Goal: Transaction & Acquisition: Purchase product/service

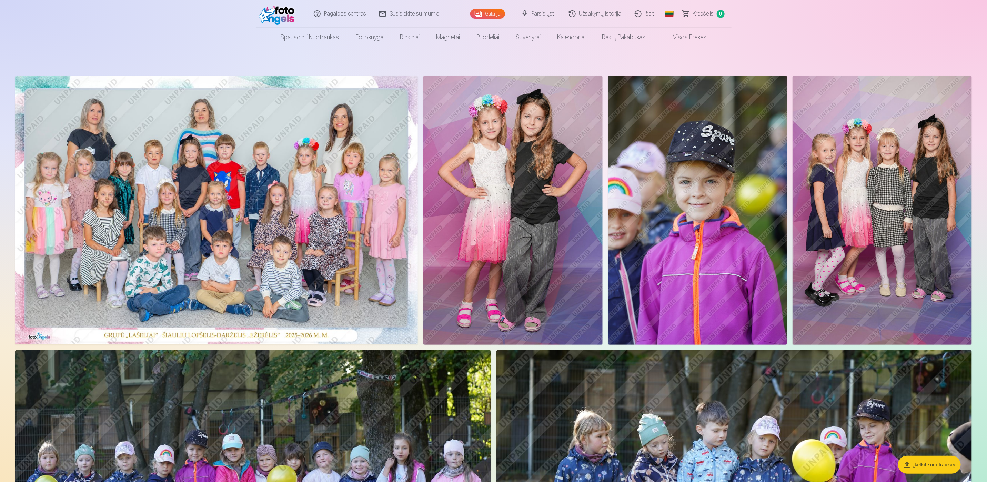
click at [220, 263] on img at bounding box center [216, 210] width 403 height 269
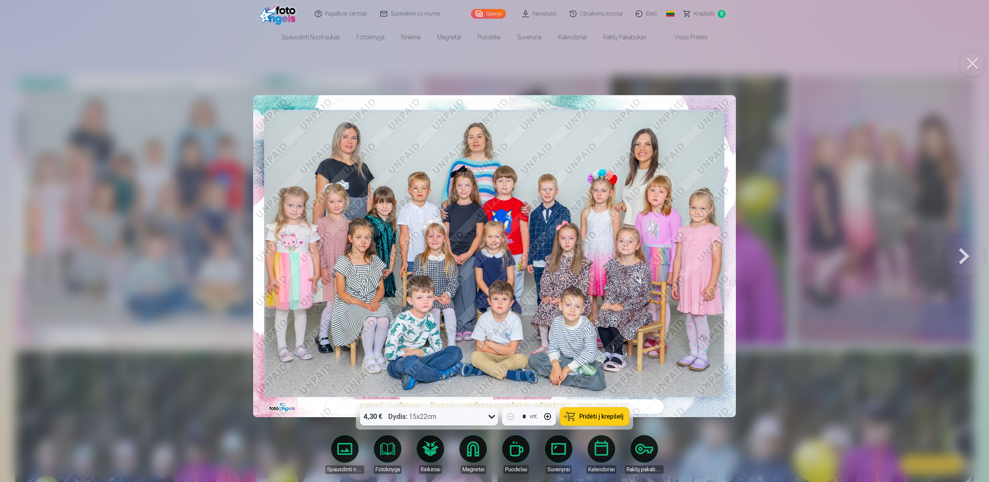
click at [960, 257] on button at bounding box center [964, 256] width 44 height 281
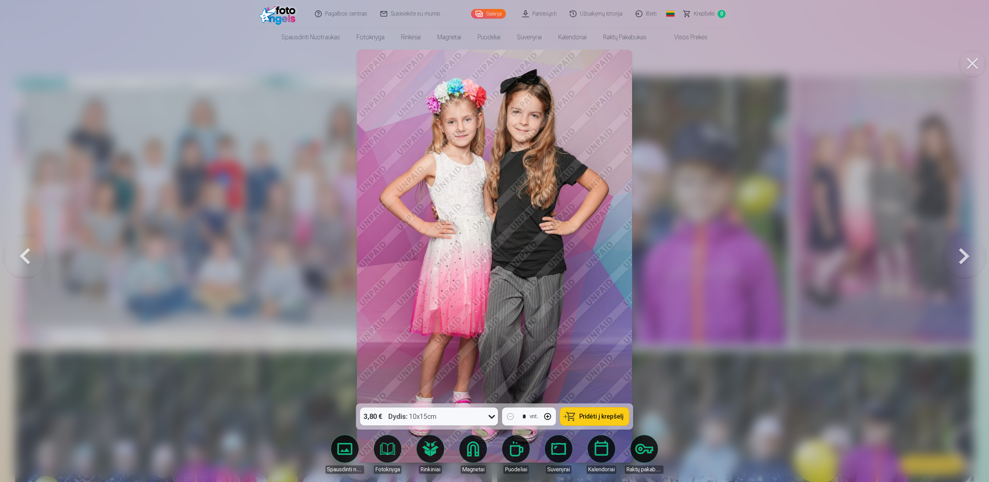
click at [961, 257] on button at bounding box center [964, 256] width 44 height 281
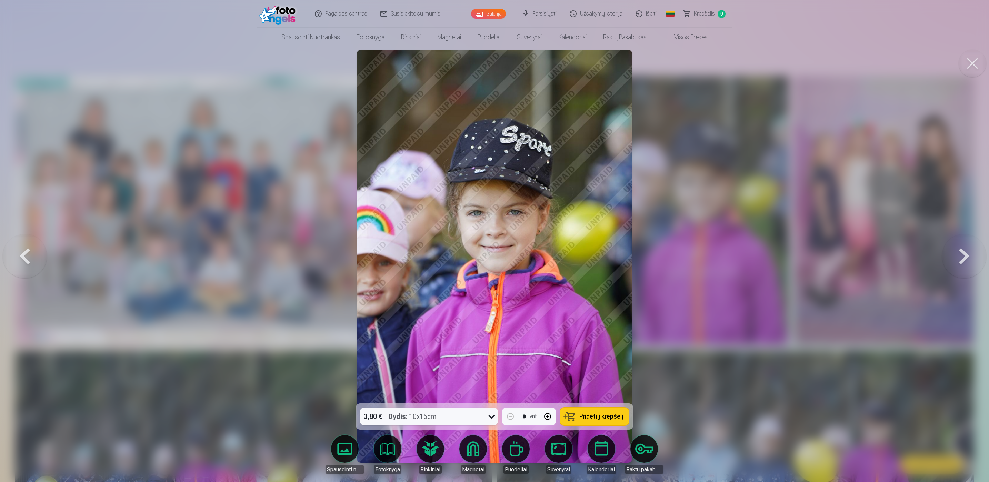
click at [961, 257] on button at bounding box center [964, 256] width 44 height 281
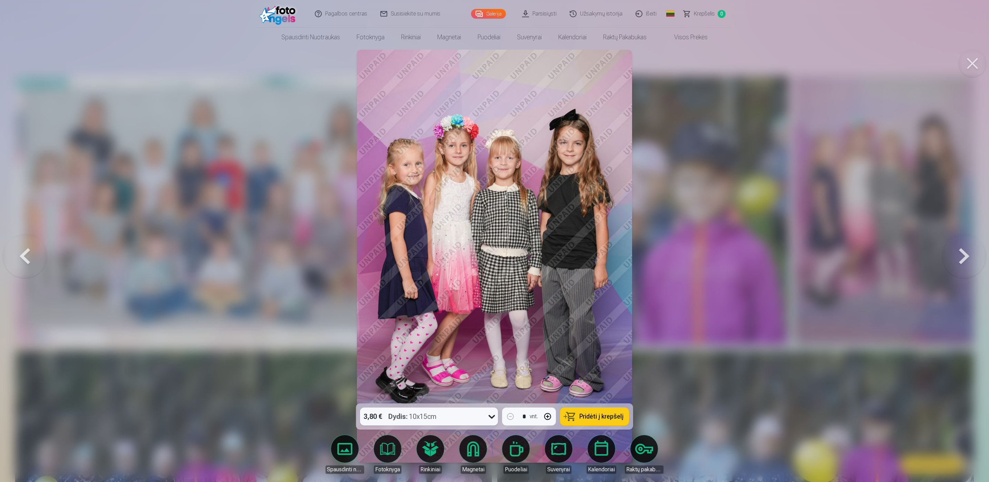
click at [24, 243] on button at bounding box center [25, 256] width 44 height 281
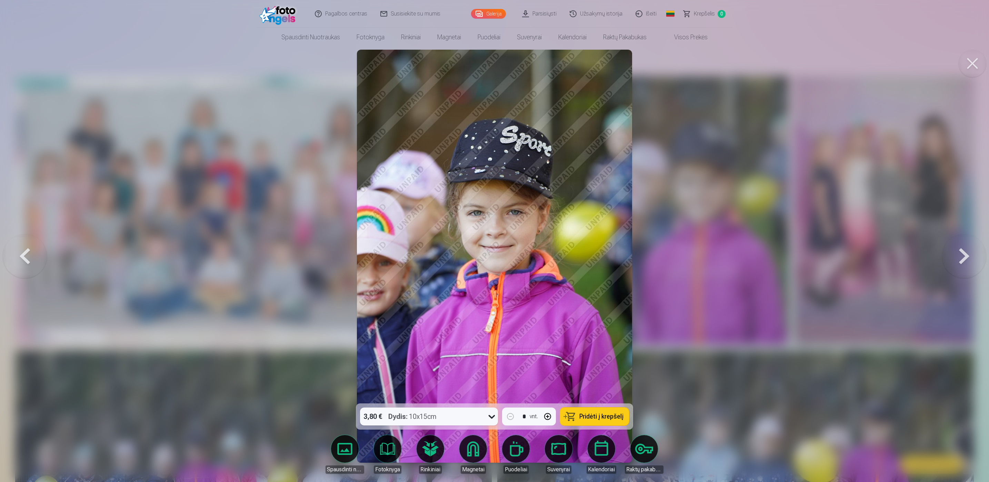
click at [24, 243] on button at bounding box center [25, 256] width 44 height 281
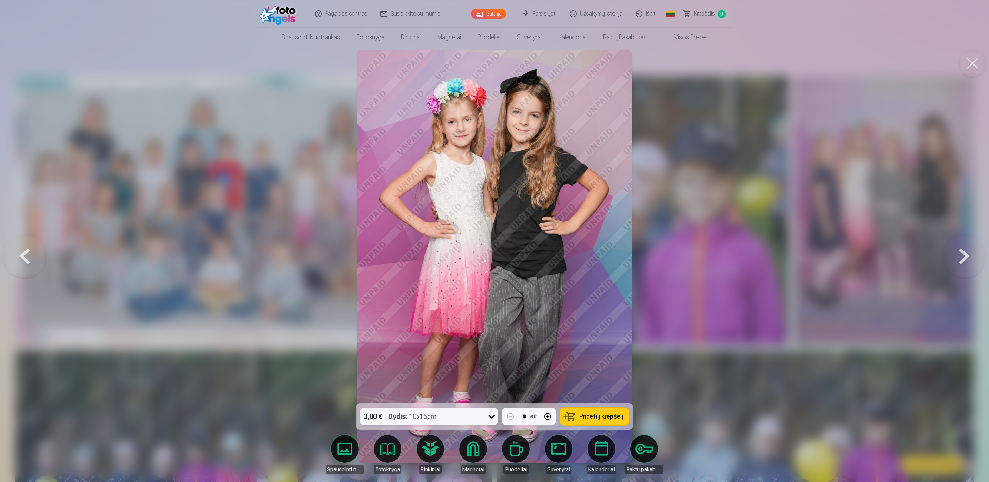
click at [968, 259] on button at bounding box center [964, 256] width 44 height 281
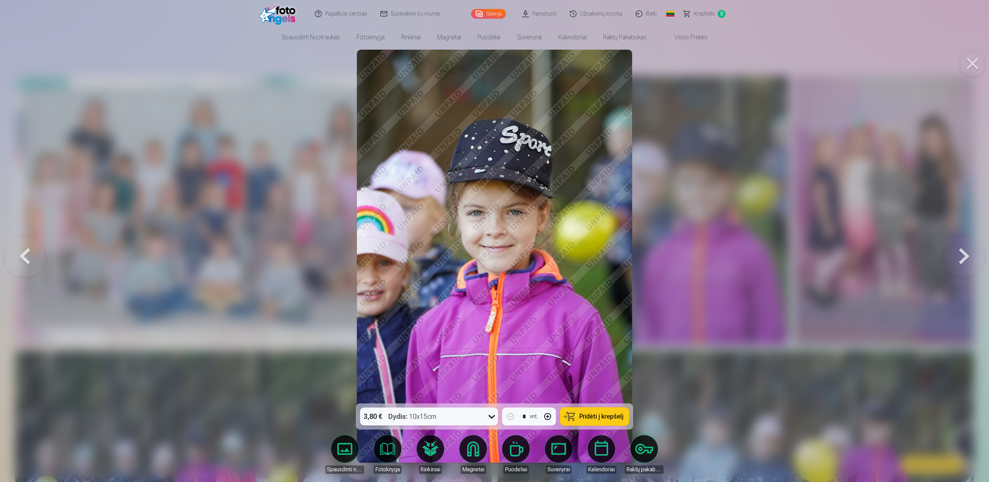
click at [968, 259] on button at bounding box center [964, 256] width 44 height 281
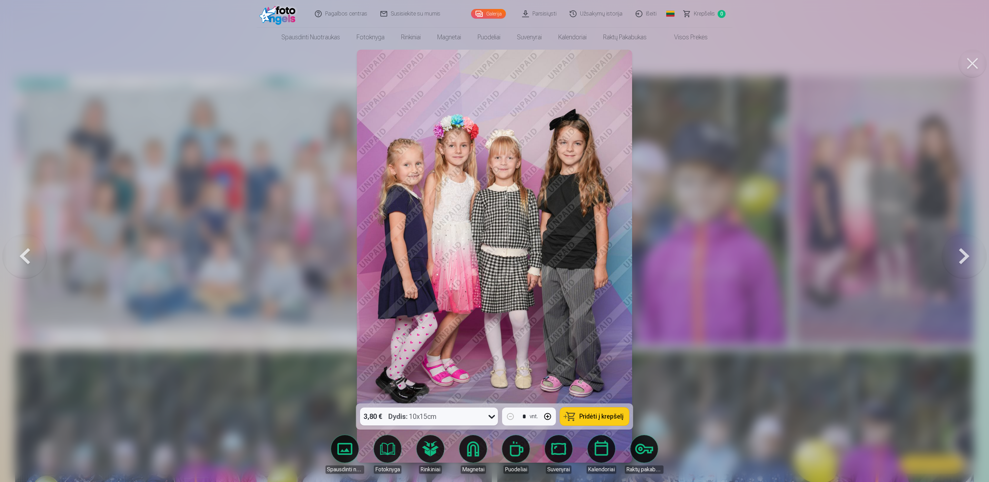
click at [968, 259] on button at bounding box center [964, 256] width 44 height 281
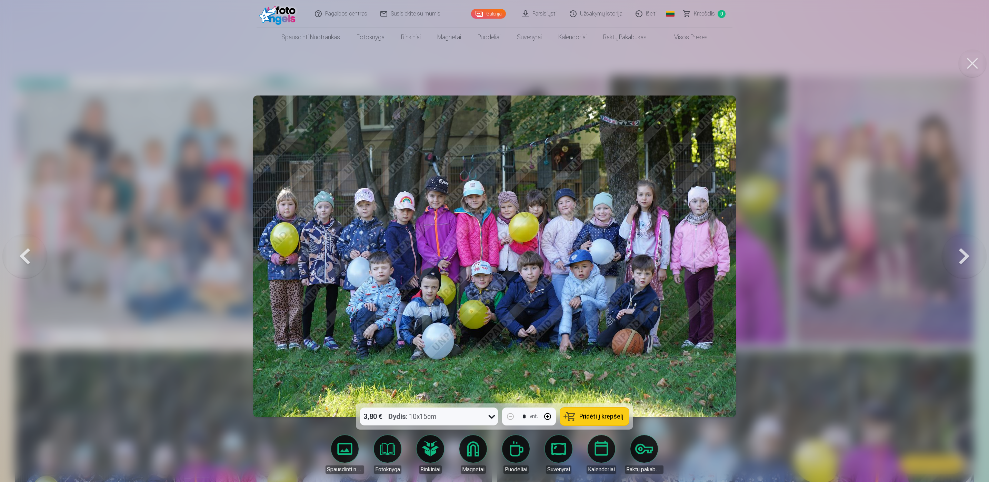
click at [968, 259] on button at bounding box center [964, 256] width 44 height 281
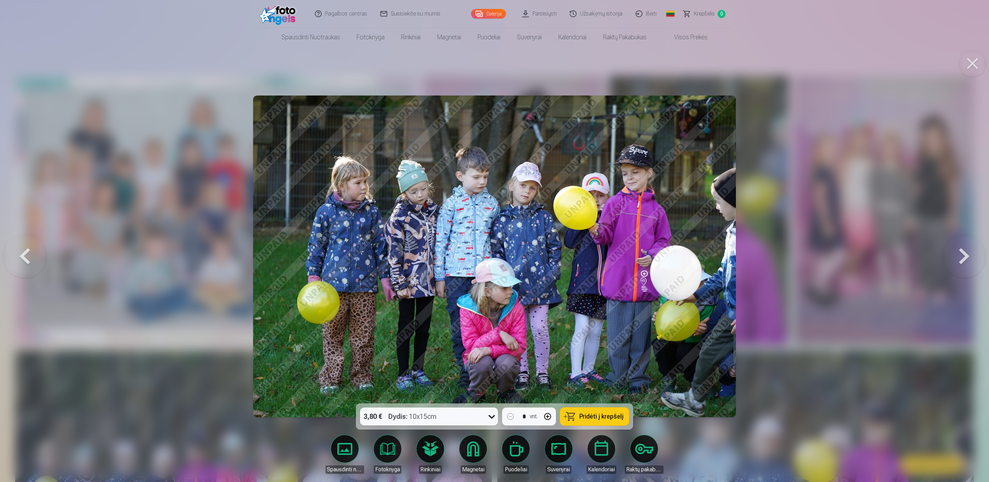
click at [968, 259] on button at bounding box center [964, 256] width 44 height 281
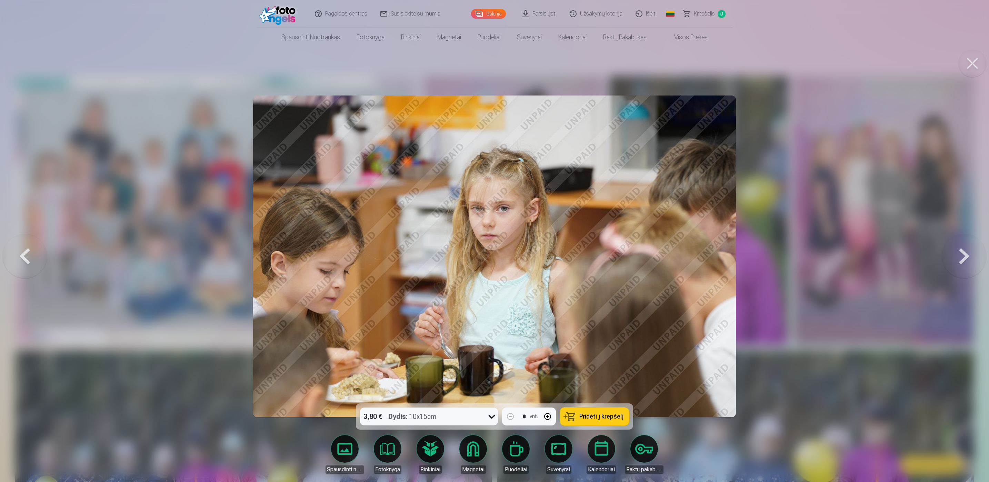
click at [968, 259] on button at bounding box center [964, 256] width 44 height 281
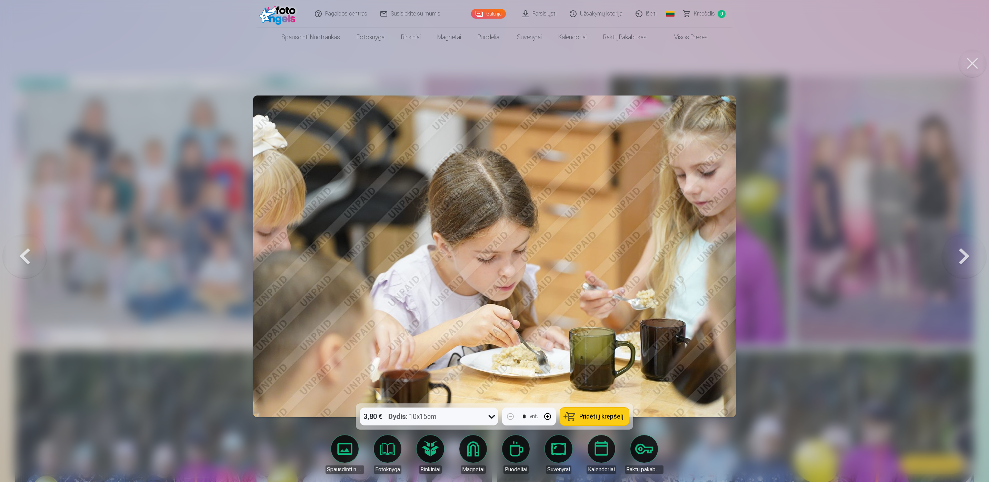
click at [968, 259] on button at bounding box center [964, 256] width 44 height 281
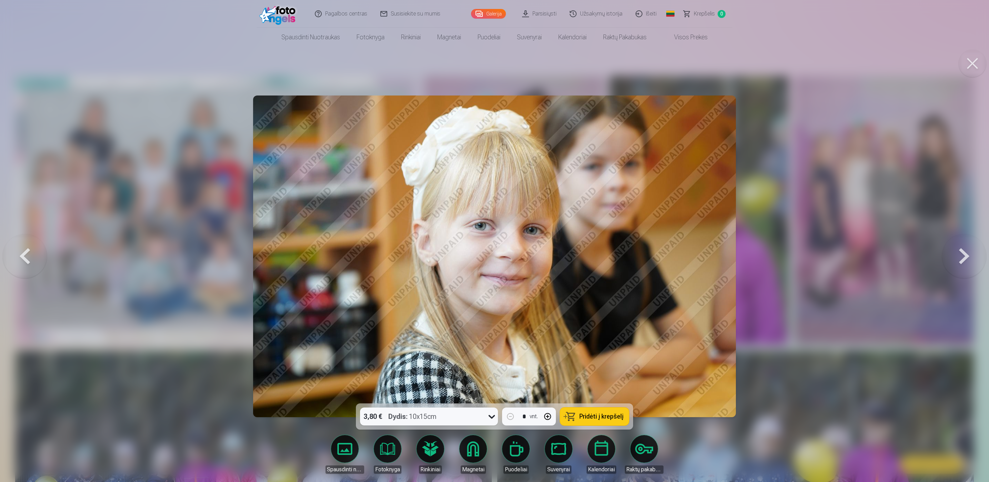
click at [968, 259] on button at bounding box center [964, 256] width 44 height 281
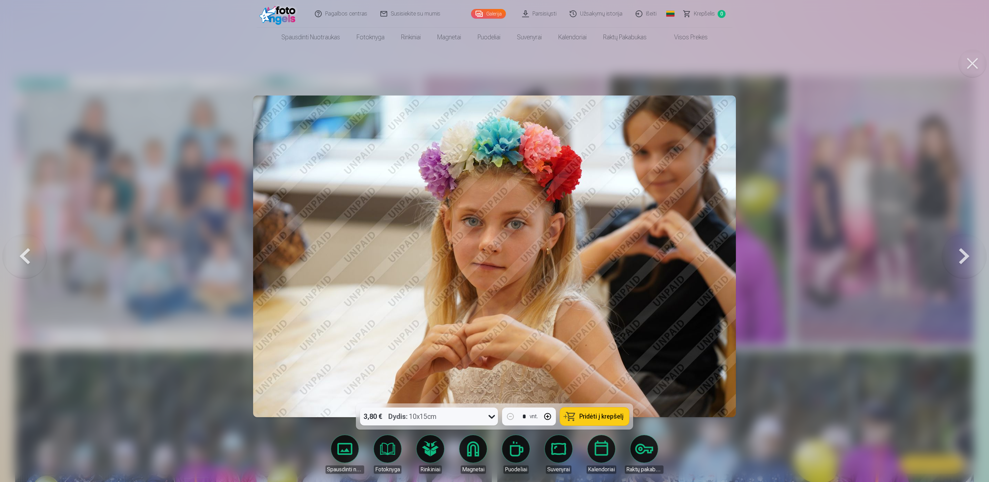
click at [968, 259] on button at bounding box center [964, 256] width 44 height 281
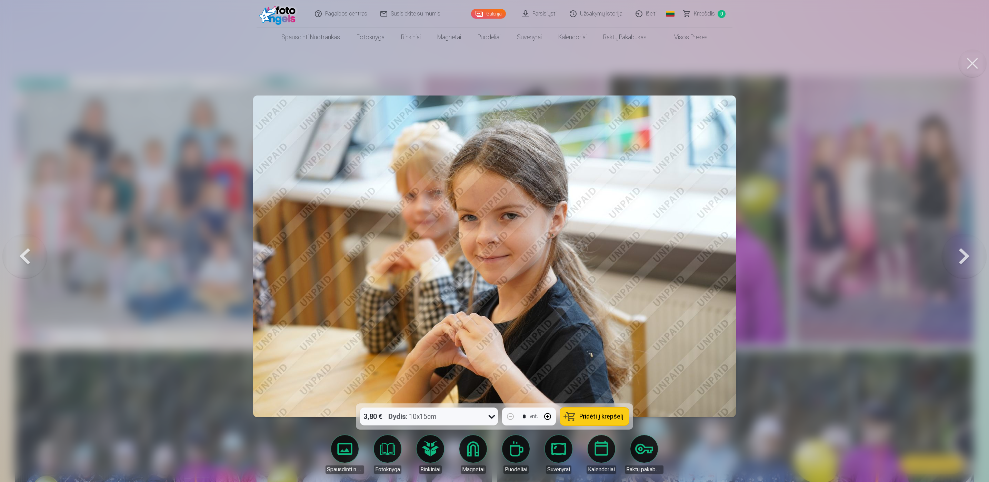
click at [968, 259] on button at bounding box center [964, 256] width 44 height 281
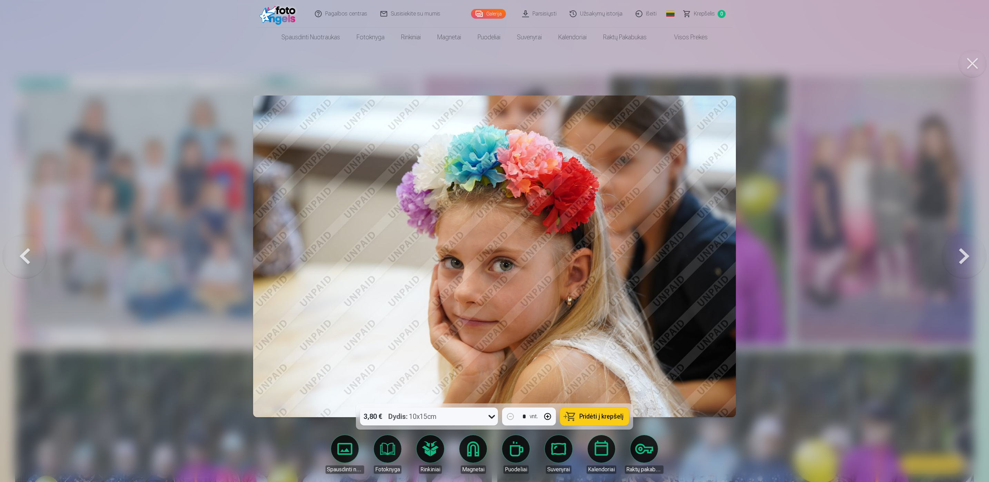
click at [968, 259] on button at bounding box center [964, 256] width 44 height 281
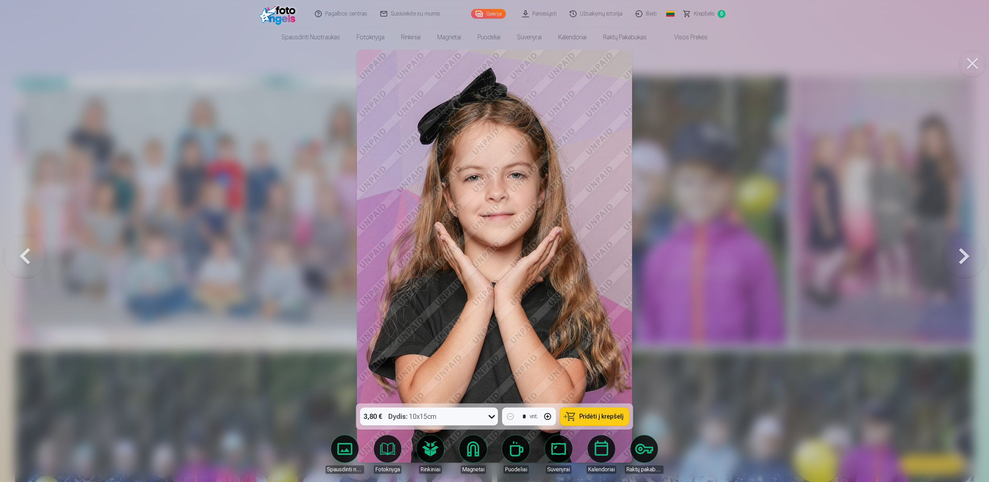
click at [968, 259] on button at bounding box center [964, 256] width 44 height 281
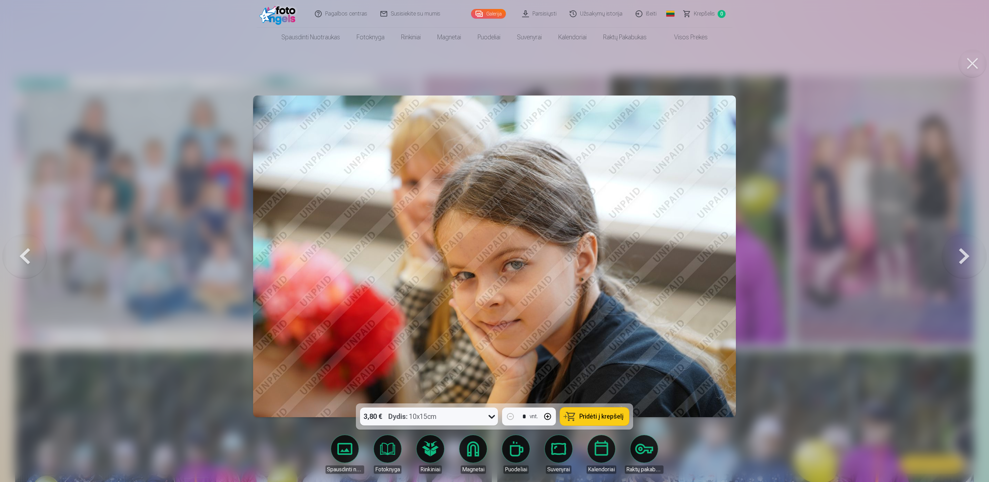
click at [968, 259] on button at bounding box center [964, 256] width 44 height 281
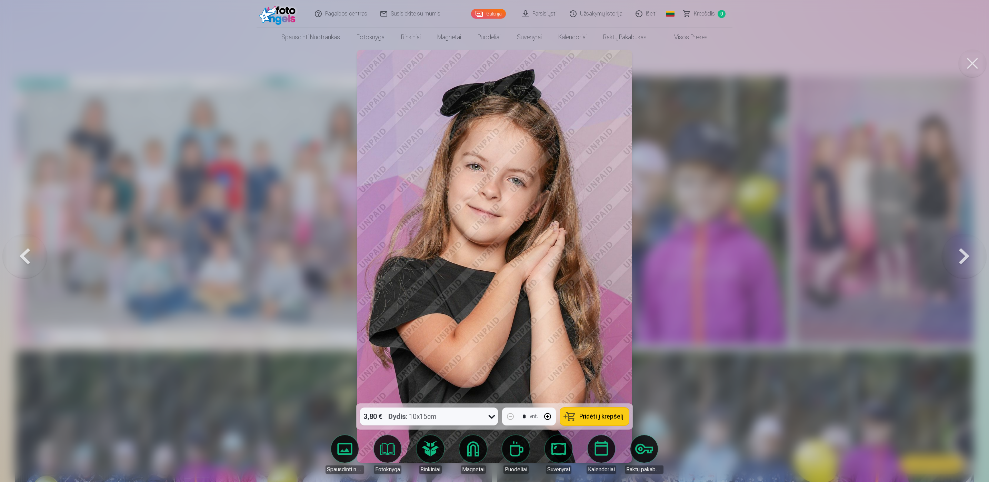
click at [968, 259] on button at bounding box center [964, 256] width 44 height 281
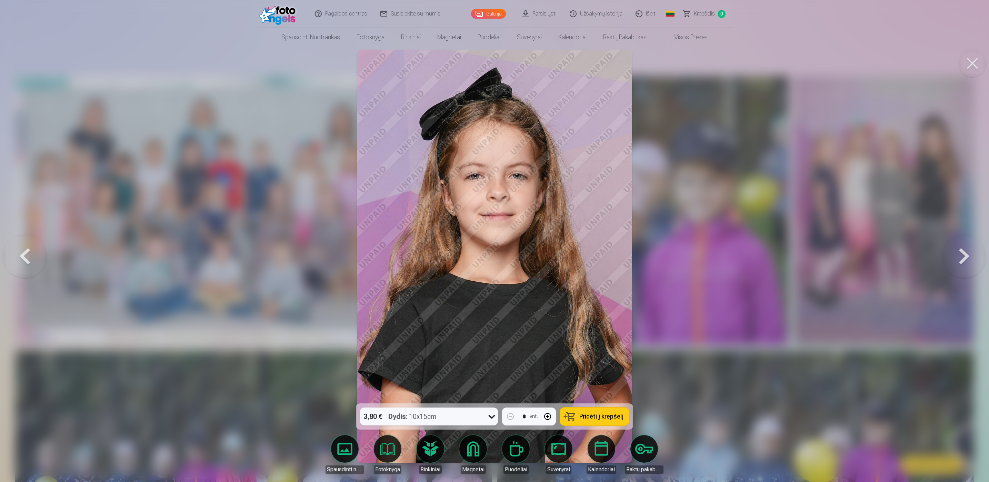
click at [968, 259] on button at bounding box center [964, 256] width 44 height 281
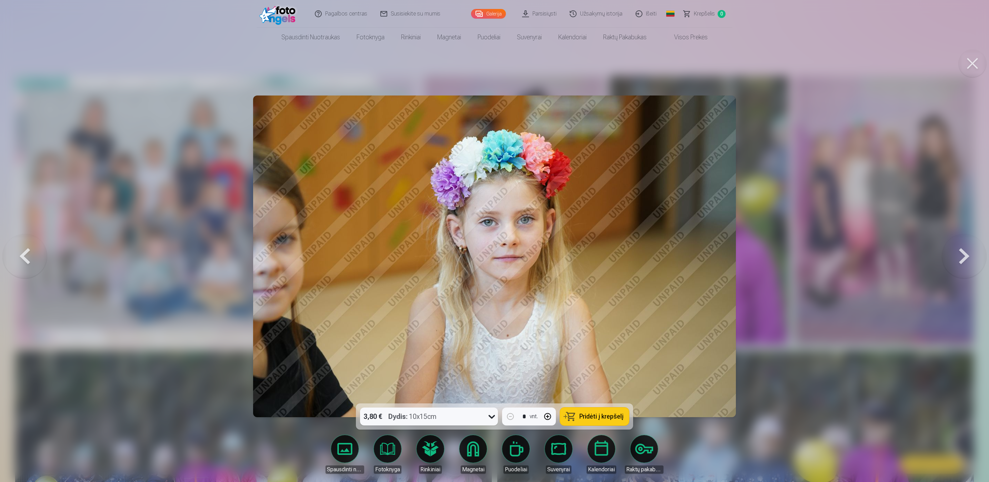
click at [968, 259] on button at bounding box center [964, 256] width 44 height 281
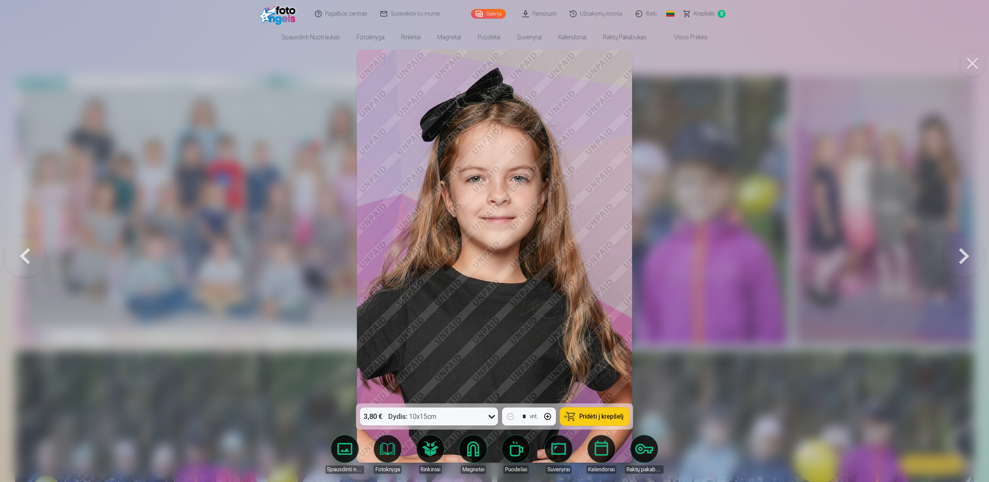
click at [968, 259] on button at bounding box center [964, 256] width 44 height 281
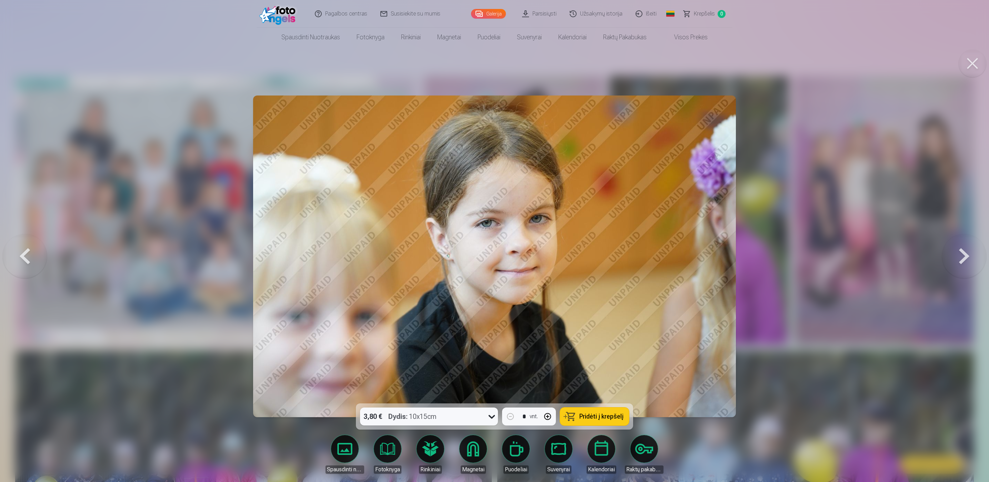
click at [968, 259] on button at bounding box center [964, 256] width 44 height 281
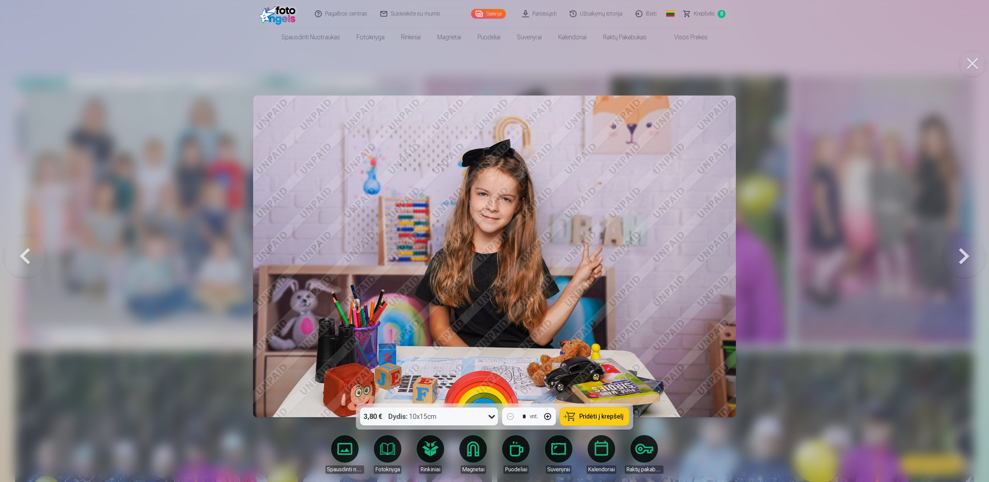
click at [968, 259] on button at bounding box center [964, 256] width 44 height 281
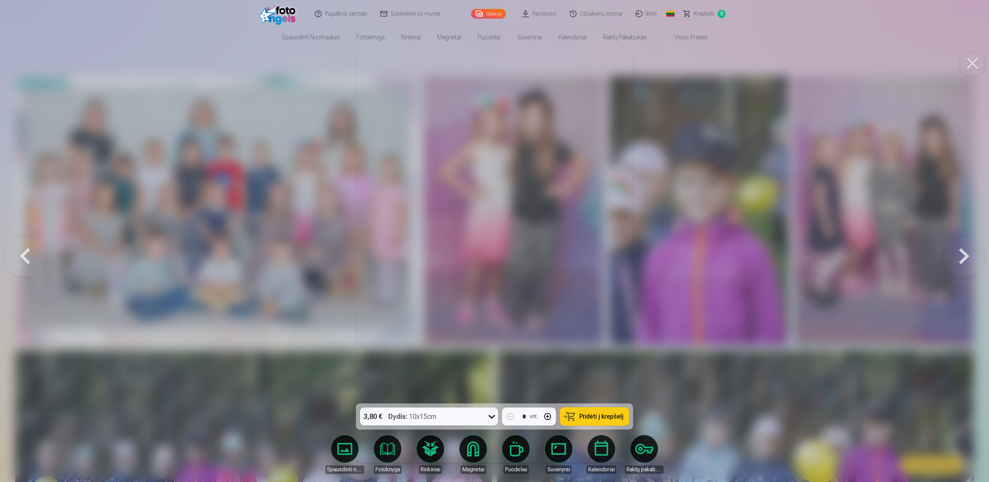
click at [968, 259] on button at bounding box center [964, 256] width 44 height 281
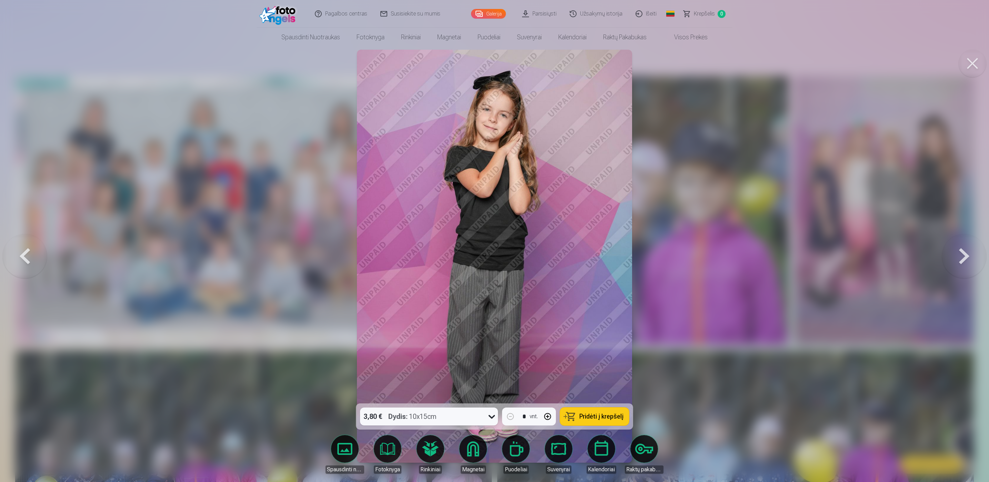
click at [968, 259] on button at bounding box center [964, 256] width 44 height 281
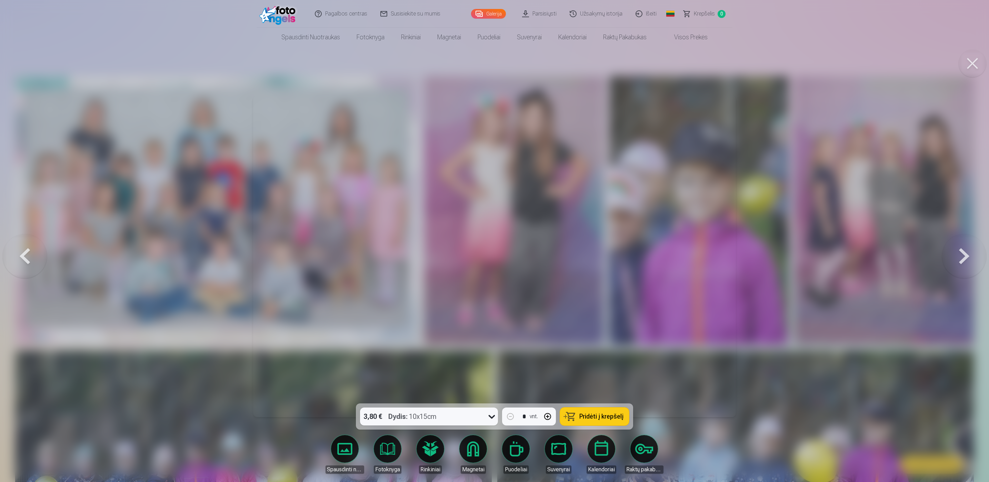
click at [968, 259] on button at bounding box center [964, 256] width 44 height 281
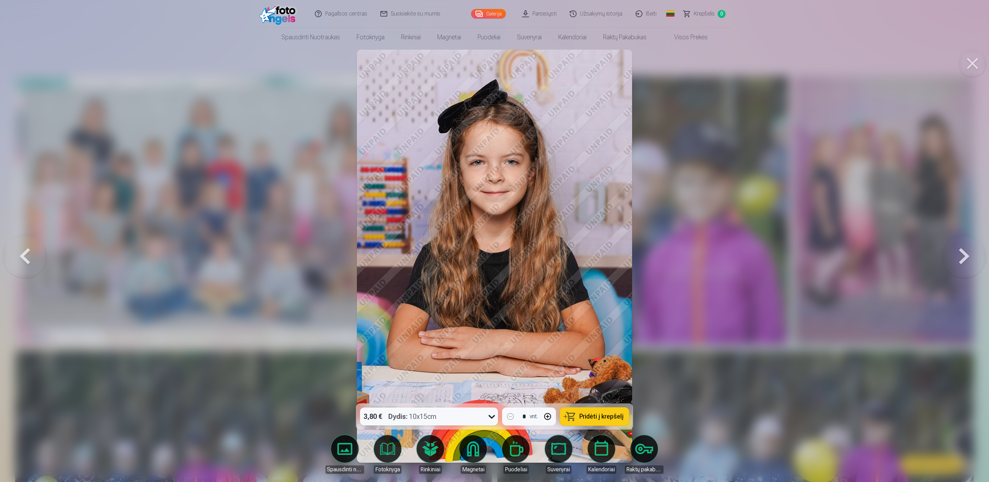
click at [968, 259] on button at bounding box center [964, 256] width 44 height 281
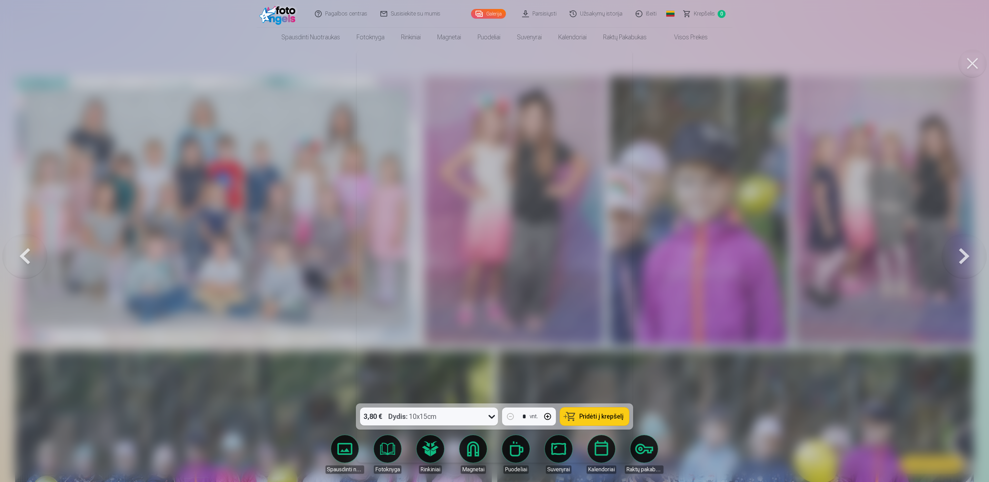
click at [968, 259] on button at bounding box center [964, 256] width 44 height 281
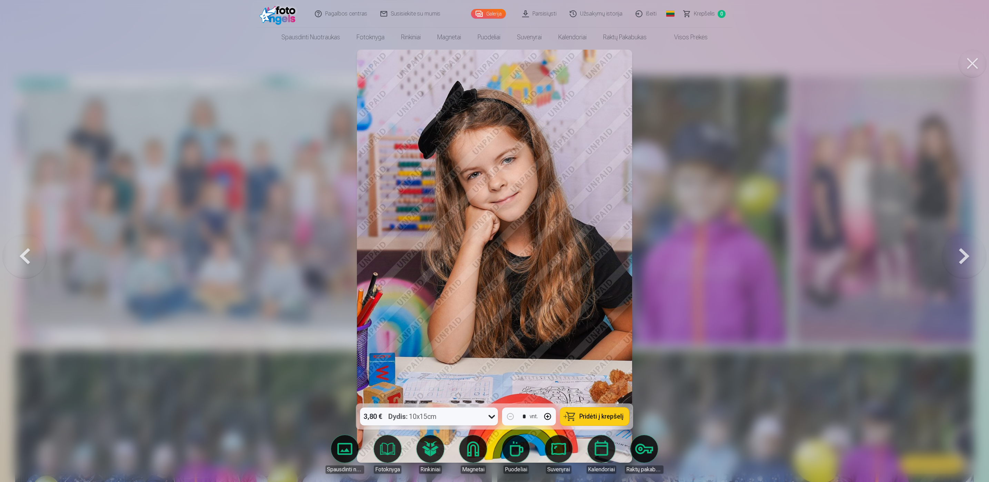
click at [968, 259] on button at bounding box center [964, 256] width 44 height 281
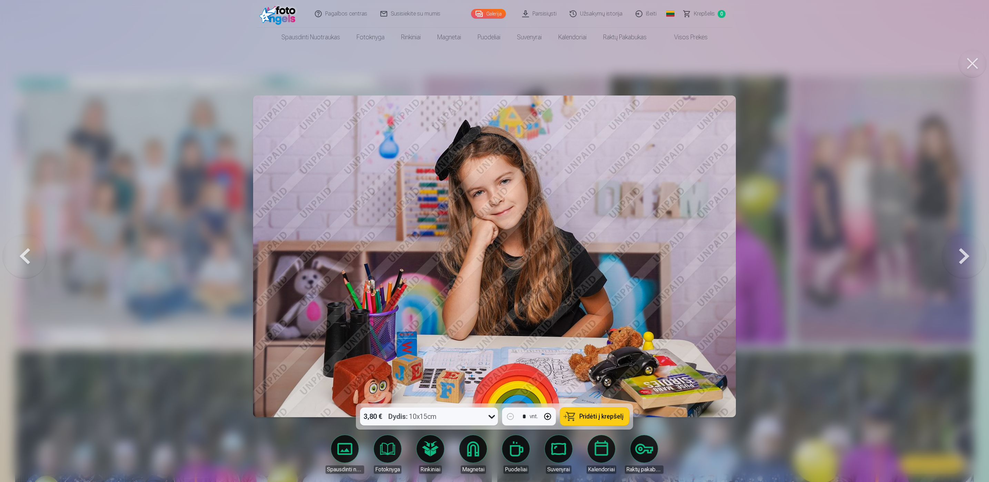
click at [968, 259] on button at bounding box center [964, 256] width 44 height 281
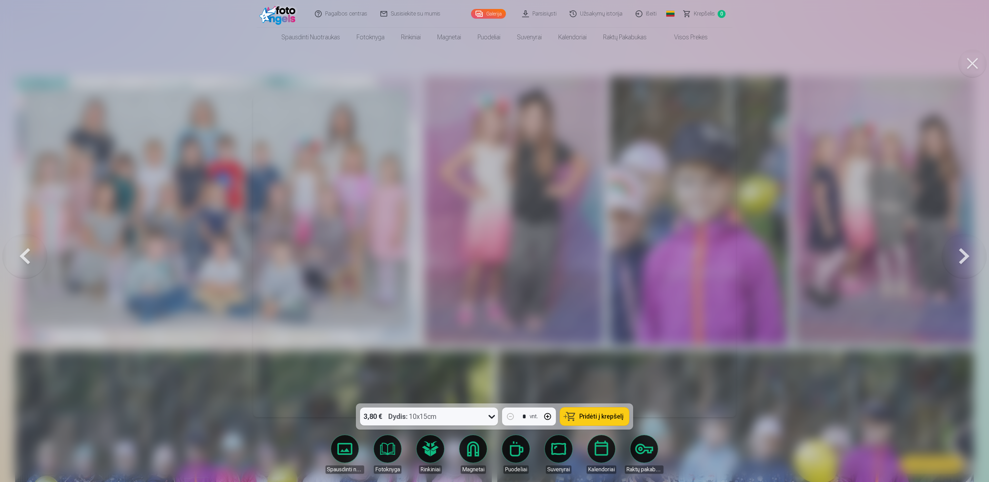
click at [968, 259] on button at bounding box center [964, 256] width 44 height 281
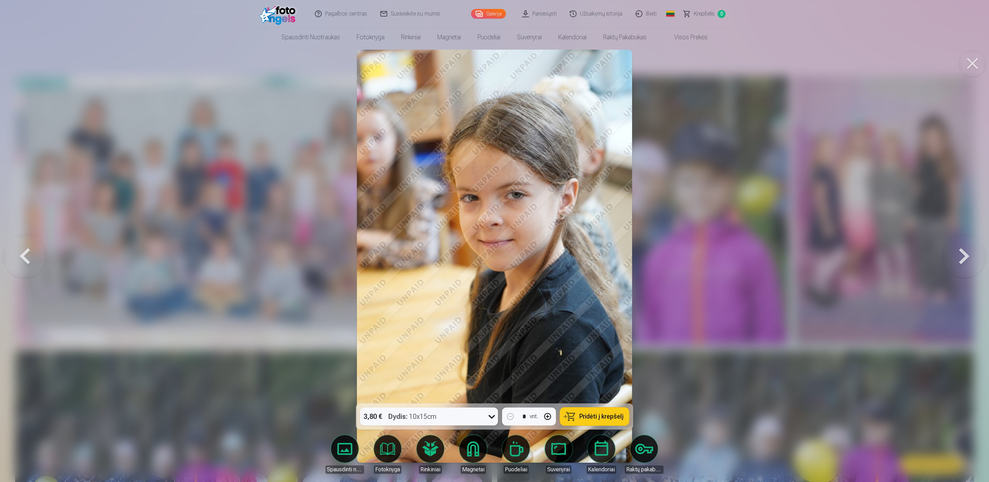
click at [968, 259] on button at bounding box center [964, 256] width 44 height 281
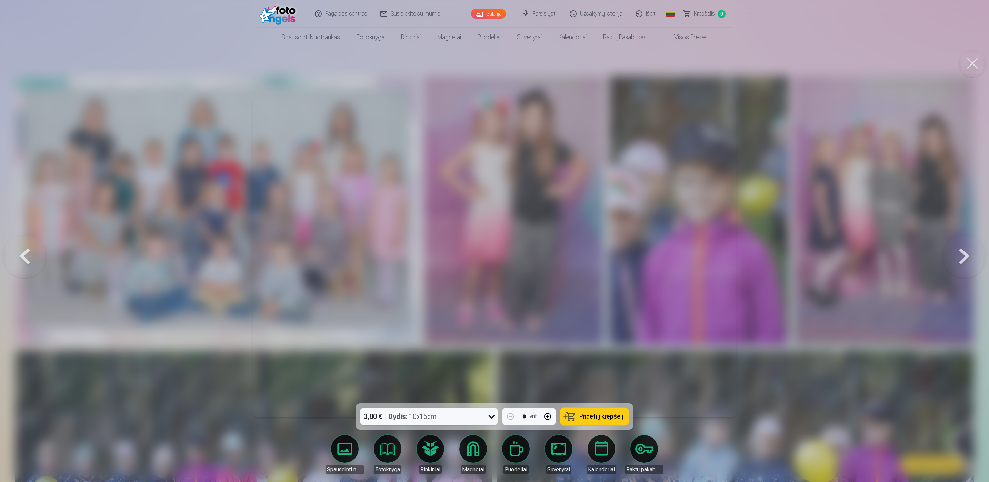
click at [963, 258] on button at bounding box center [964, 256] width 44 height 281
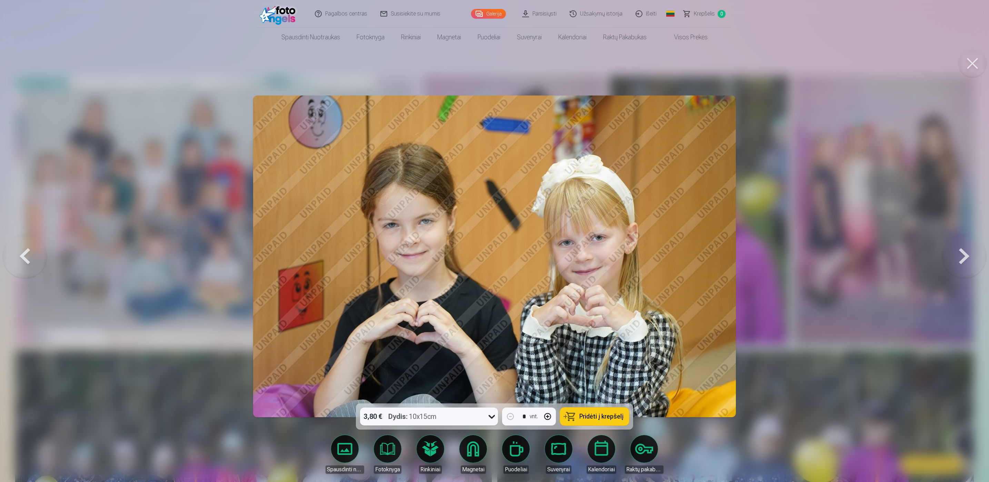
click at [953, 261] on button at bounding box center [964, 256] width 44 height 281
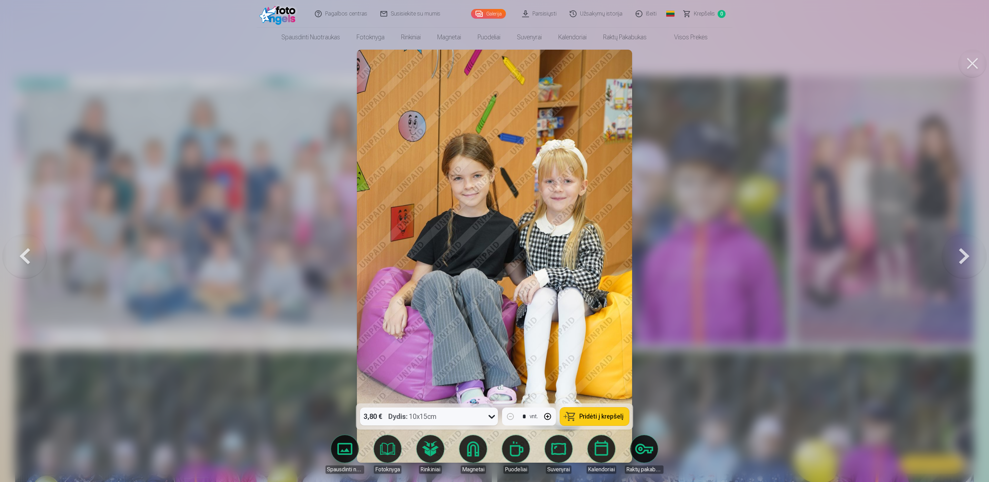
click at [953, 261] on button at bounding box center [964, 256] width 44 height 281
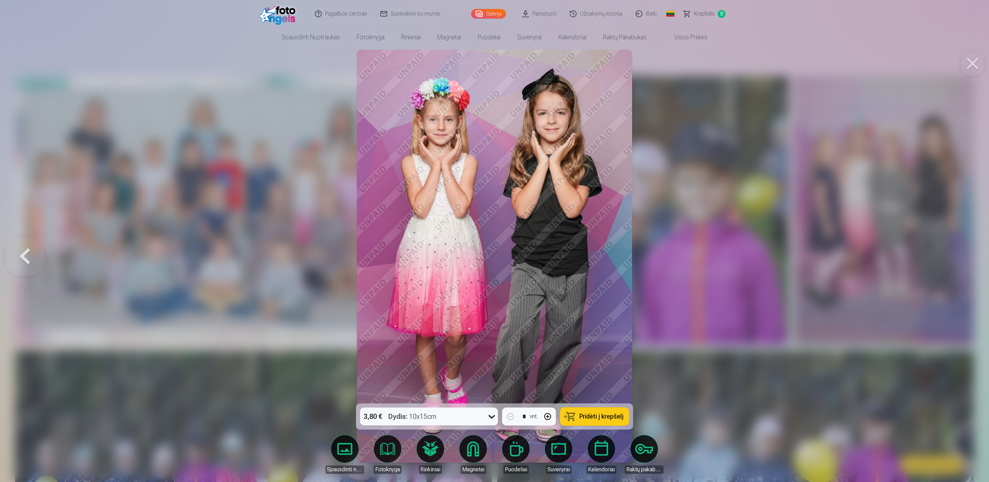
click at [953, 261] on div at bounding box center [494, 241] width 989 height 482
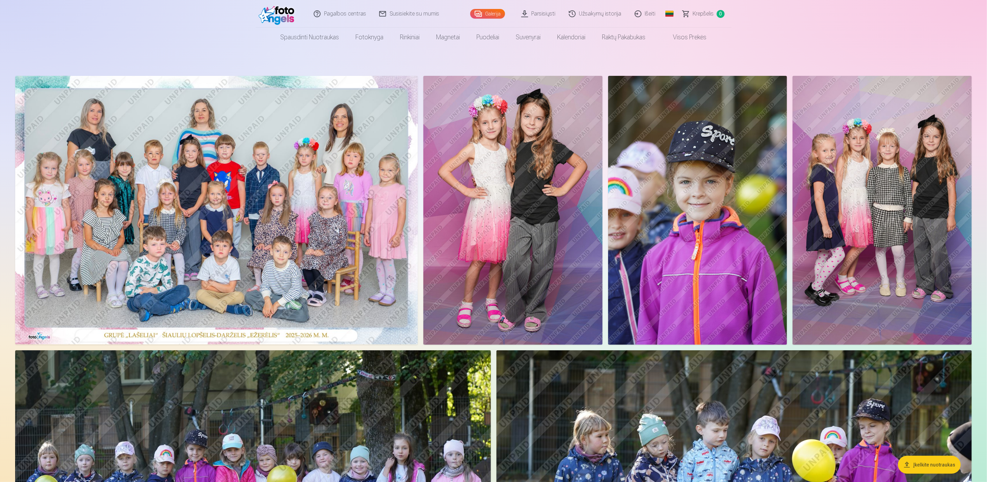
click at [281, 233] on img at bounding box center [216, 210] width 403 height 269
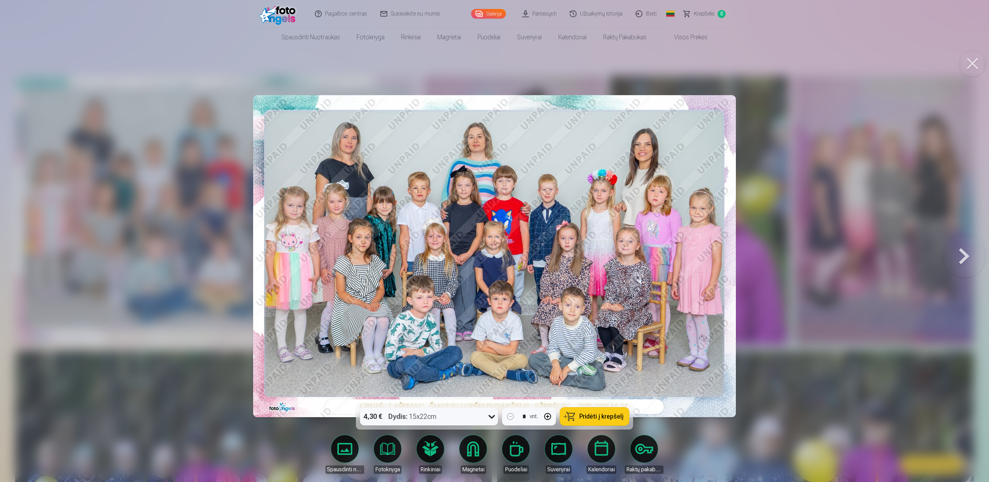
click at [955, 260] on button at bounding box center [964, 256] width 44 height 281
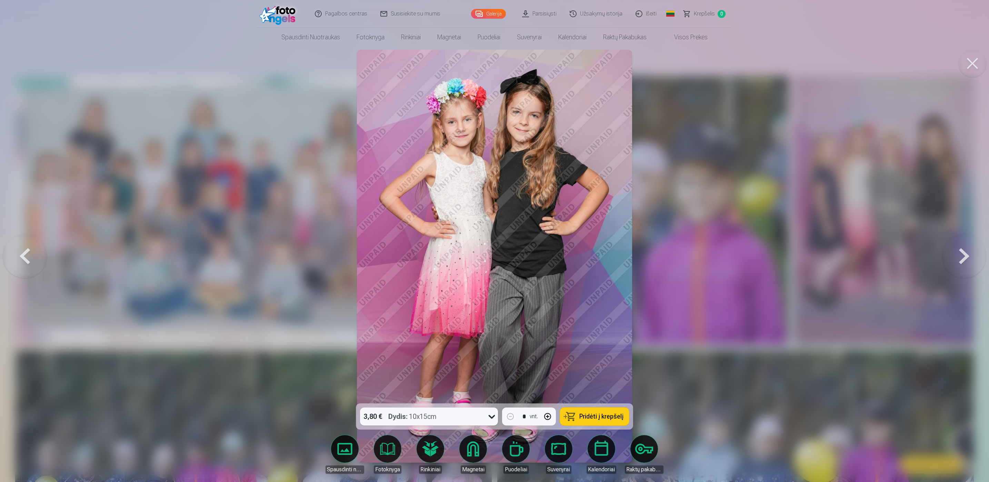
click at [955, 260] on button at bounding box center [964, 256] width 44 height 281
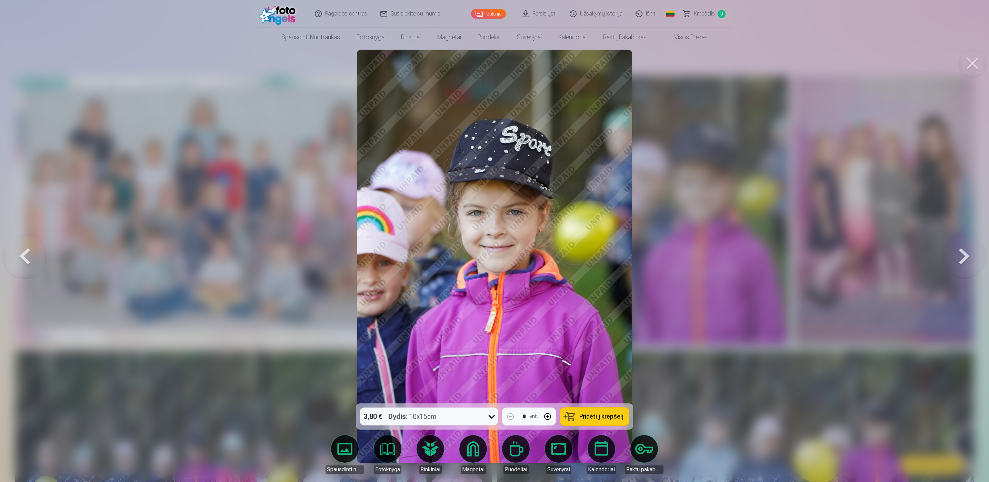
click at [955, 260] on button at bounding box center [964, 256] width 44 height 281
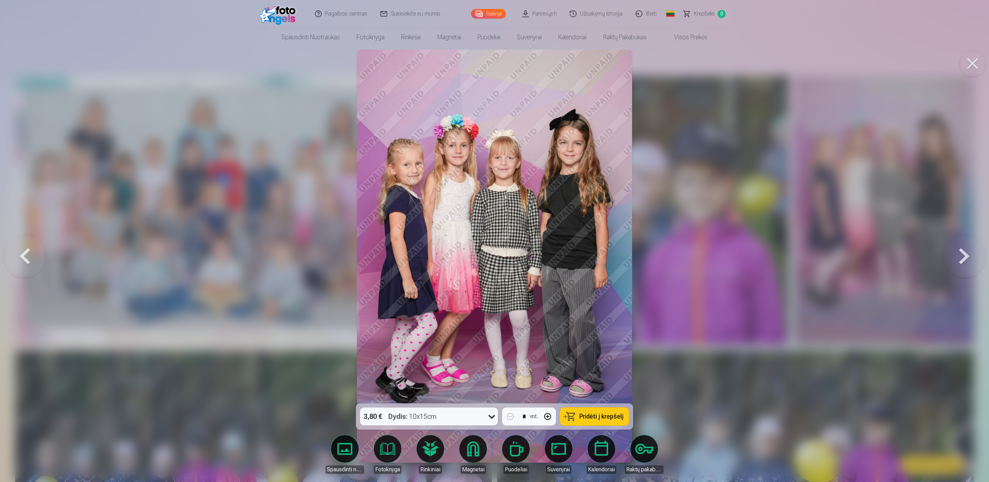
click at [955, 260] on button at bounding box center [964, 256] width 44 height 281
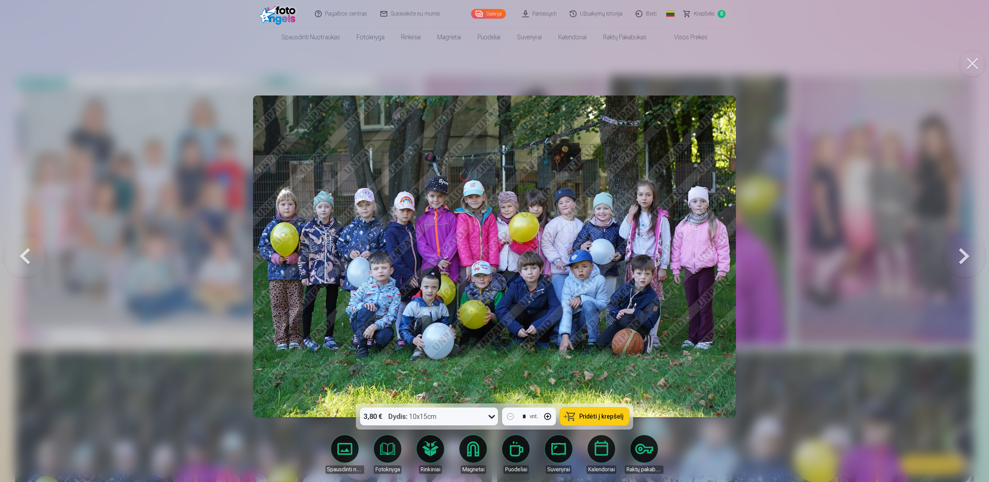
click at [955, 260] on button at bounding box center [964, 256] width 44 height 281
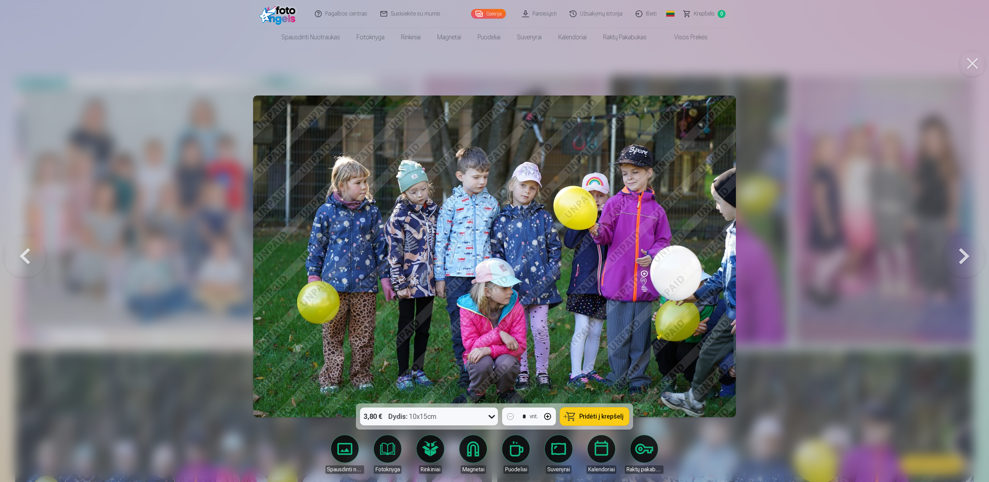
click at [955, 260] on button at bounding box center [964, 256] width 44 height 281
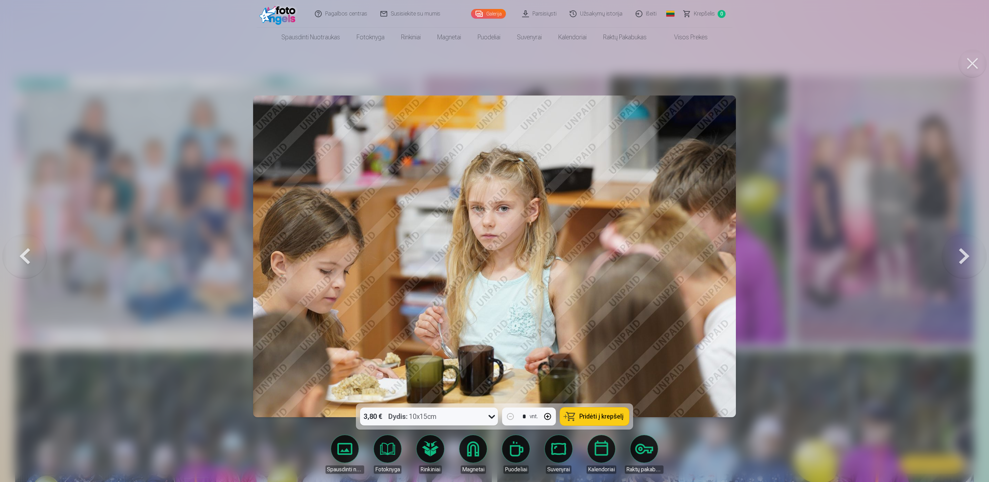
click at [955, 260] on button at bounding box center [964, 256] width 44 height 281
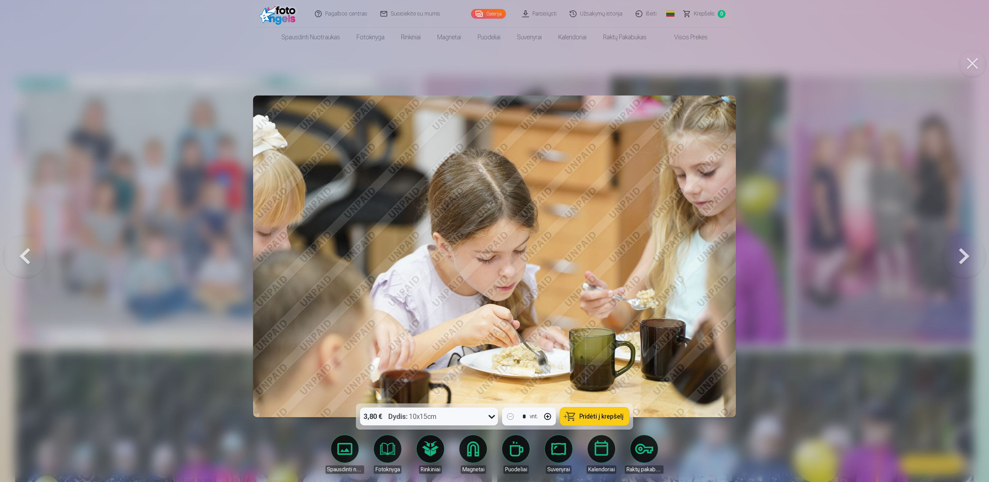
click at [955, 260] on button at bounding box center [964, 256] width 44 height 281
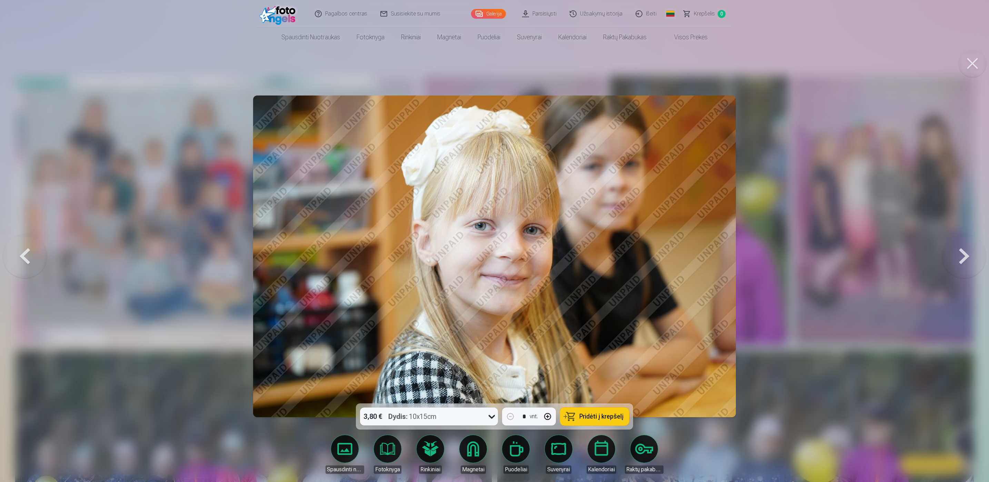
click at [955, 260] on button at bounding box center [964, 256] width 44 height 281
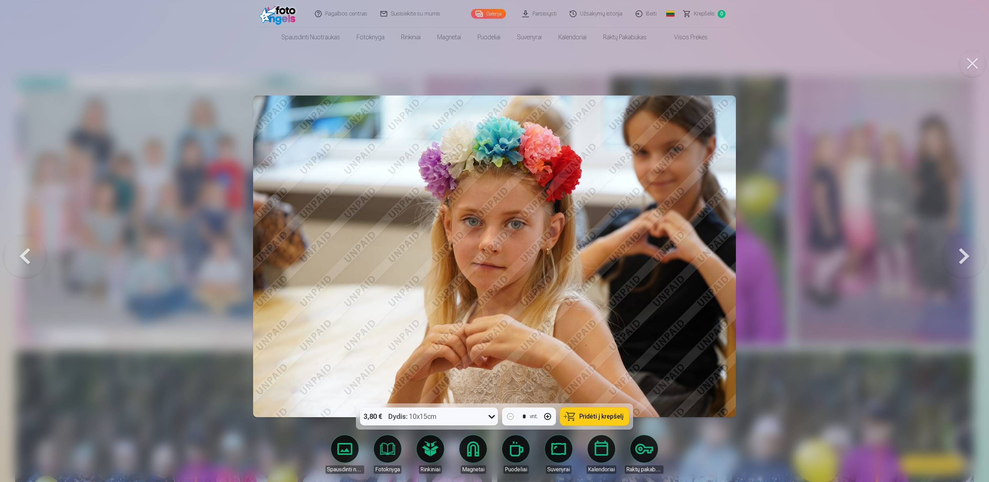
click at [955, 260] on button at bounding box center [964, 256] width 44 height 281
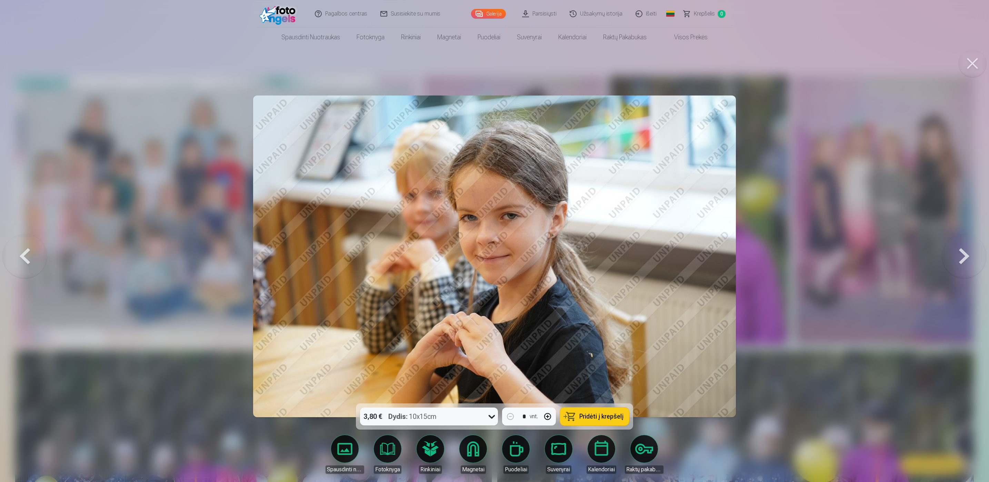
click at [955, 260] on button at bounding box center [964, 256] width 44 height 281
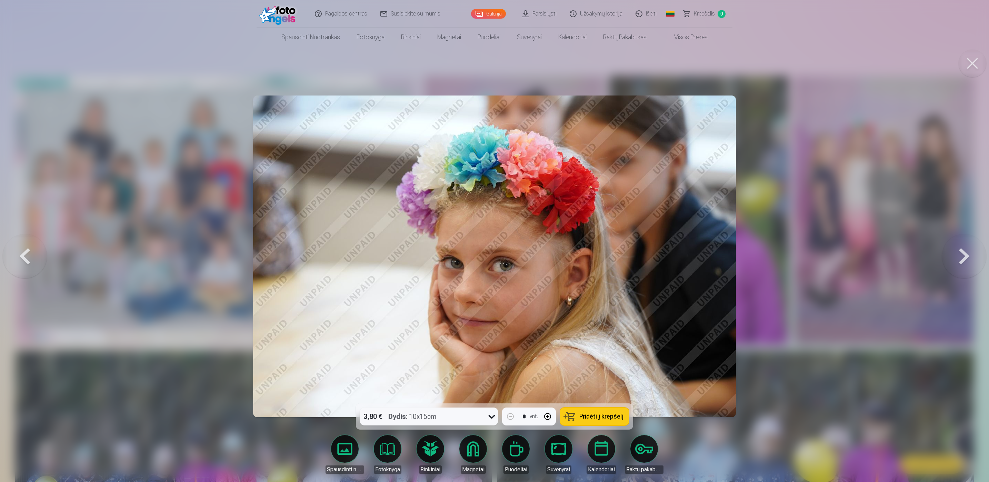
click at [955, 260] on button at bounding box center [964, 256] width 44 height 281
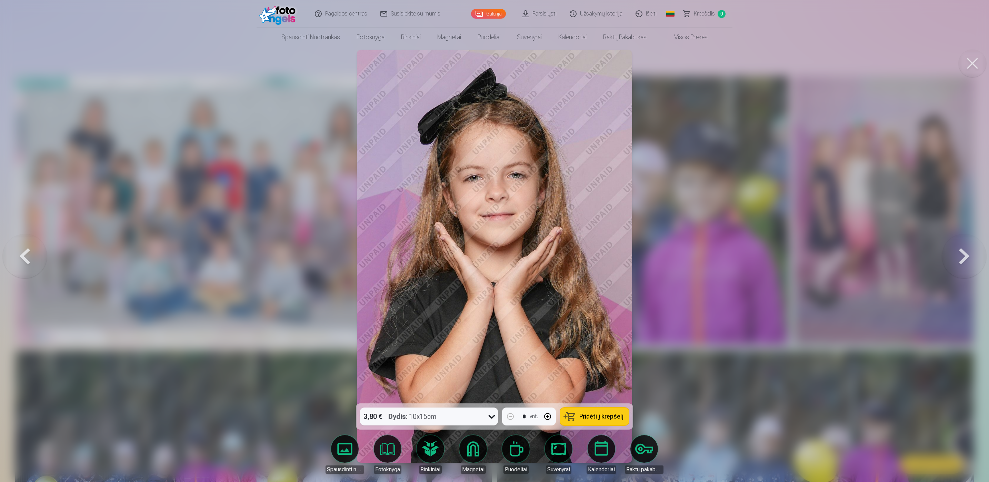
click at [955, 260] on button at bounding box center [964, 256] width 44 height 281
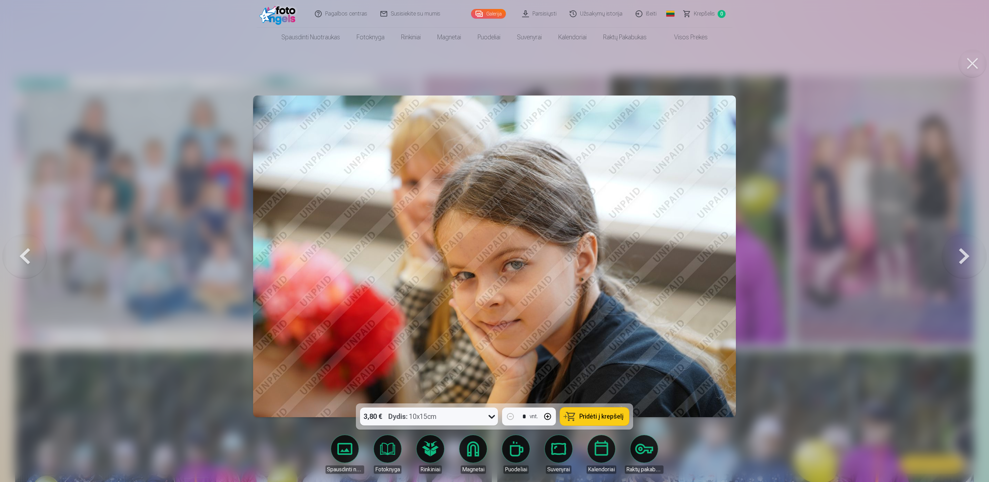
click at [955, 260] on button at bounding box center [964, 256] width 44 height 281
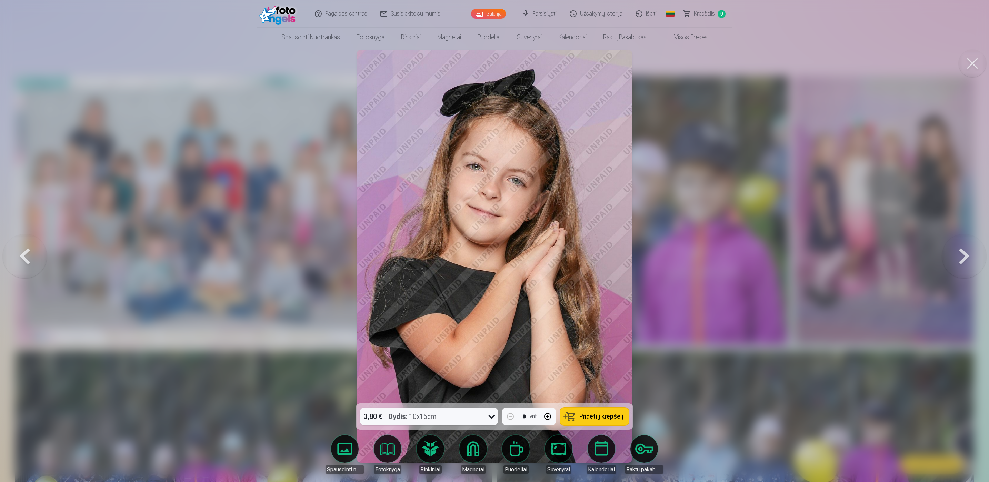
click at [955, 260] on button at bounding box center [964, 256] width 44 height 281
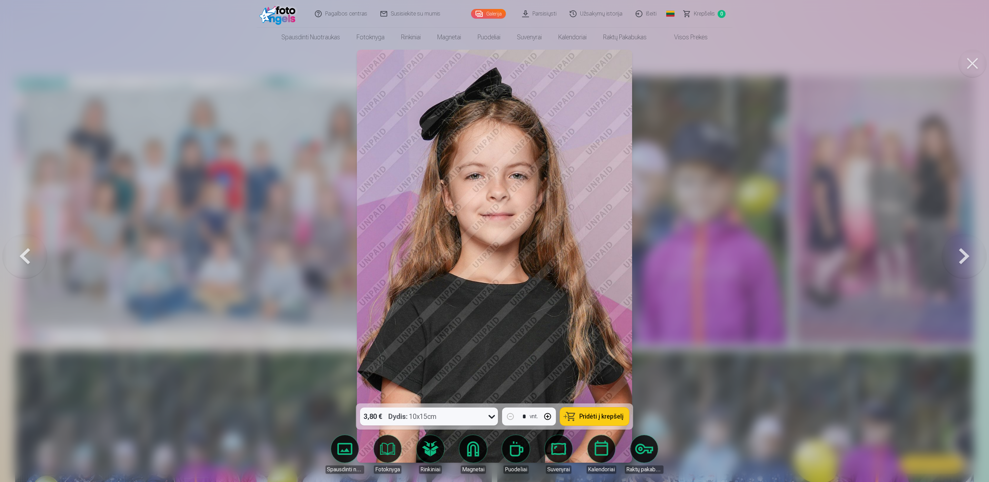
click at [955, 260] on button at bounding box center [964, 256] width 44 height 281
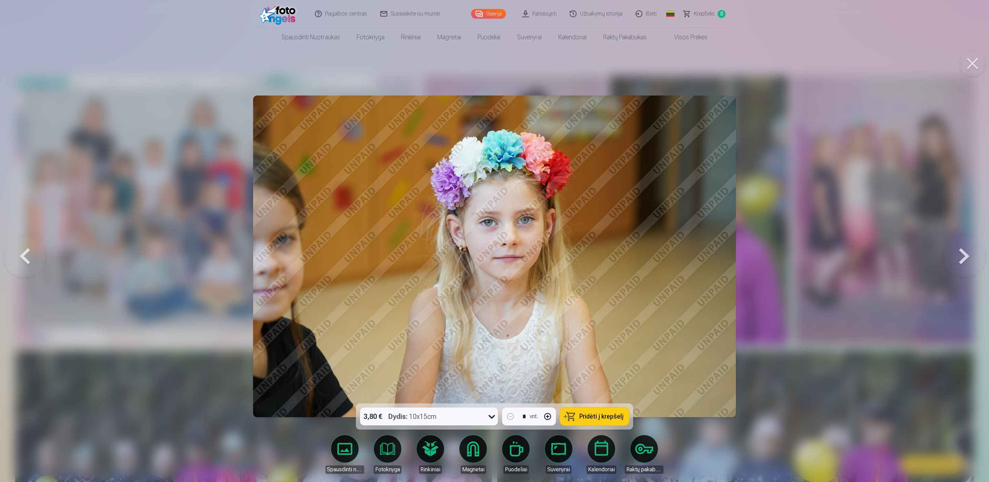
click at [955, 260] on button at bounding box center [964, 256] width 44 height 281
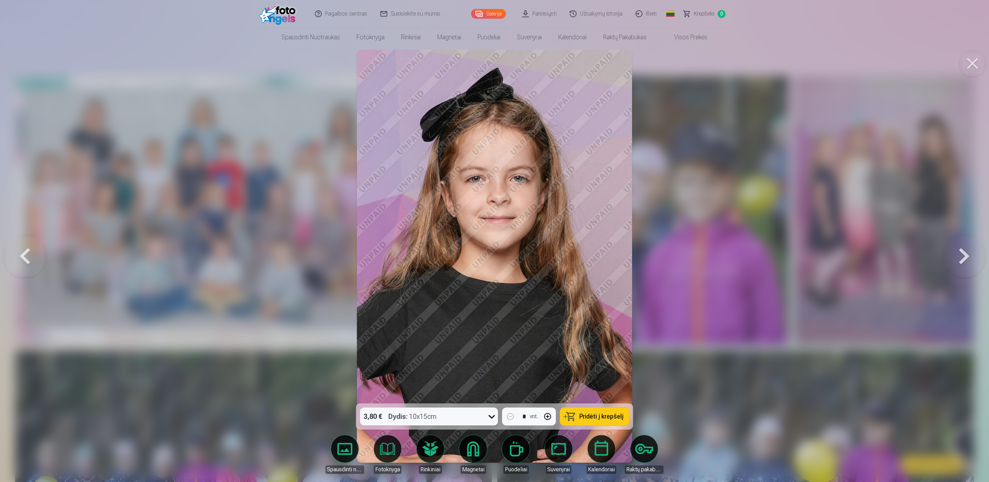
click at [955, 260] on button at bounding box center [964, 256] width 44 height 281
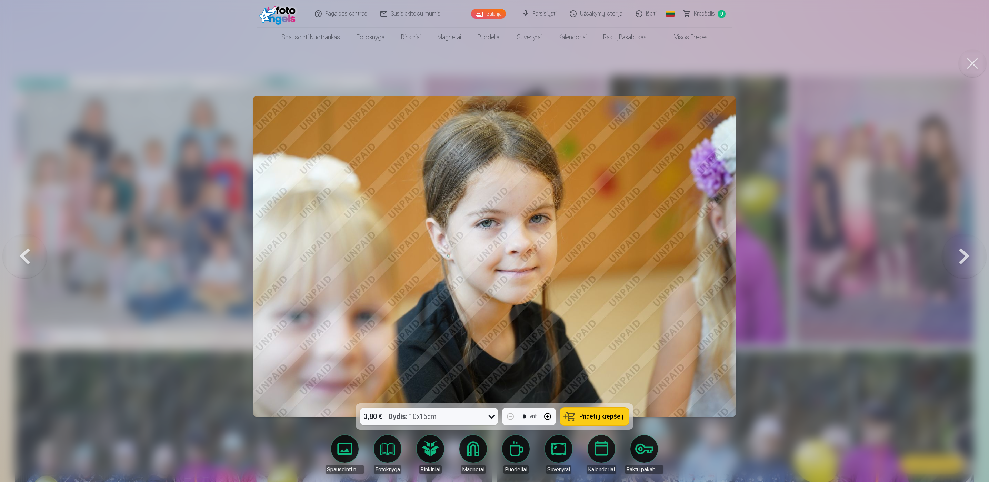
click at [955, 260] on button at bounding box center [964, 256] width 44 height 281
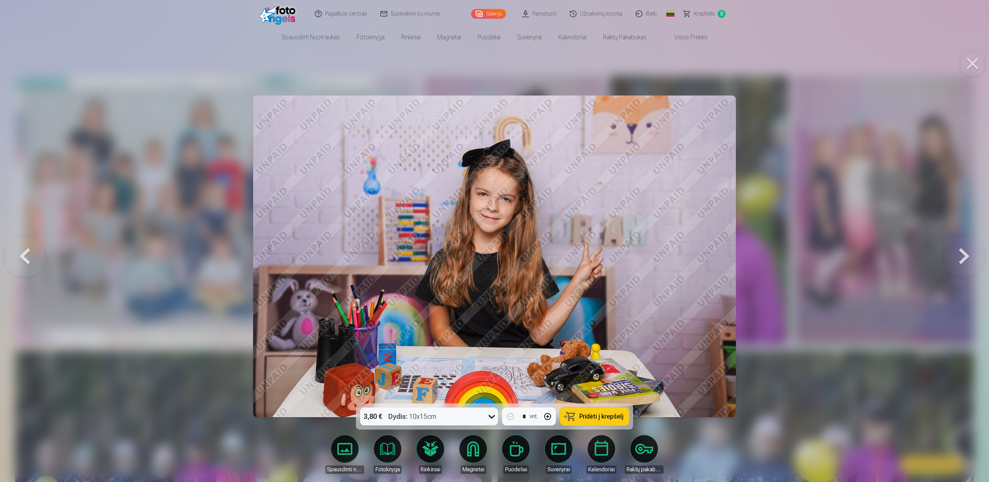
click at [955, 260] on button at bounding box center [964, 256] width 44 height 281
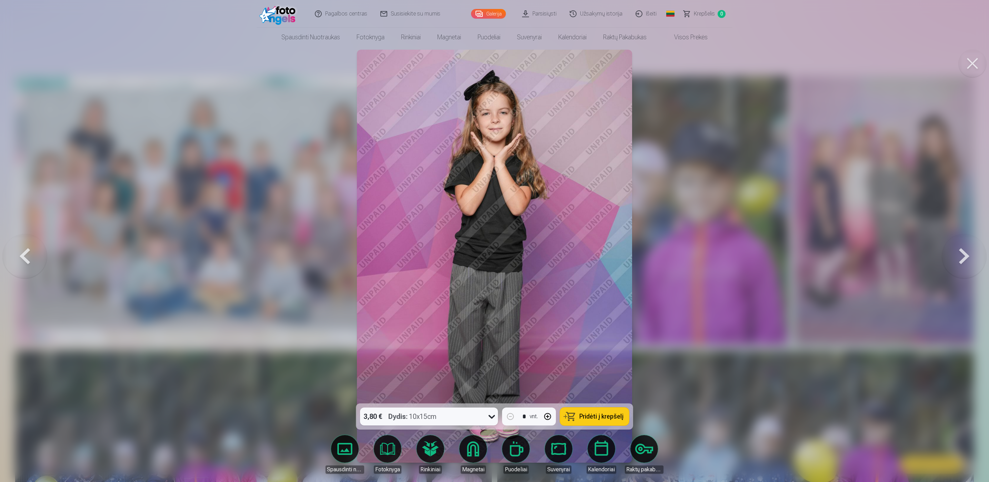
click at [955, 260] on button at bounding box center [964, 256] width 44 height 281
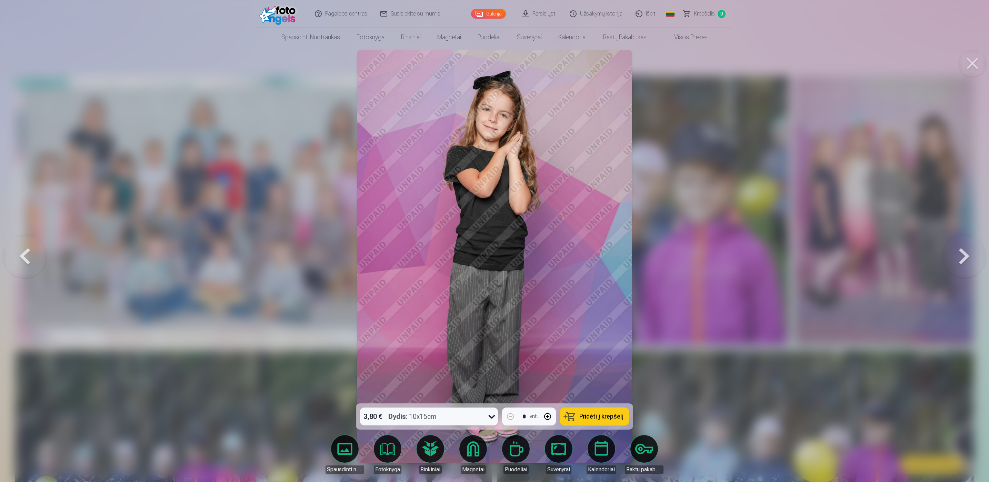
click at [955, 260] on button at bounding box center [964, 256] width 44 height 281
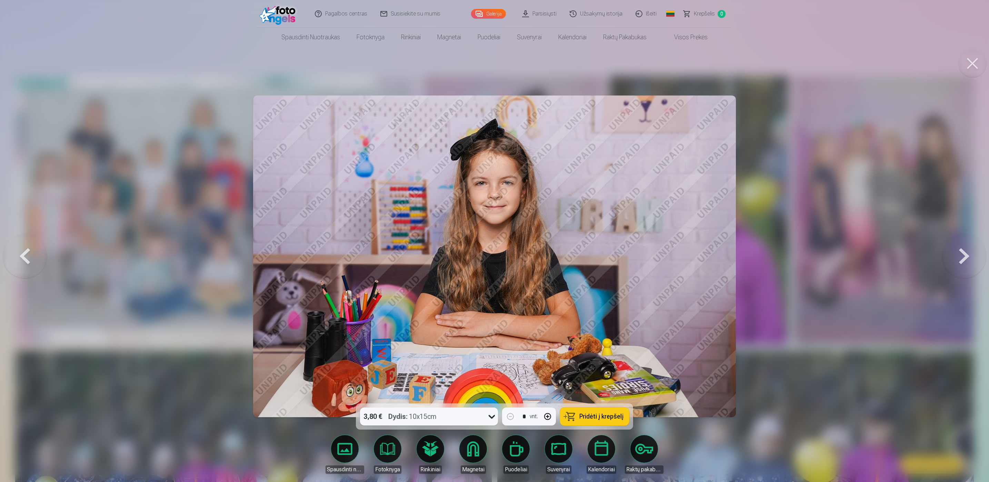
click at [955, 260] on button at bounding box center [964, 256] width 44 height 281
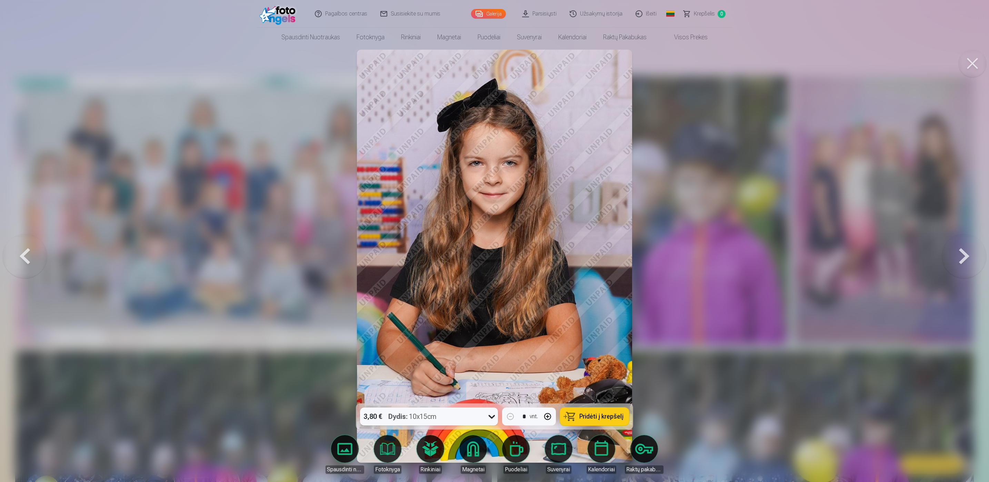
click at [955, 260] on button at bounding box center [964, 256] width 44 height 281
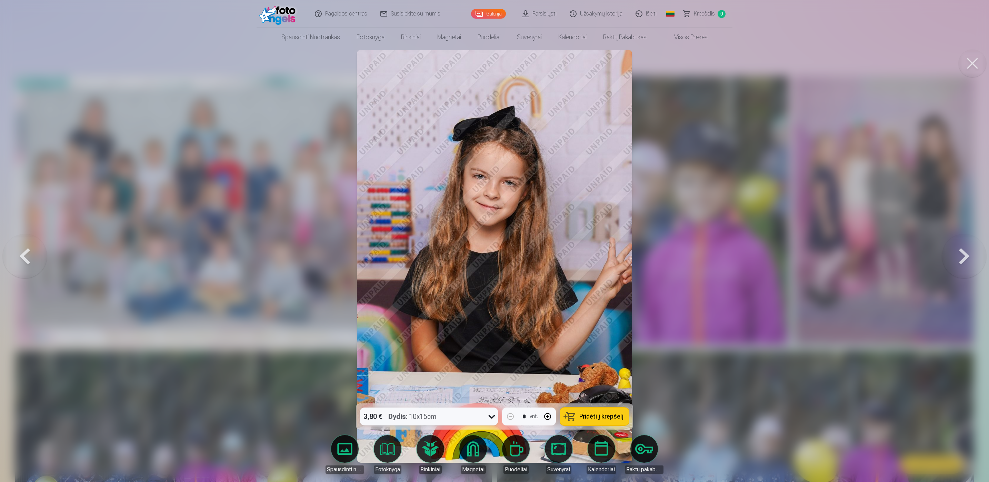
click at [955, 260] on button at bounding box center [964, 256] width 44 height 281
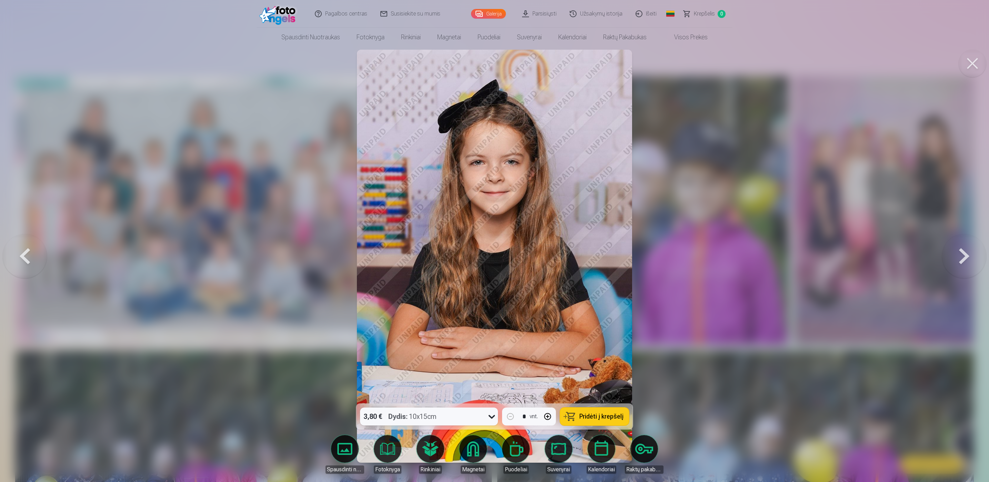
click at [955, 260] on button at bounding box center [964, 256] width 44 height 281
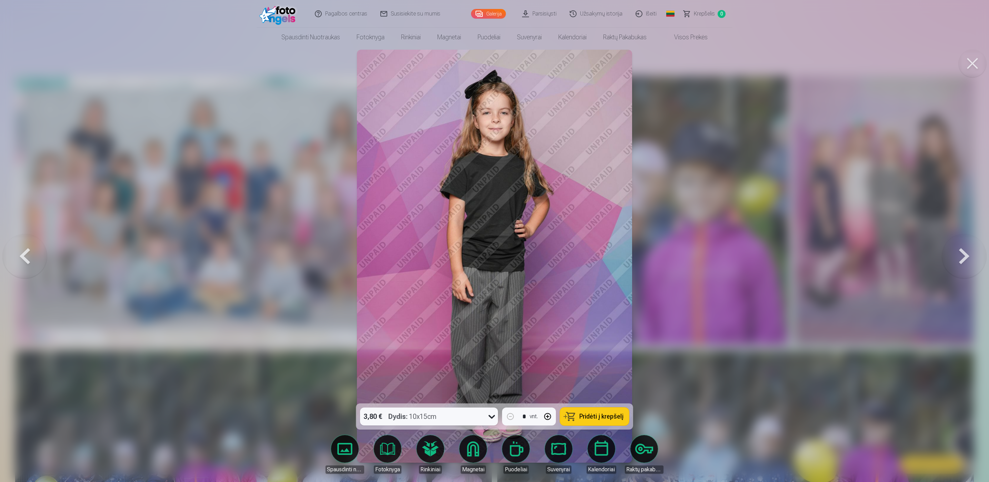
click at [955, 260] on button at bounding box center [964, 256] width 44 height 281
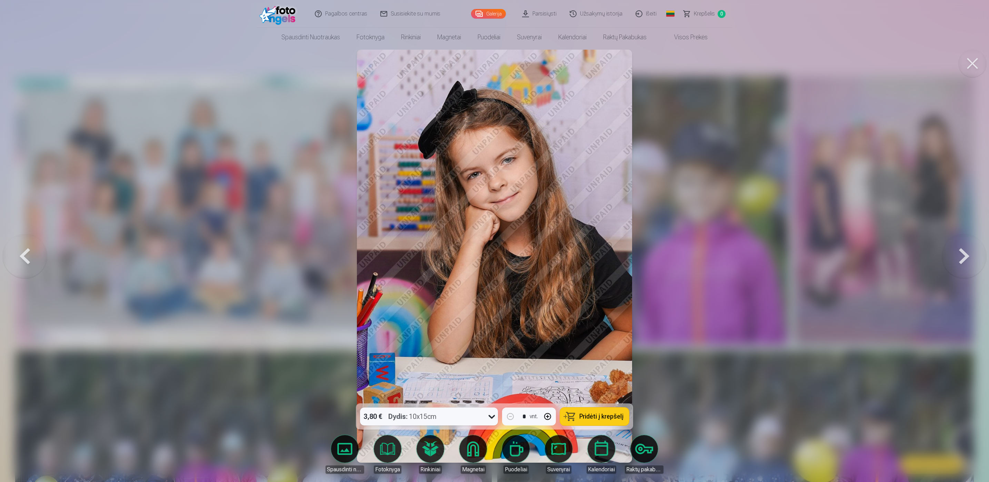
click at [955, 260] on button at bounding box center [964, 256] width 44 height 281
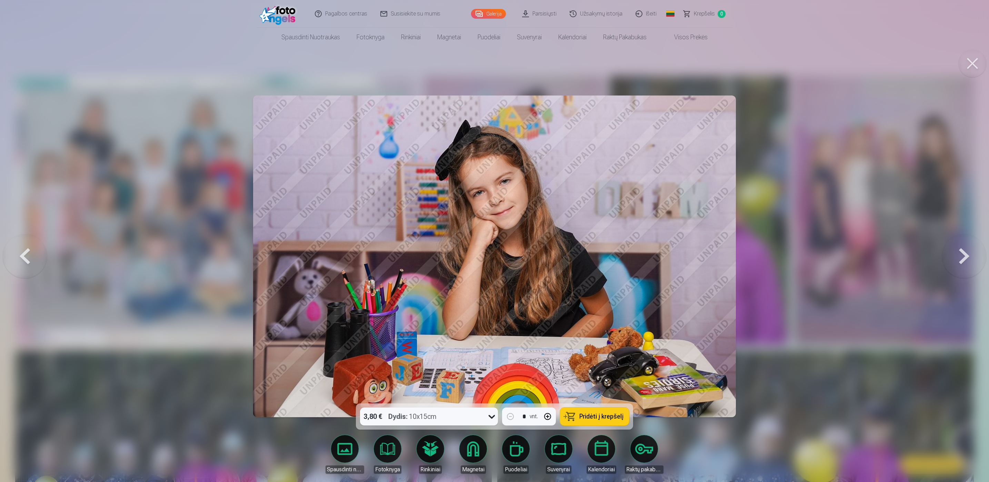
click at [955, 260] on button at bounding box center [964, 256] width 44 height 281
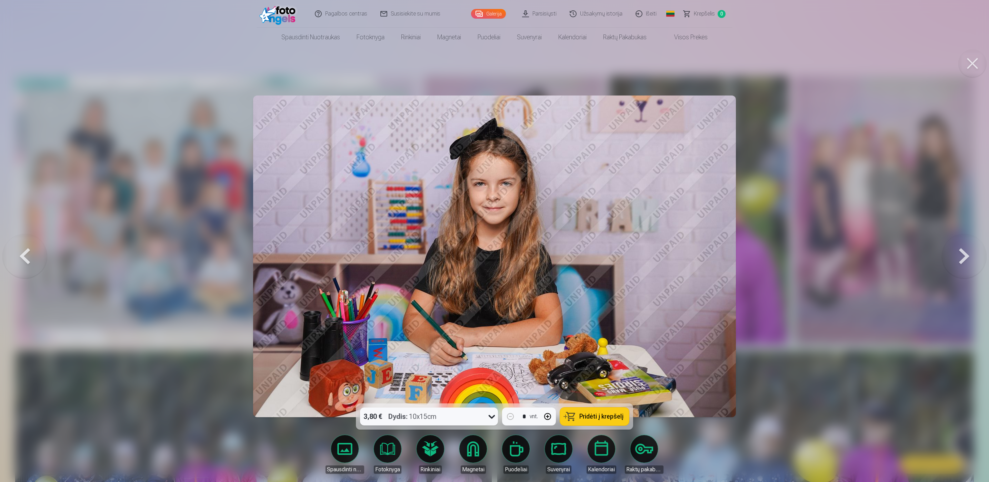
click at [955, 260] on button at bounding box center [964, 256] width 44 height 281
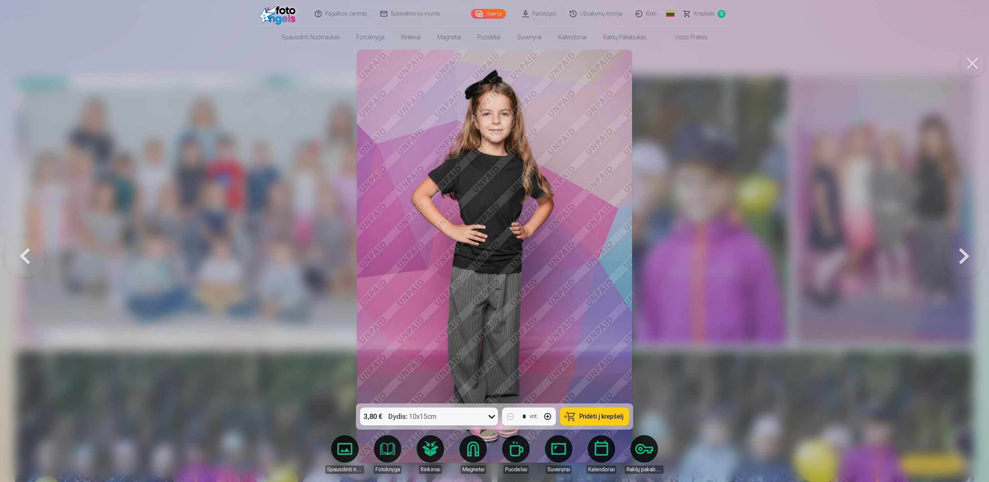
click at [955, 260] on button at bounding box center [964, 256] width 44 height 281
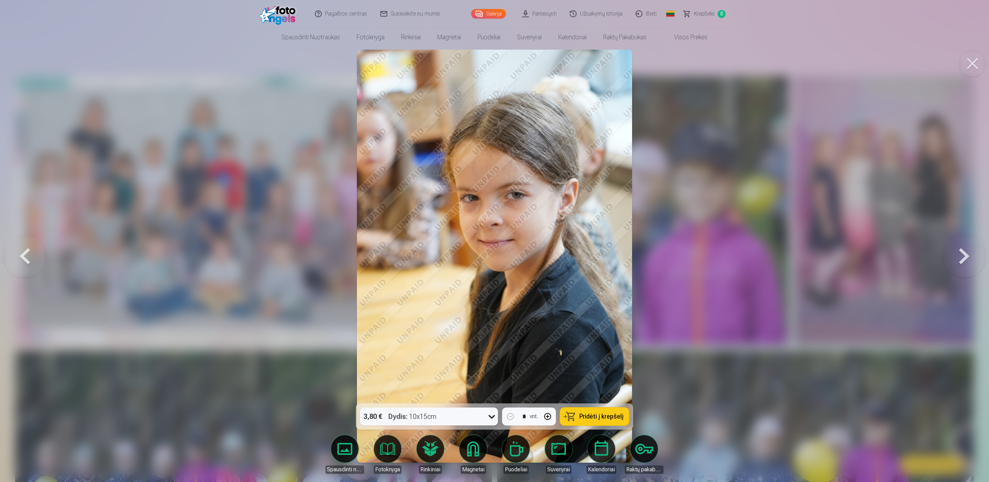
click at [955, 260] on button at bounding box center [964, 256] width 44 height 281
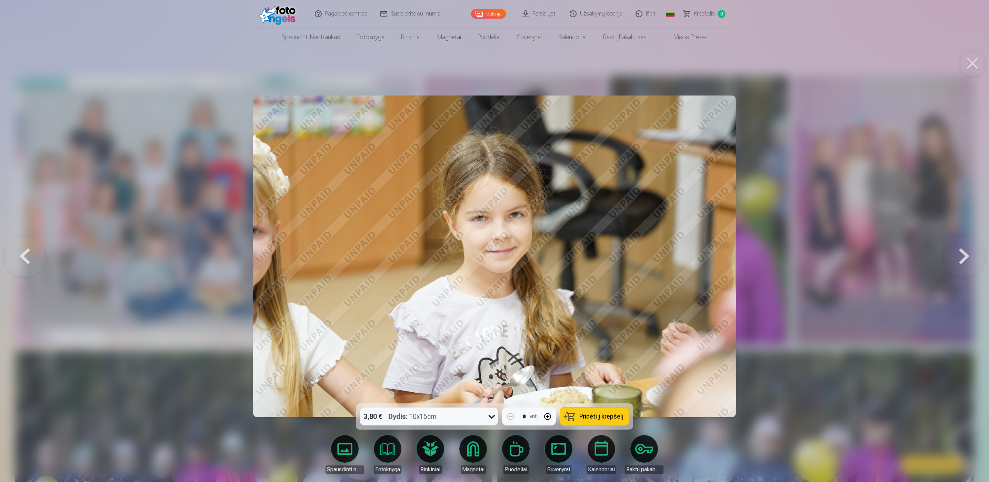
click at [955, 260] on button at bounding box center [964, 256] width 44 height 281
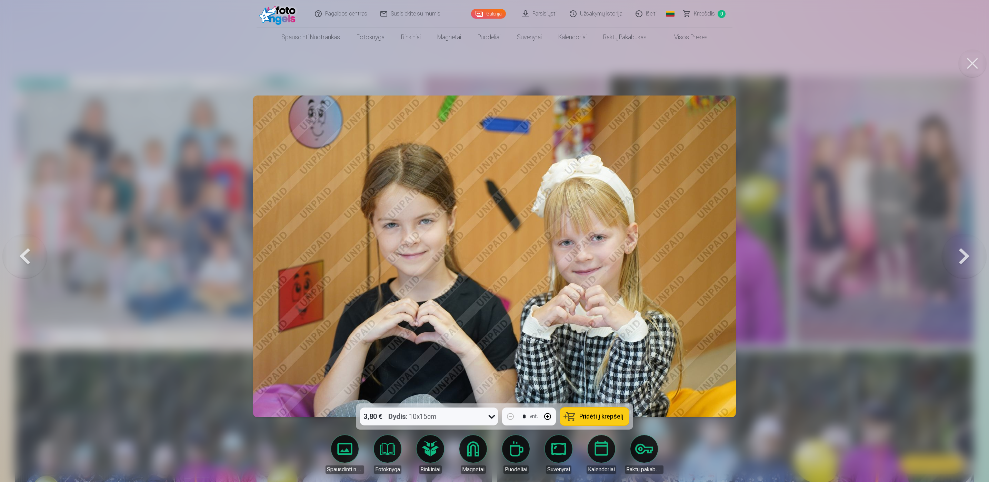
click at [955, 260] on button at bounding box center [964, 256] width 44 height 281
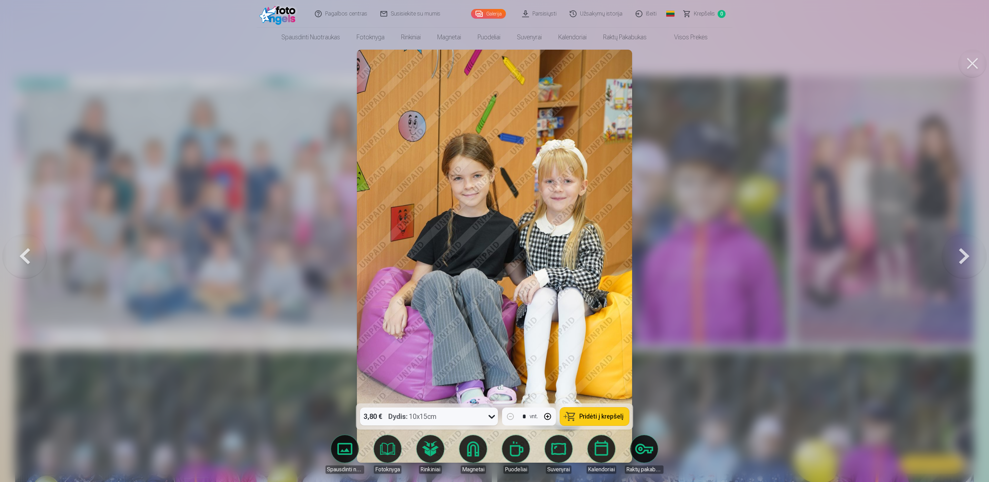
click at [955, 260] on button at bounding box center [964, 256] width 44 height 281
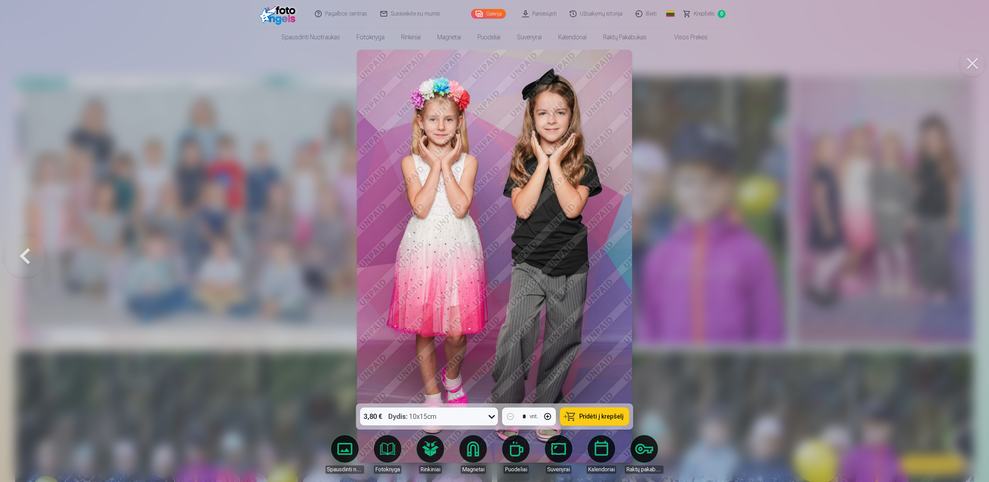
click at [955, 260] on div at bounding box center [494, 241] width 989 height 482
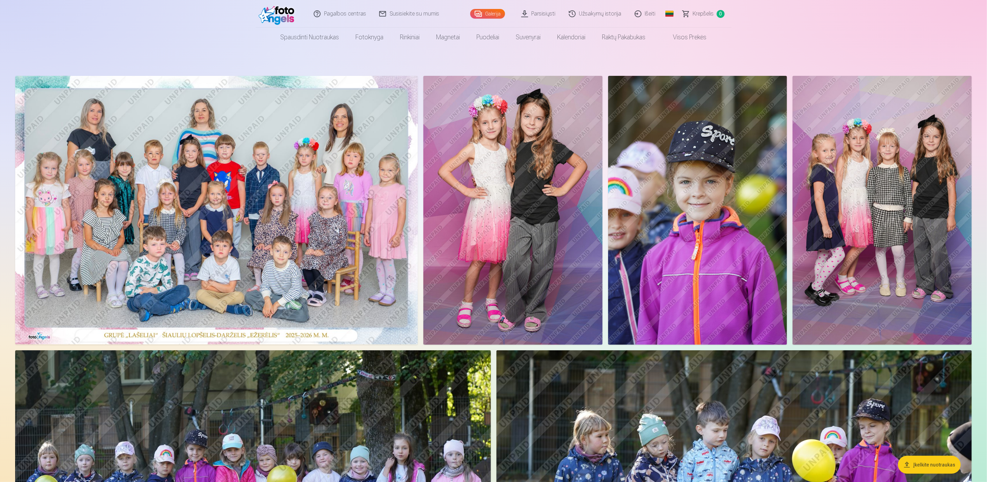
click at [635, 216] on img at bounding box center [697, 210] width 179 height 269
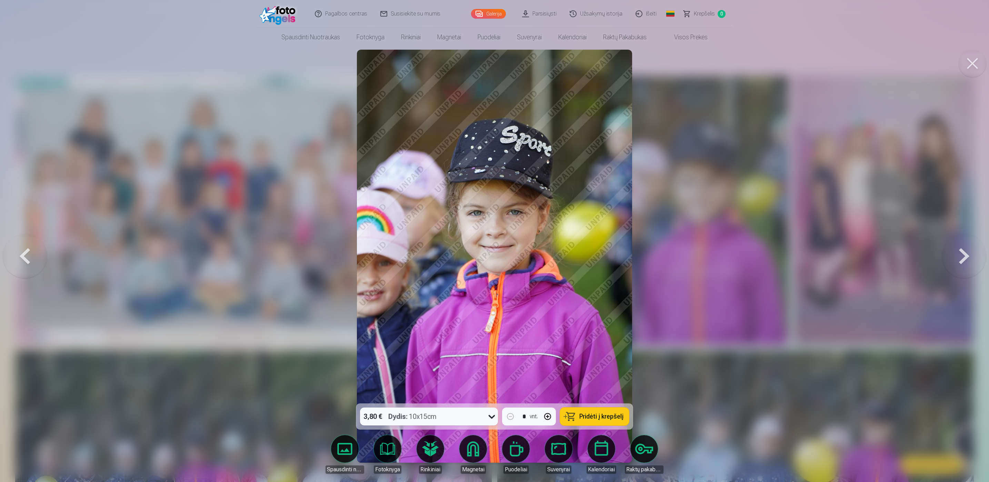
click at [352, 217] on div at bounding box center [494, 241] width 989 height 482
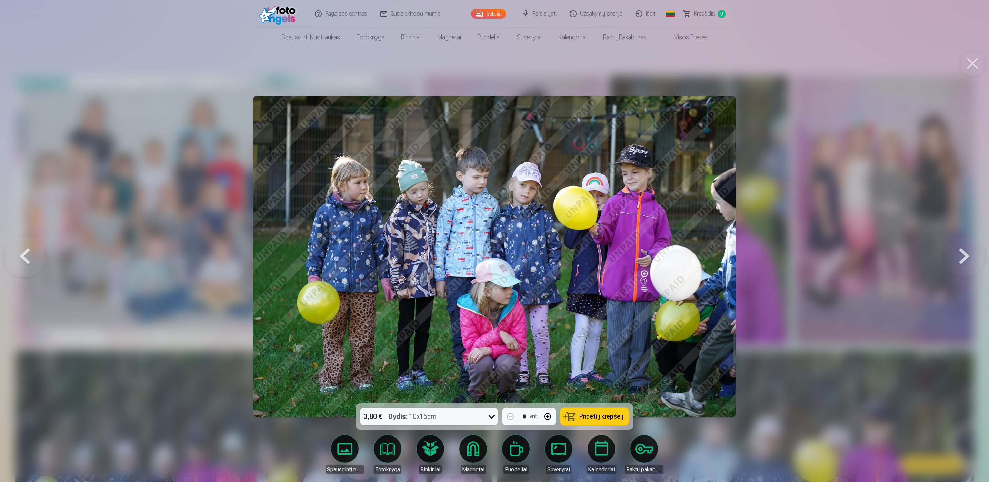
click at [776, 365] on div at bounding box center [494, 241] width 989 height 482
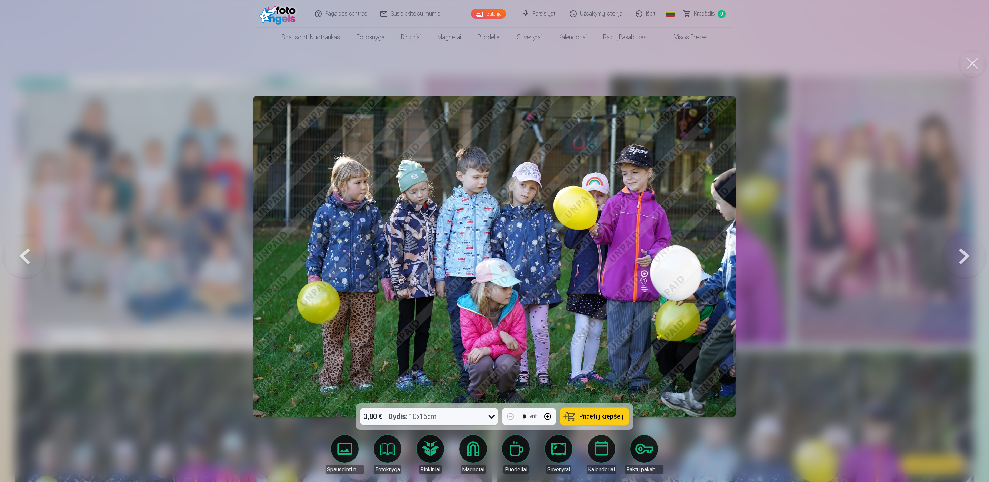
click at [776, 365] on div at bounding box center [494, 241] width 989 height 482
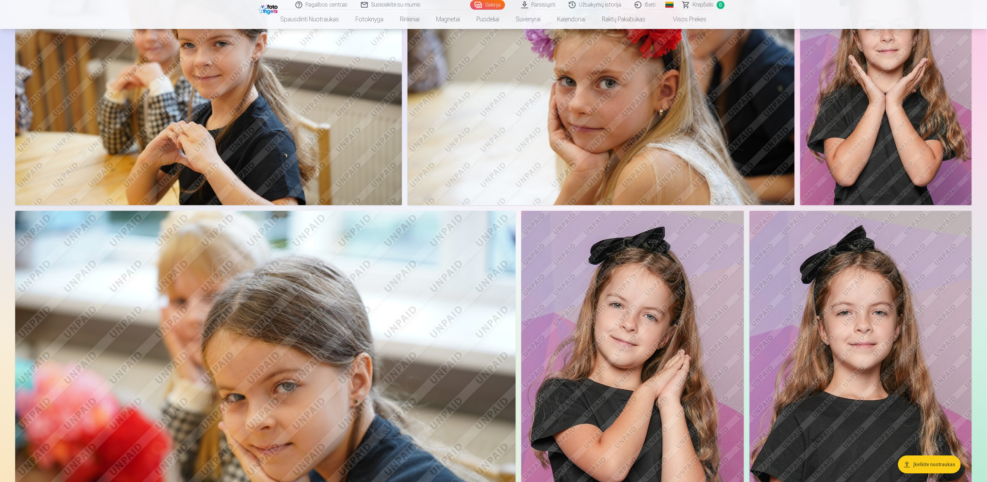
scroll to position [1345, 0]
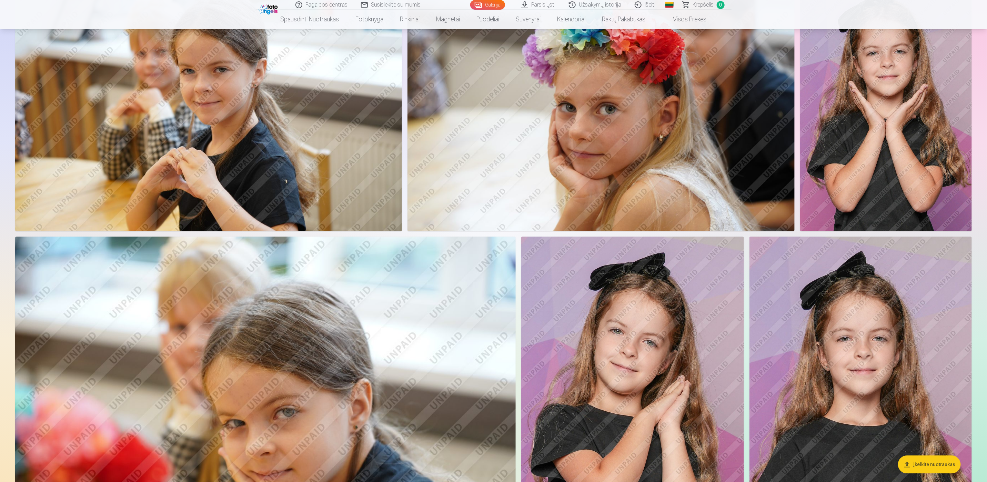
click at [184, 404] on img at bounding box center [265, 404] width 501 height 334
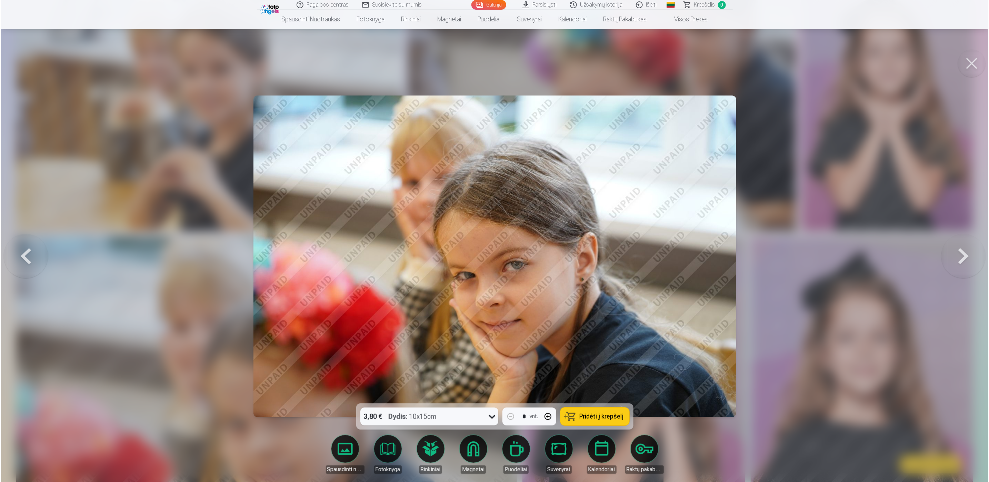
scroll to position [1347, 0]
click at [184, 404] on div at bounding box center [494, 241] width 989 height 482
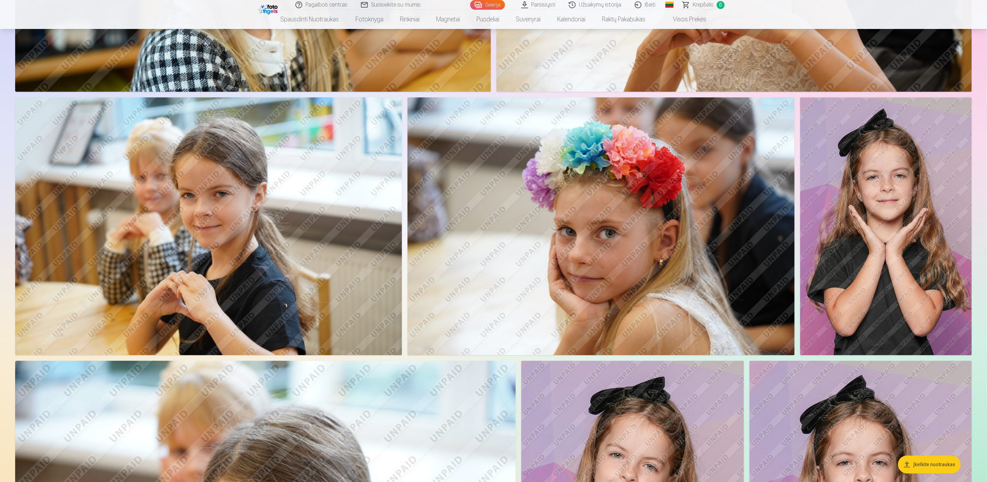
scroll to position [1190, 0]
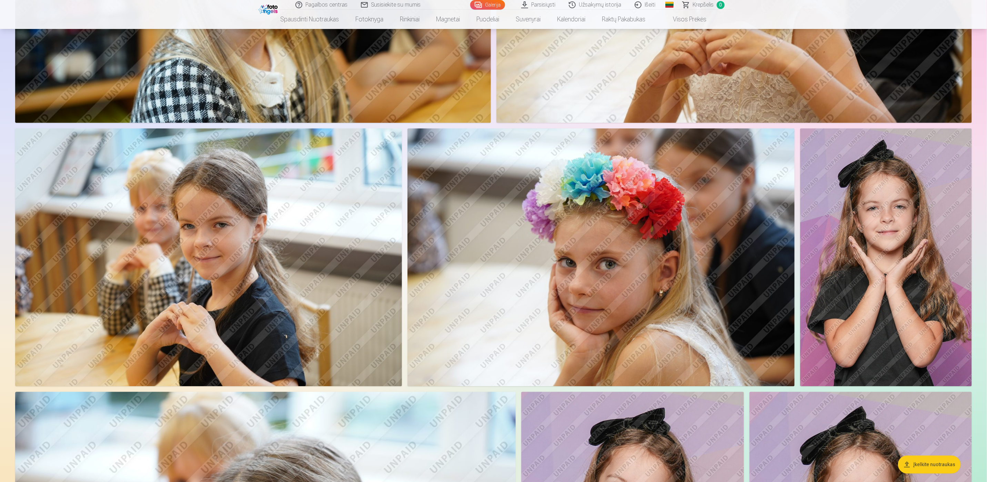
click at [265, 320] on img at bounding box center [208, 257] width 387 height 258
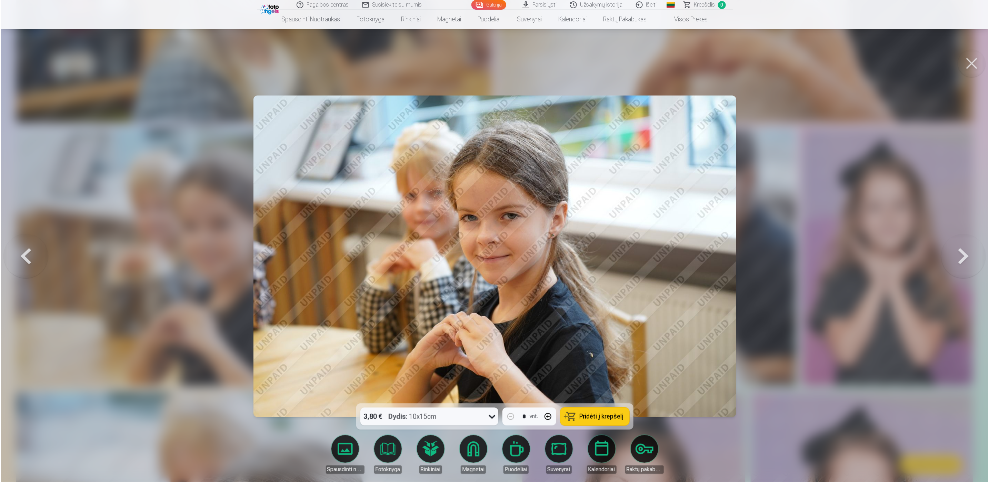
scroll to position [1191, 0]
click at [276, 317] on img at bounding box center [494, 257] width 483 height 322
drag, startPoint x: 76, startPoint y: 298, endPoint x: 39, endPoint y: 350, distance: 63.7
drag, startPoint x: 39, startPoint y: 350, endPoint x: 6, endPoint y: 248, distance: 107.1
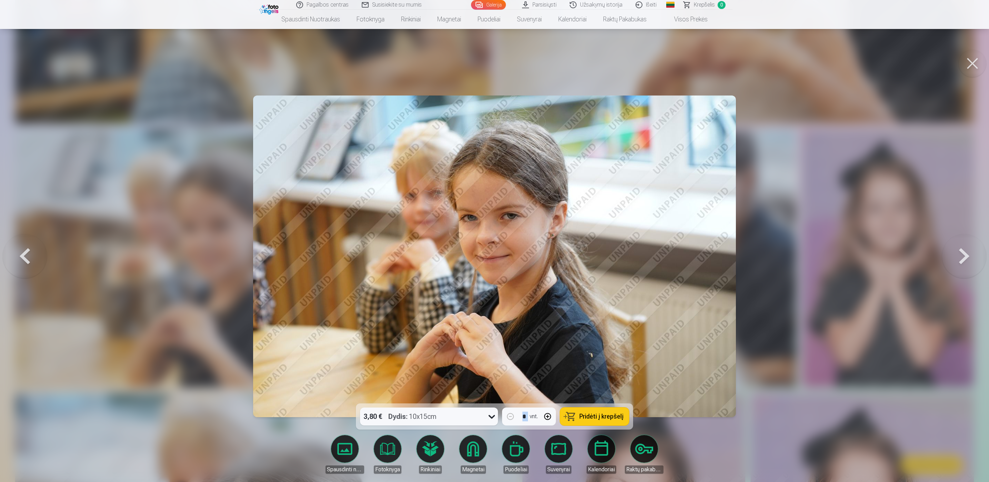
click at [6, 248] on button at bounding box center [25, 256] width 44 height 281
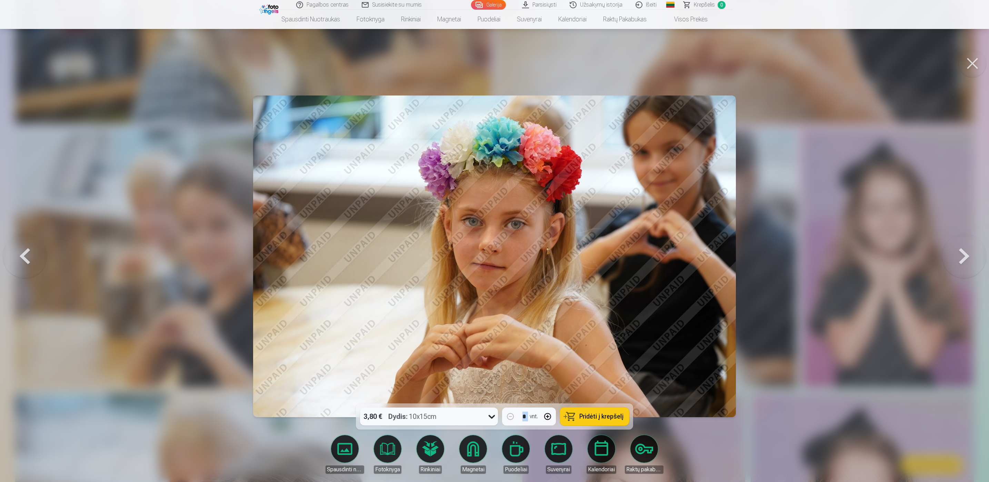
click at [11, 256] on button at bounding box center [25, 256] width 44 height 281
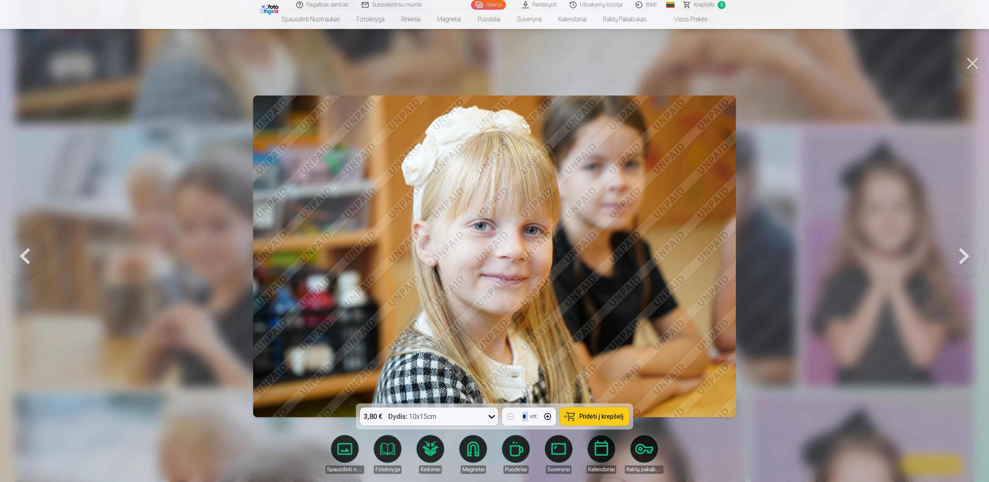
click at [11, 256] on button at bounding box center [25, 256] width 44 height 281
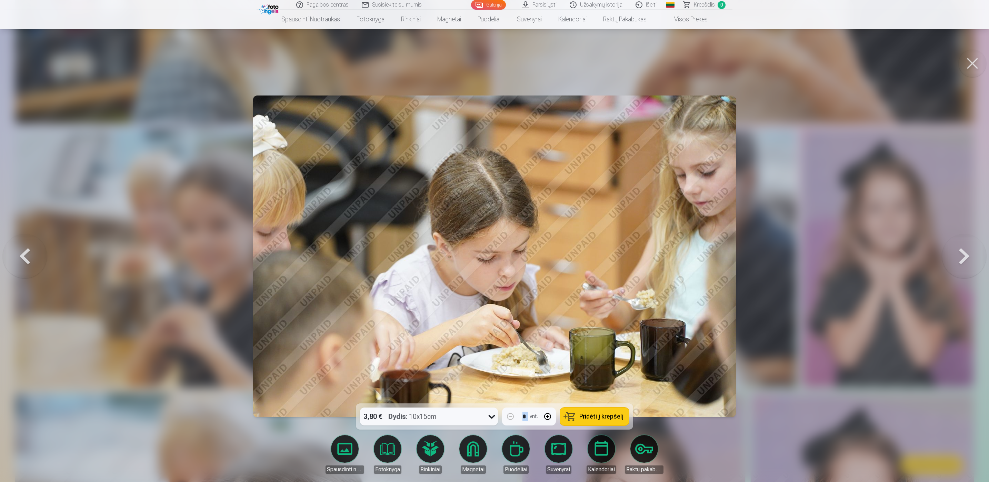
click at [11, 256] on button at bounding box center [25, 256] width 44 height 281
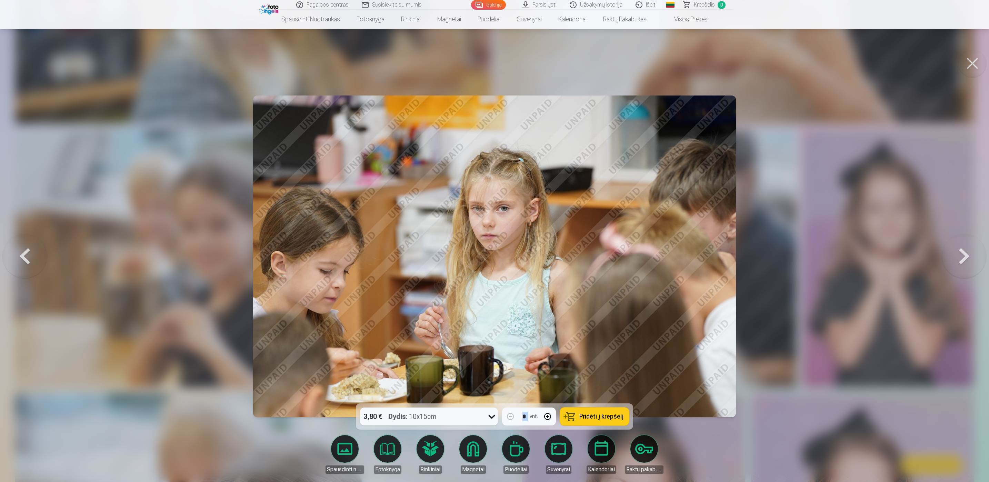
click at [11, 256] on button at bounding box center [25, 256] width 44 height 281
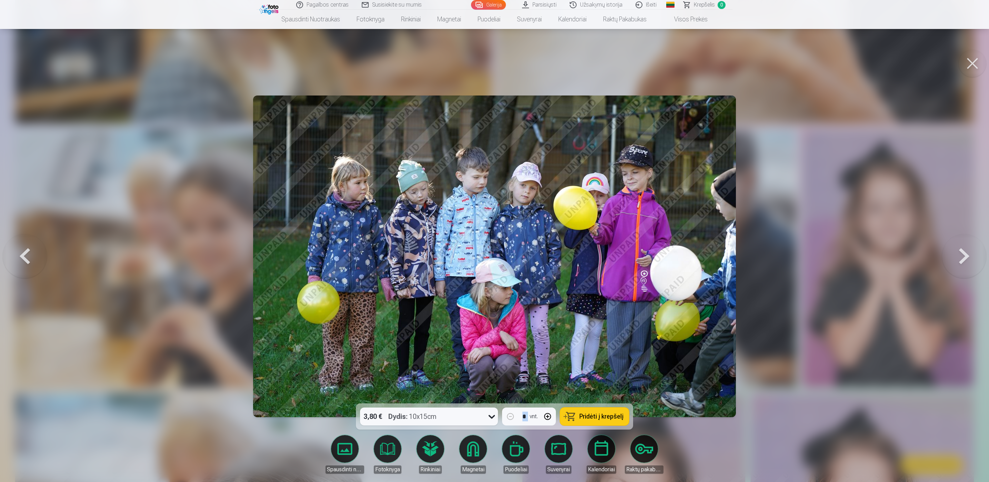
click at [11, 256] on button at bounding box center [25, 256] width 44 height 281
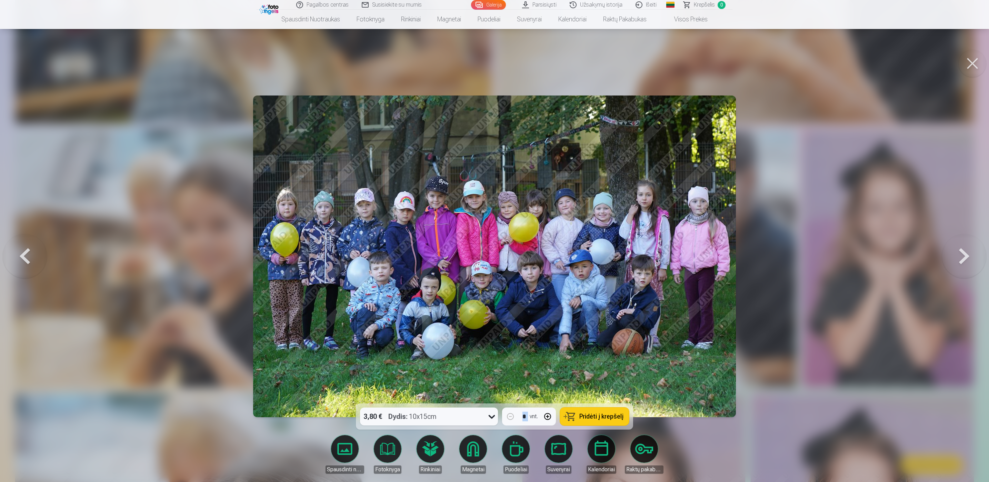
click at [28, 283] on button at bounding box center [25, 256] width 44 height 281
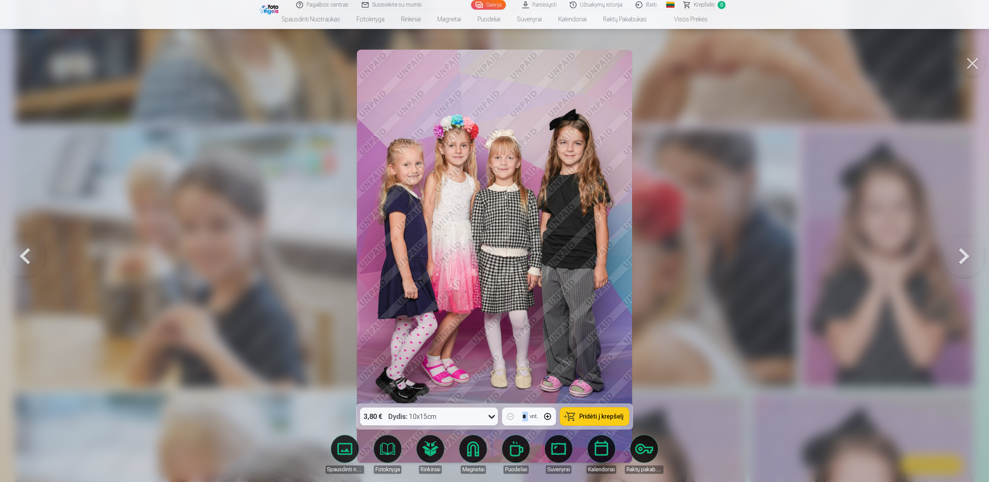
click at [28, 283] on button at bounding box center [25, 256] width 44 height 281
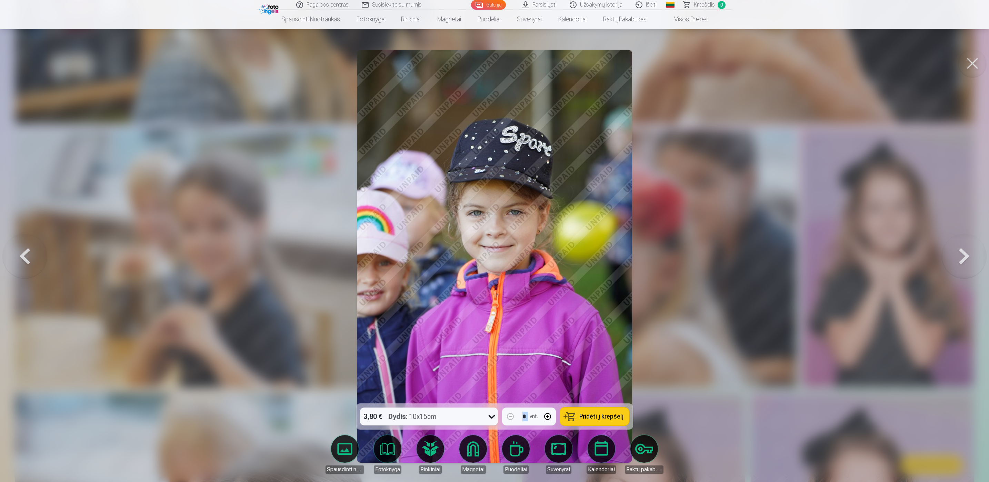
click at [28, 283] on button at bounding box center [25, 256] width 44 height 281
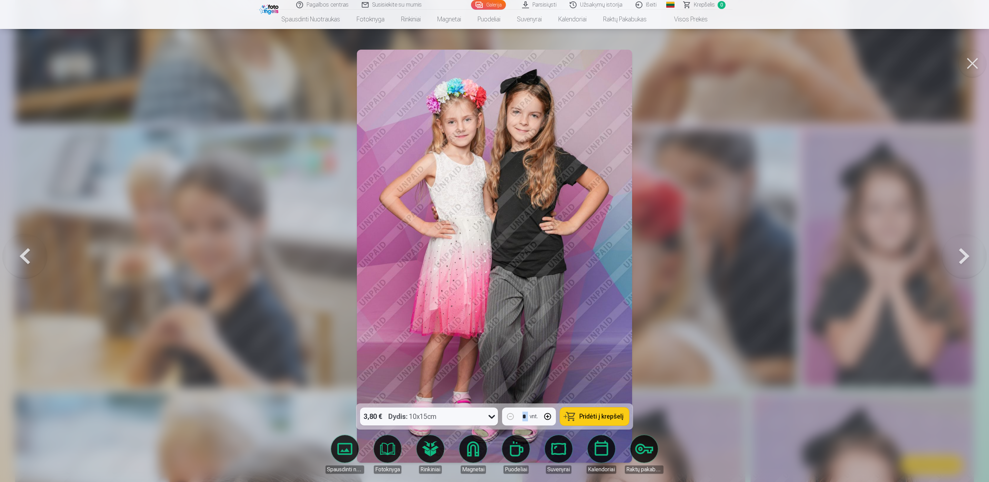
click at [28, 283] on button at bounding box center [25, 256] width 44 height 281
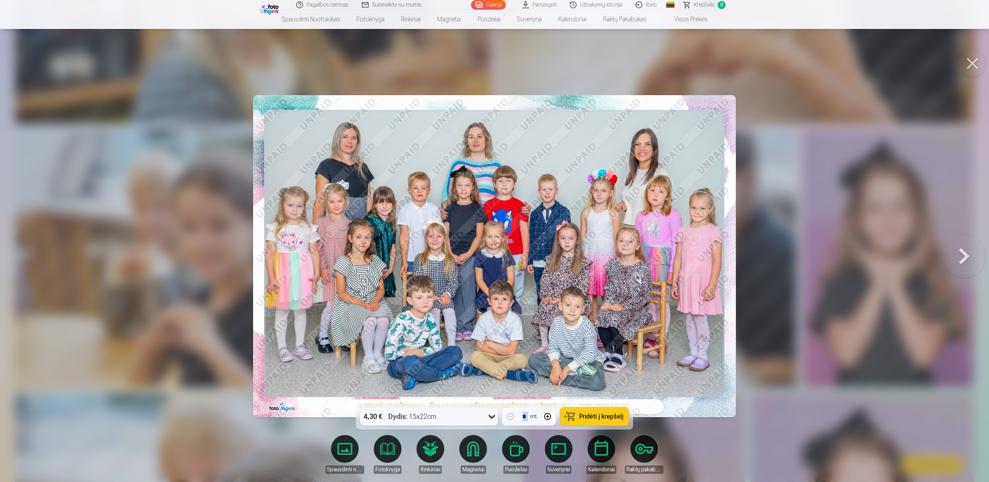
click at [28, 283] on div at bounding box center [494, 241] width 989 height 482
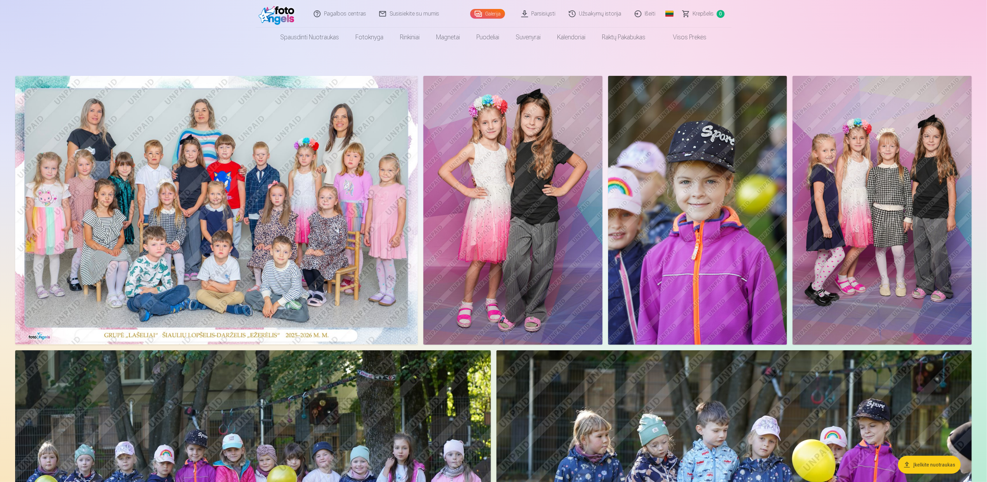
click at [198, 256] on img at bounding box center [216, 210] width 403 height 269
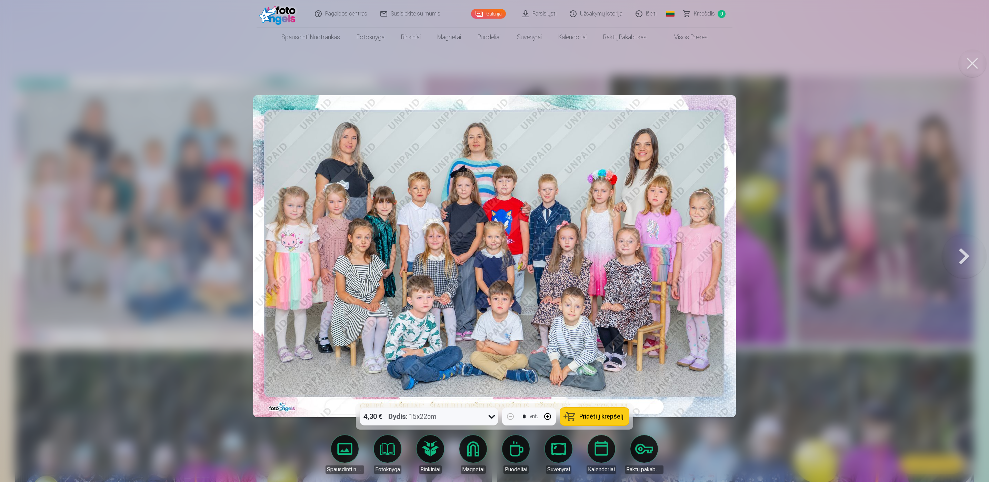
click at [967, 254] on button at bounding box center [964, 256] width 44 height 281
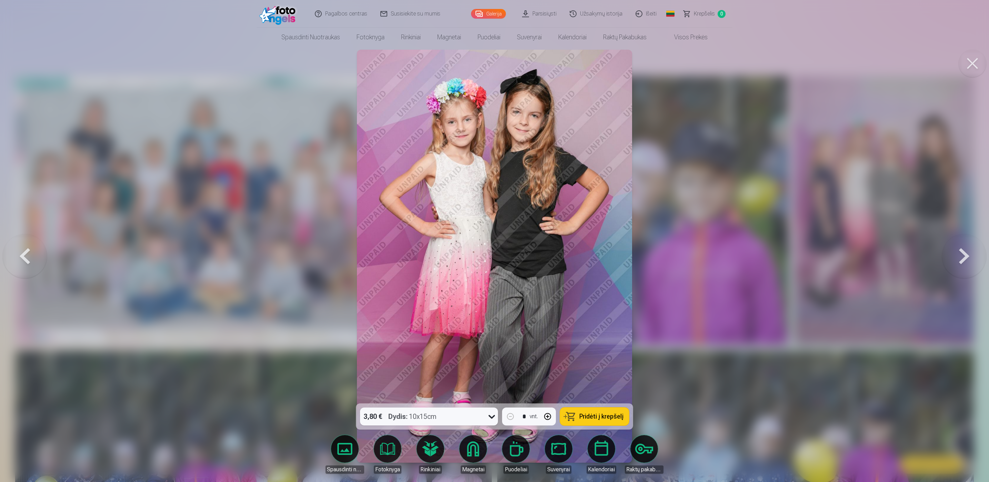
click at [967, 254] on button at bounding box center [964, 256] width 44 height 281
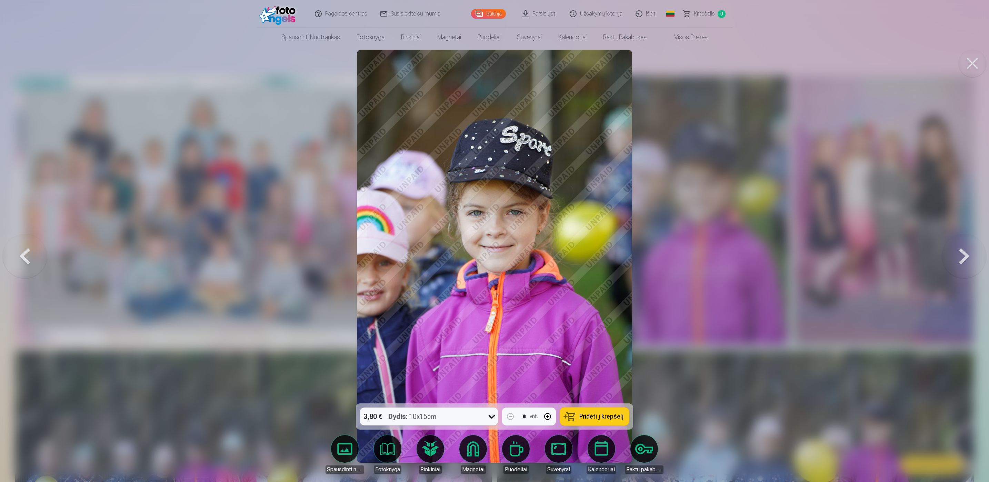
click at [967, 254] on button at bounding box center [964, 256] width 44 height 281
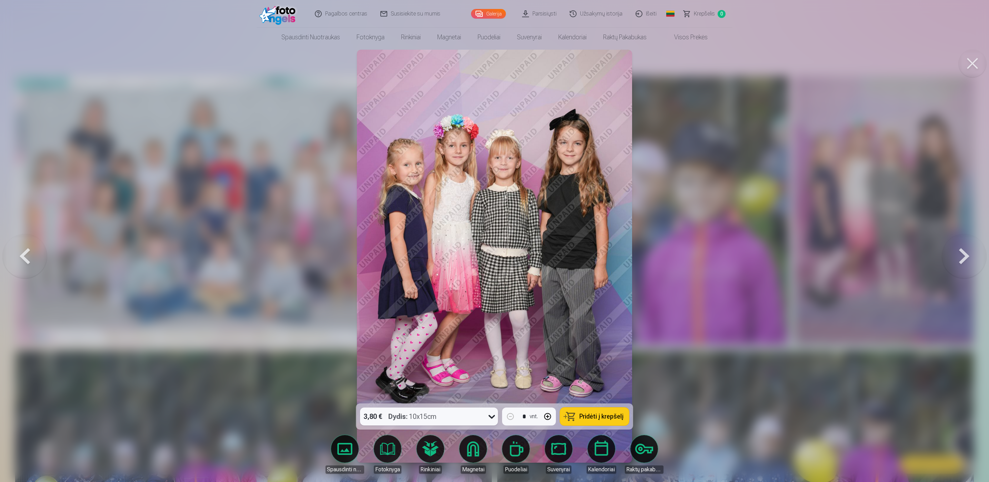
click at [967, 254] on button at bounding box center [964, 256] width 44 height 281
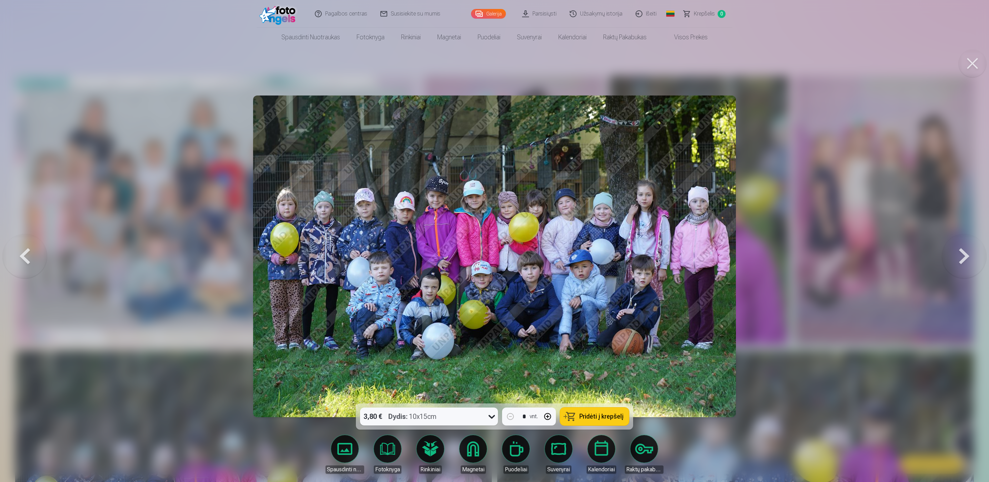
click at [967, 254] on button at bounding box center [964, 256] width 44 height 281
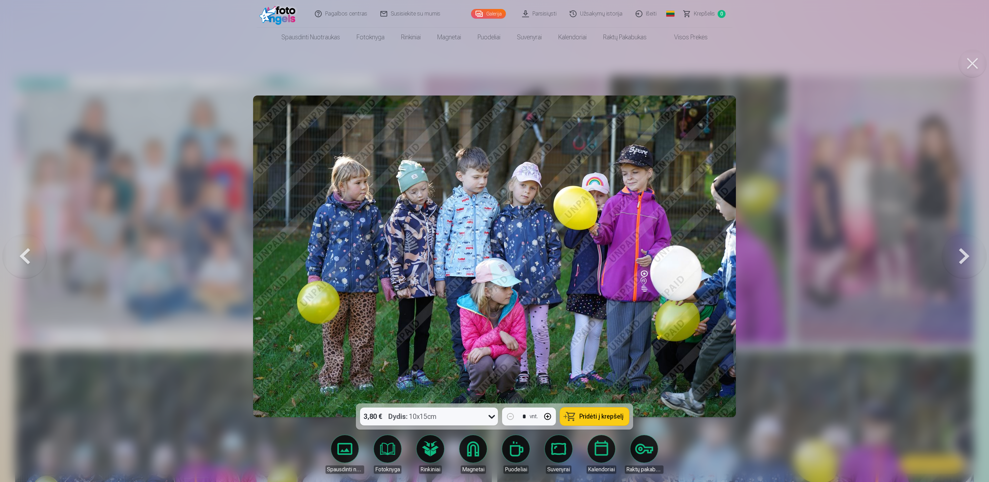
click at [967, 254] on button at bounding box center [964, 256] width 44 height 281
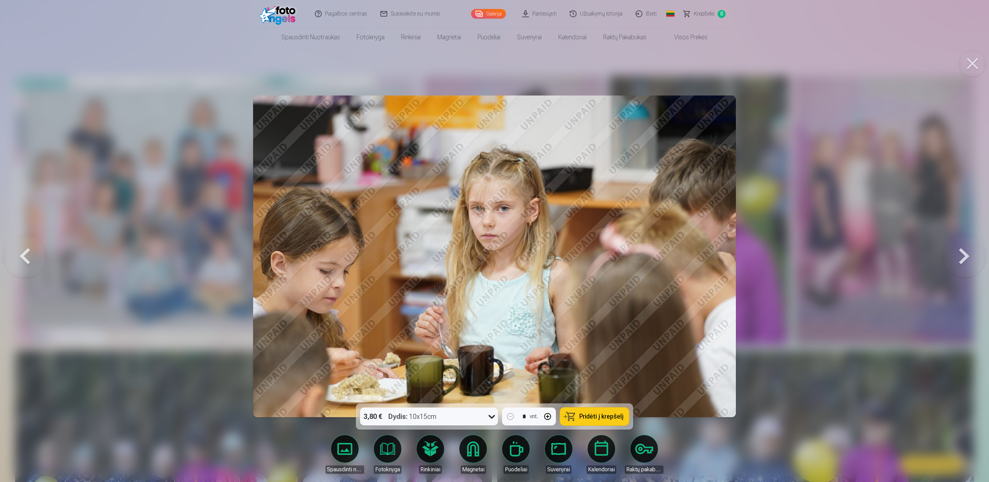
click at [967, 254] on button at bounding box center [964, 256] width 44 height 281
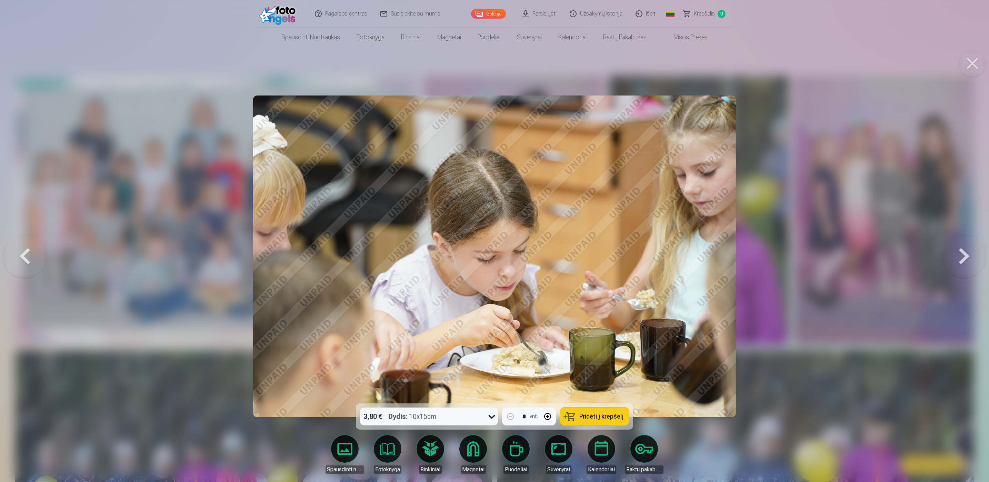
click at [962, 254] on button at bounding box center [964, 256] width 44 height 281
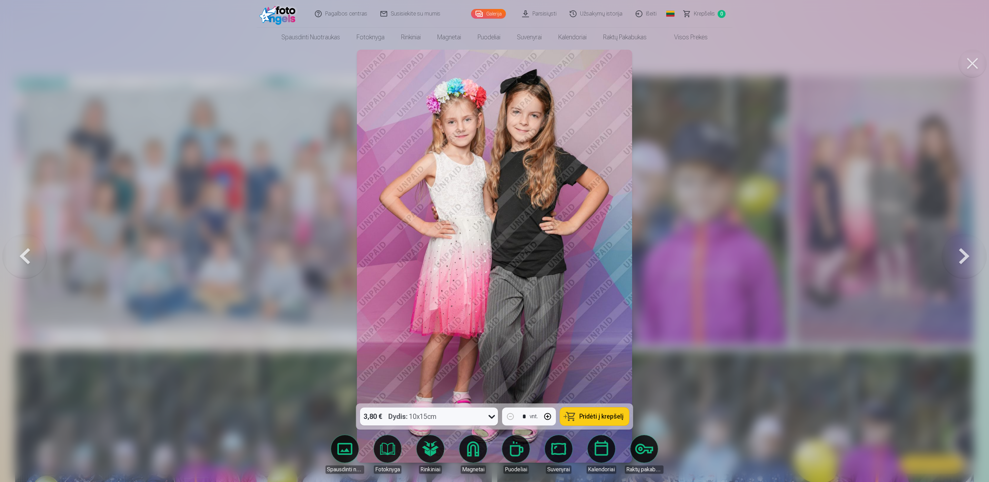
click at [65, 294] on div at bounding box center [494, 241] width 989 height 482
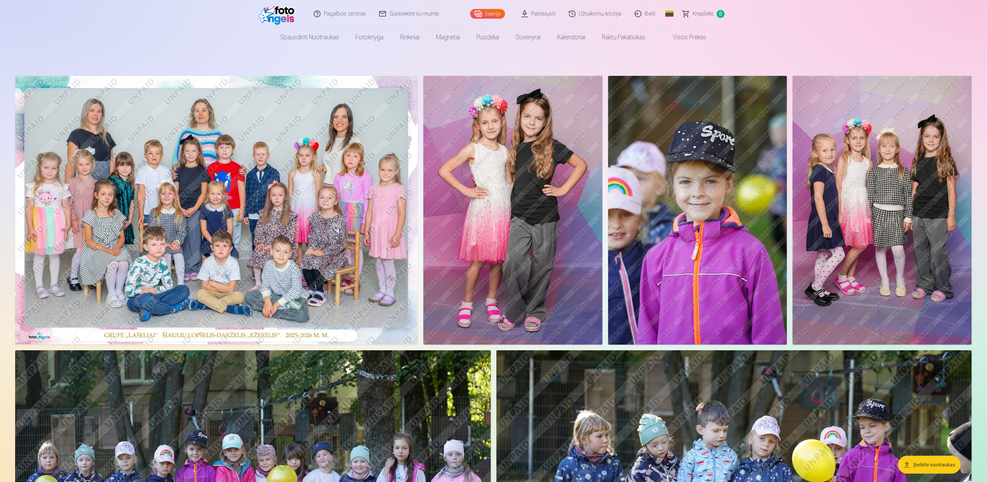
click at [65, 294] on img at bounding box center [216, 210] width 403 height 269
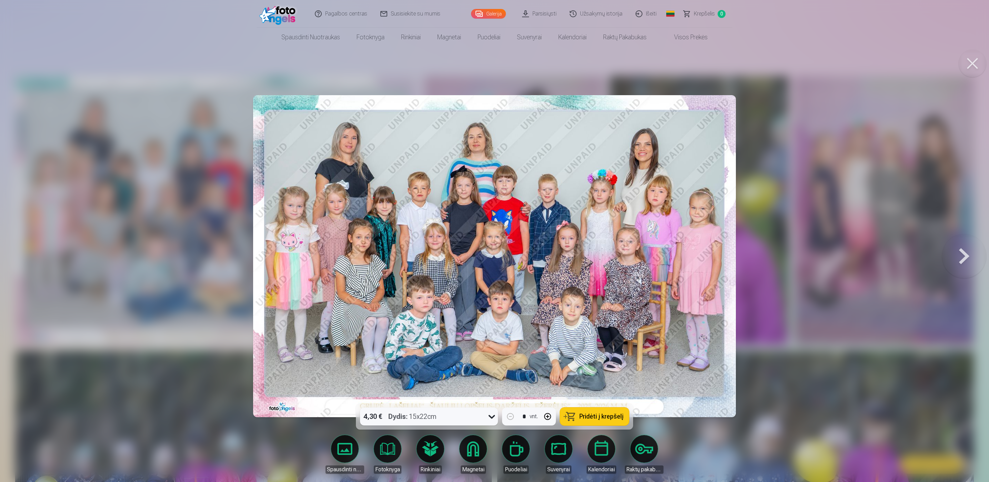
click at [960, 254] on button at bounding box center [964, 256] width 44 height 281
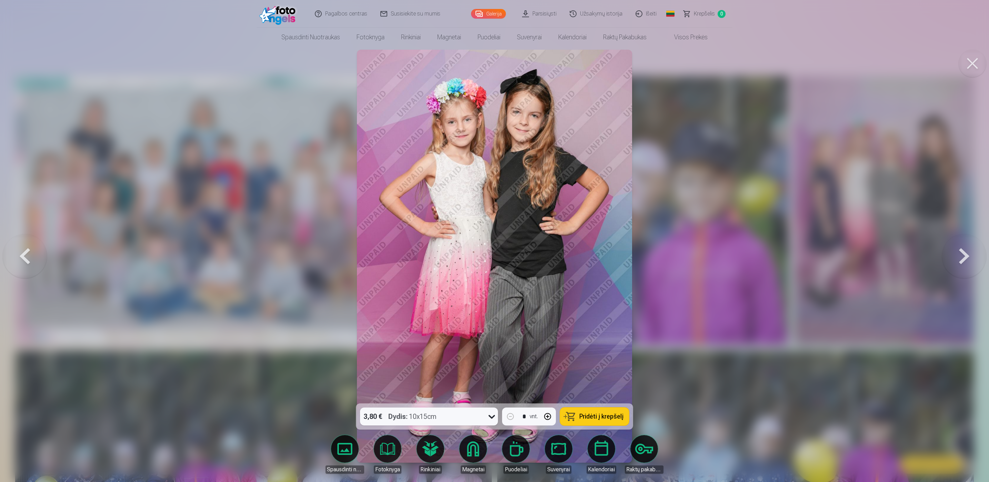
click at [960, 254] on button at bounding box center [964, 256] width 44 height 281
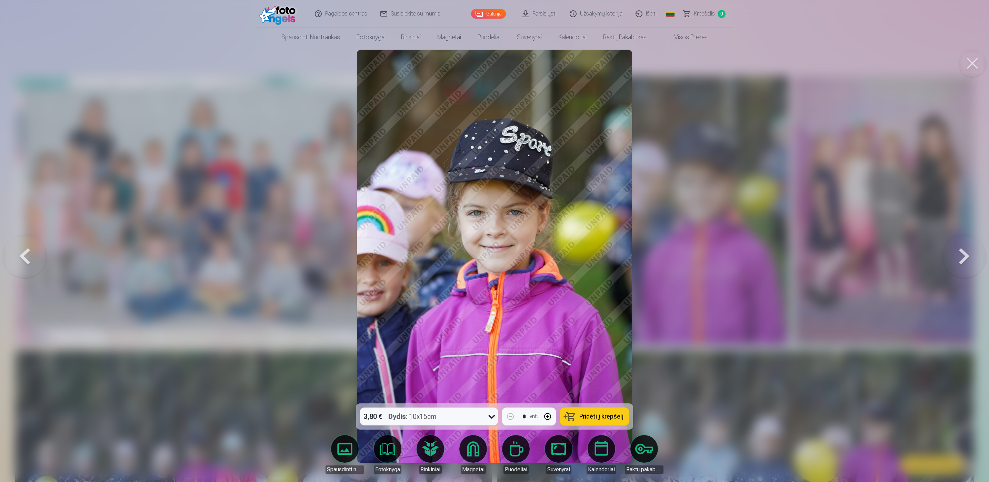
click at [960, 254] on button at bounding box center [964, 256] width 44 height 281
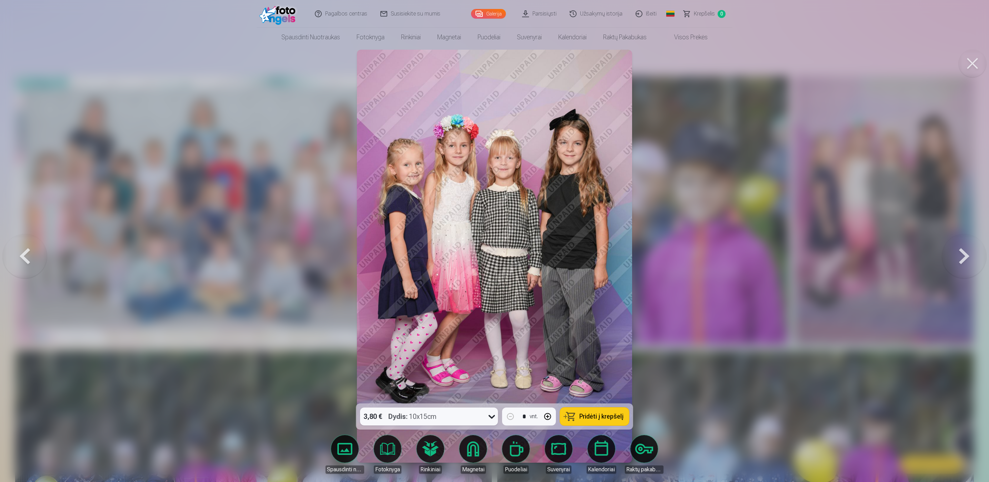
click at [960, 254] on button at bounding box center [964, 256] width 44 height 281
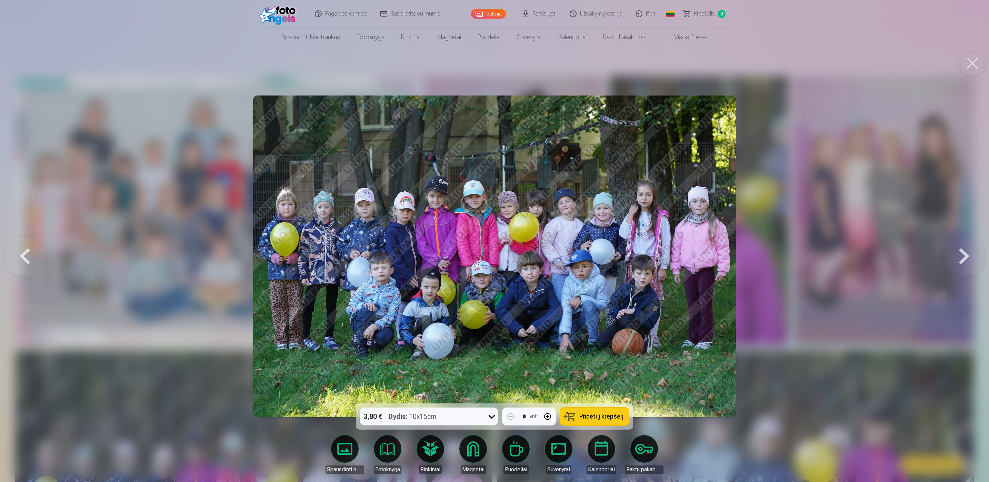
click at [960, 254] on button at bounding box center [964, 256] width 44 height 281
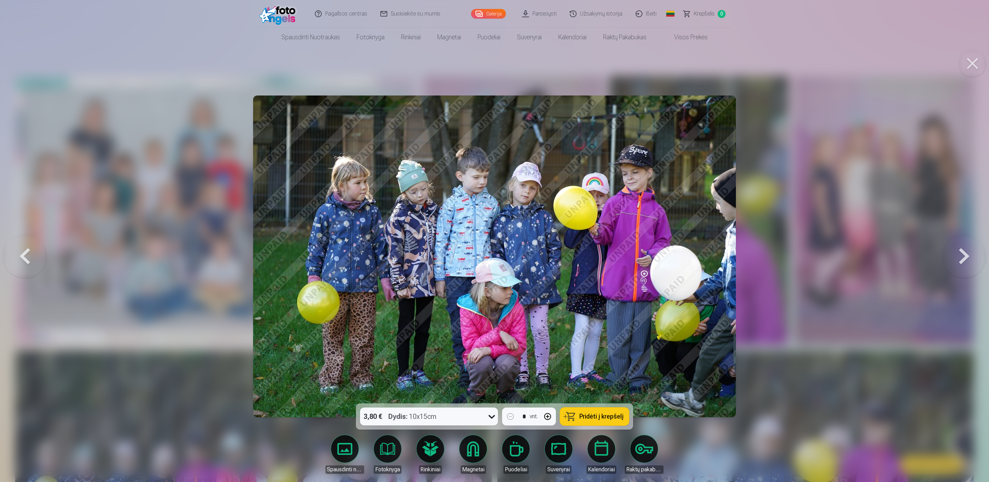
click at [960, 254] on button at bounding box center [964, 256] width 44 height 281
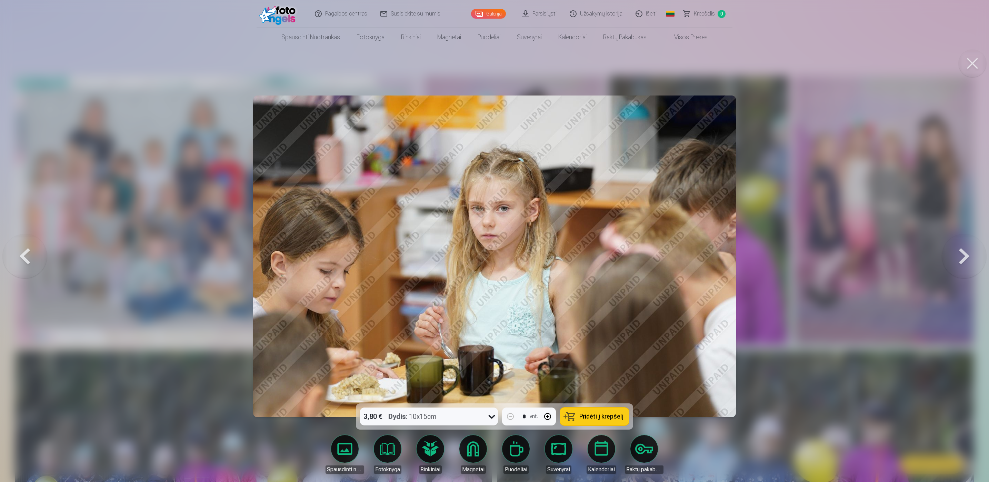
click at [960, 254] on button at bounding box center [964, 256] width 44 height 281
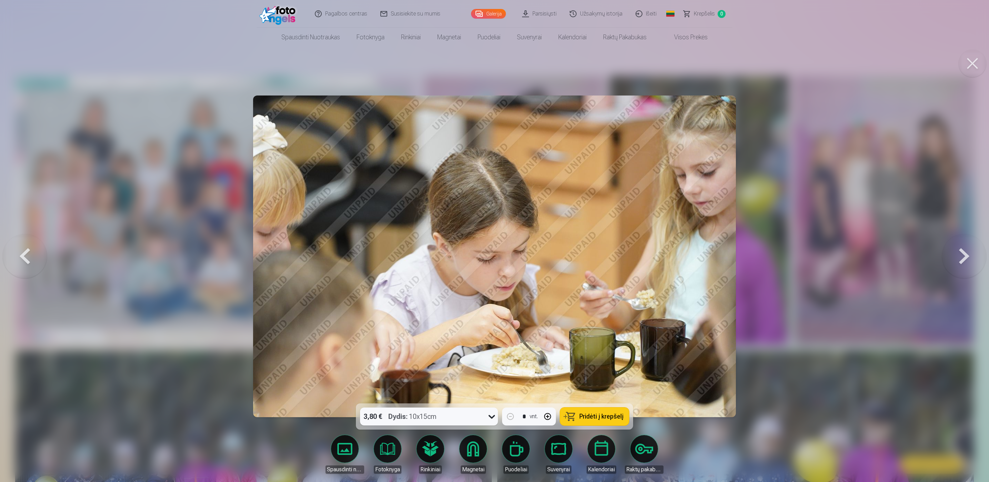
click at [964, 253] on button at bounding box center [964, 256] width 44 height 281
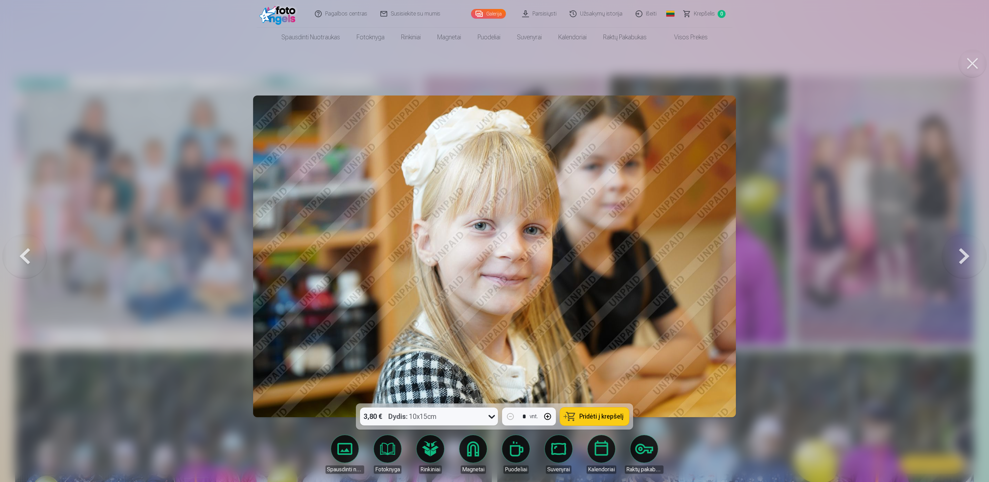
click at [965, 233] on button at bounding box center [964, 256] width 44 height 281
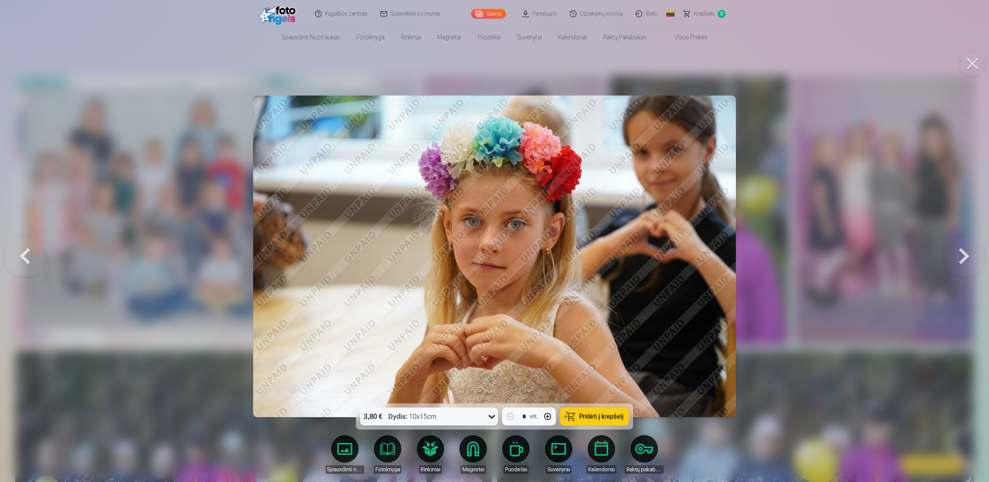
click at [968, 254] on button at bounding box center [964, 256] width 44 height 281
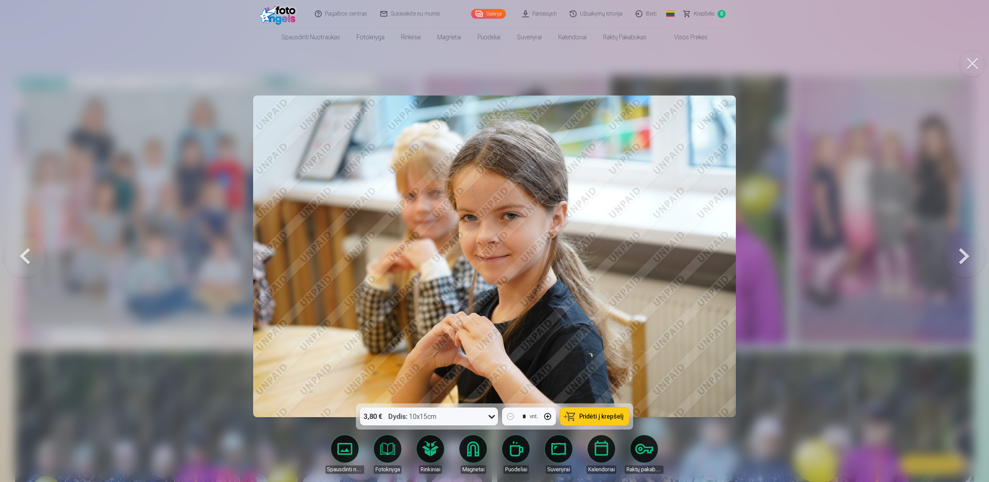
click at [968, 254] on button at bounding box center [964, 256] width 44 height 281
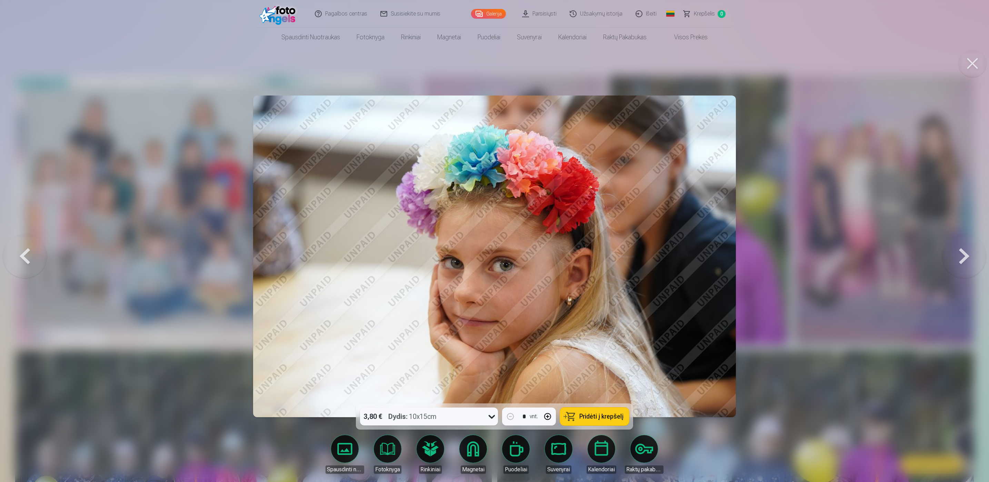
click at [968, 254] on button at bounding box center [964, 256] width 44 height 281
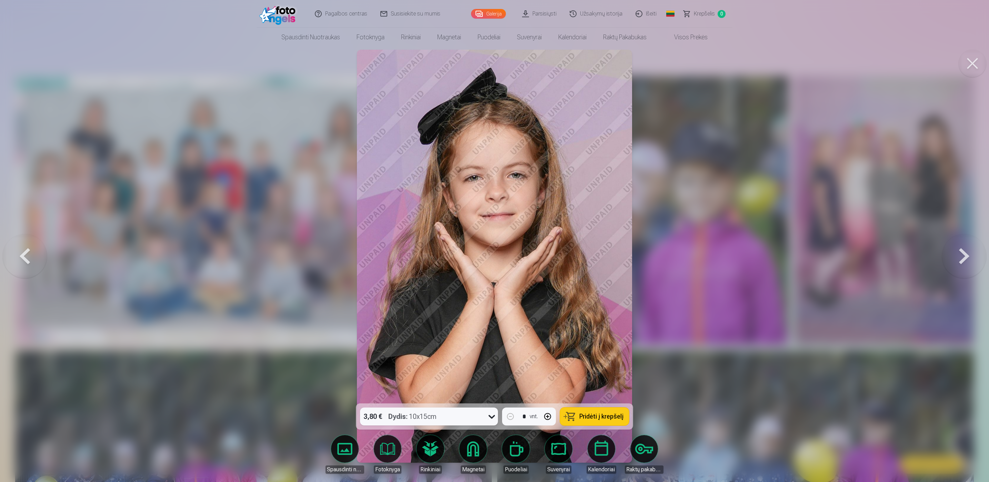
click at [968, 254] on button at bounding box center [964, 256] width 44 height 281
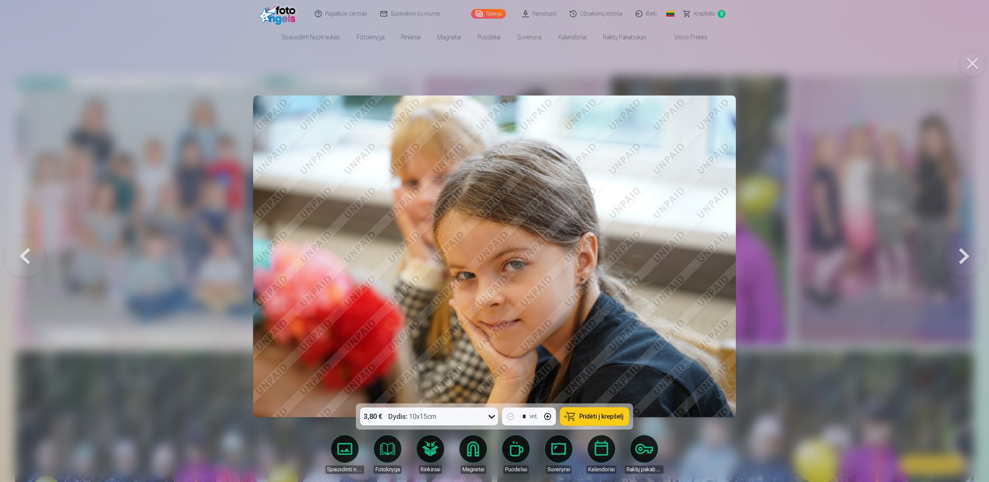
click at [968, 254] on button at bounding box center [964, 256] width 44 height 281
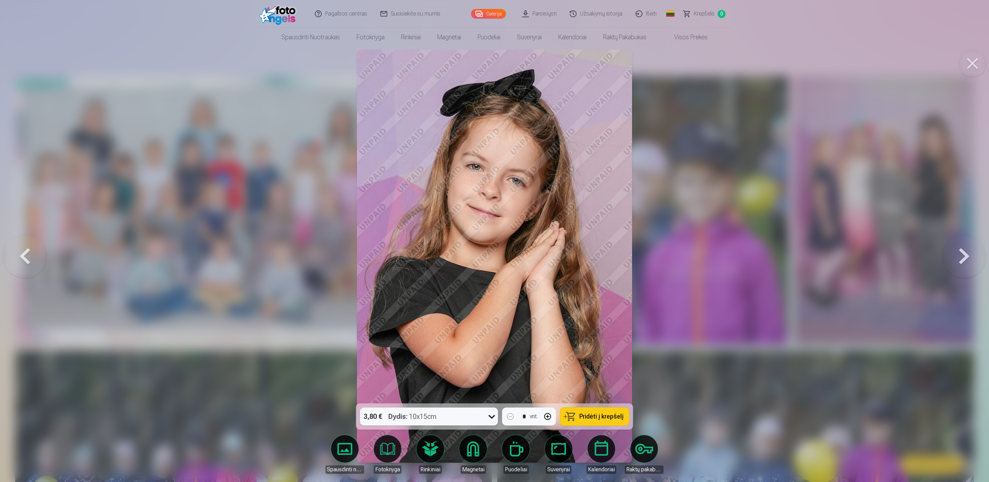
click at [968, 254] on button at bounding box center [964, 256] width 44 height 281
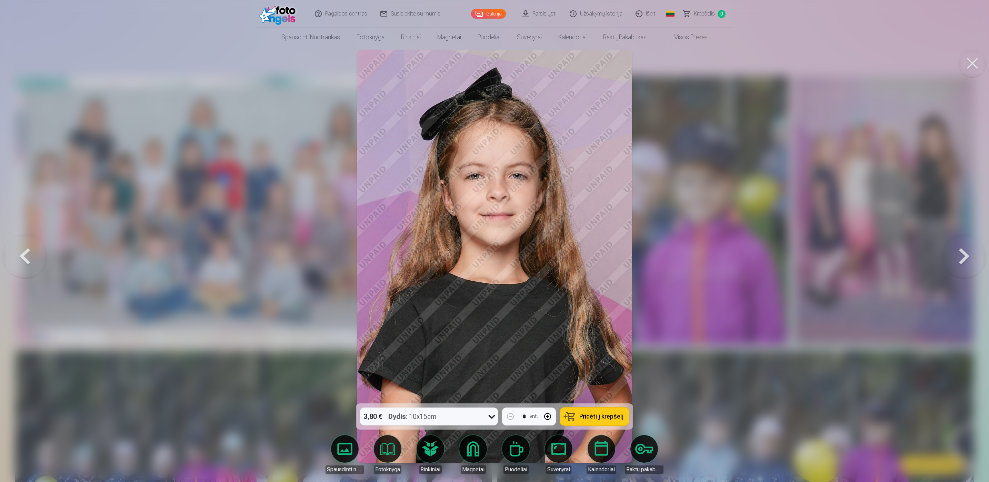
click at [970, 267] on button at bounding box center [964, 256] width 44 height 281
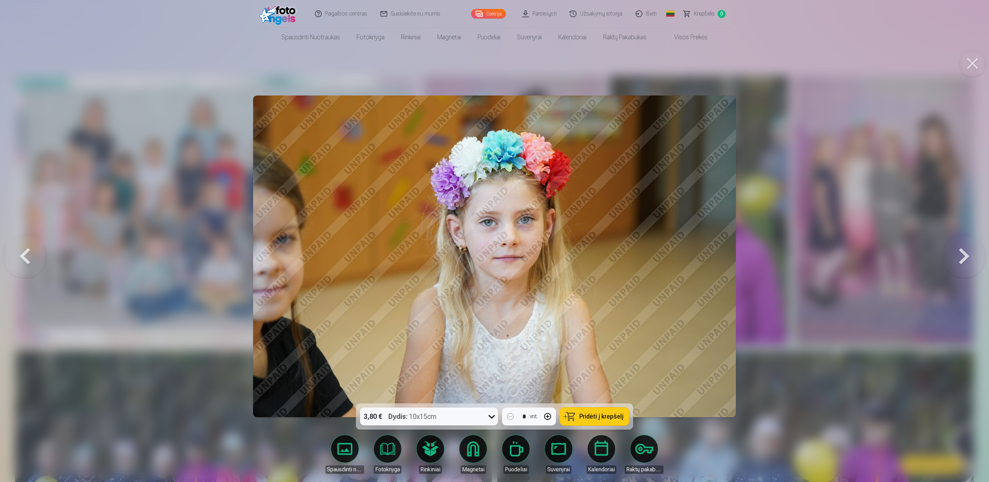
click at [970, 267] on button at bounding box center [964, 256] width 44 height 281
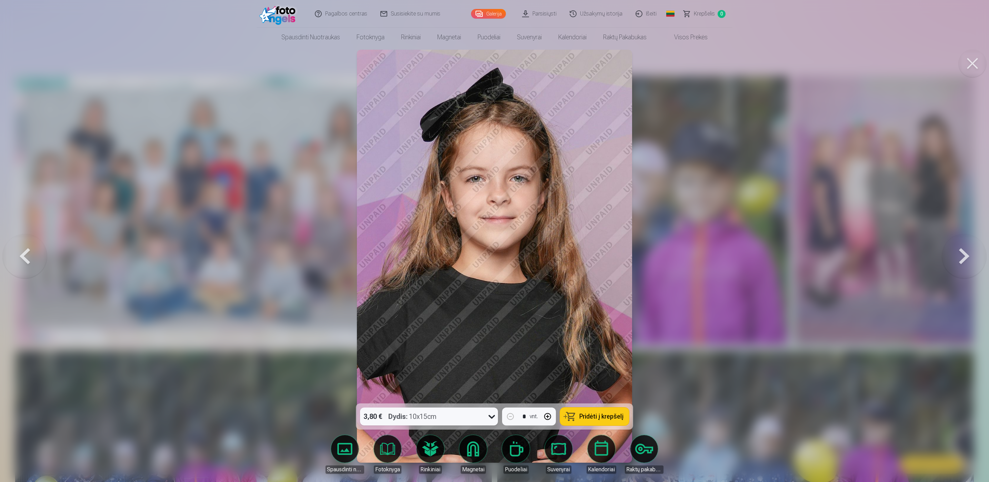
click at [970, 267] on button at bounding box center [964, 256] width 44 height 281
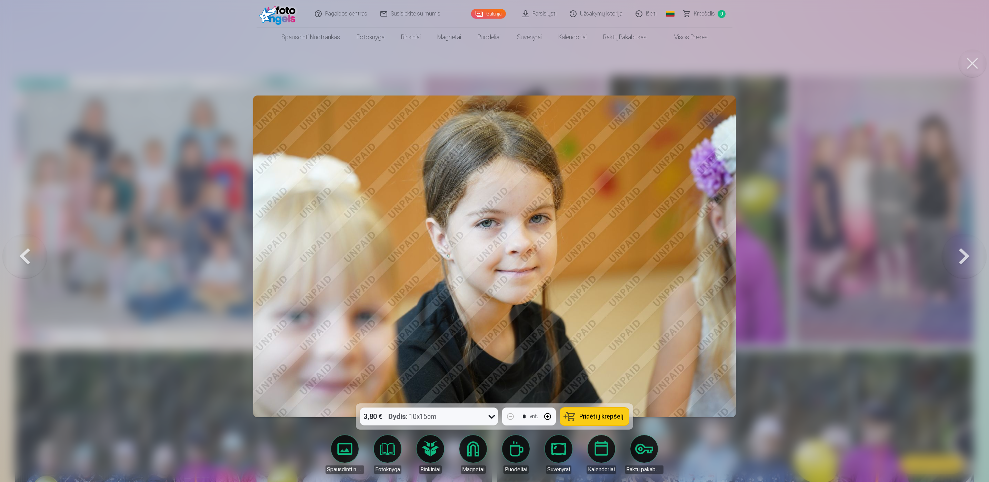
click at [970, 266] on button at bounding box center [964, 256] width 44 height 281
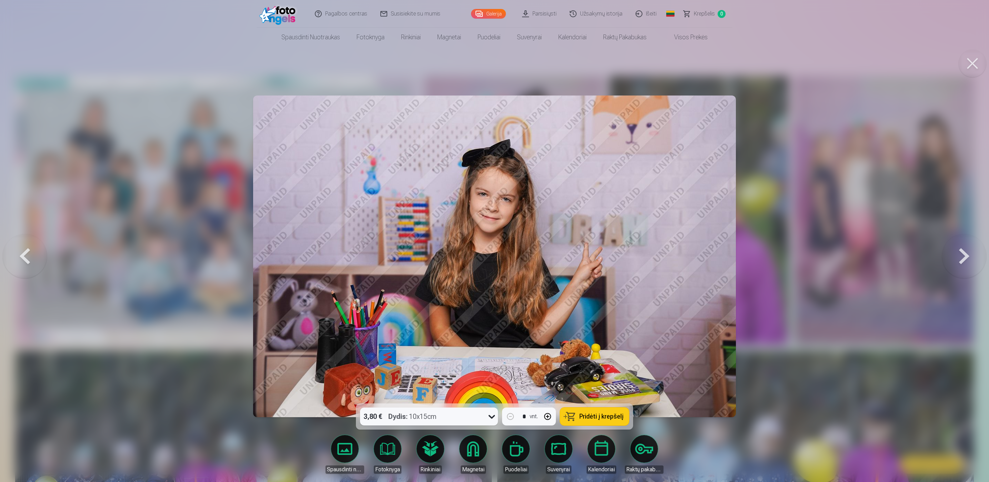
click at [974, 265] on button at bounding box center [964, 256] width 44 height 281
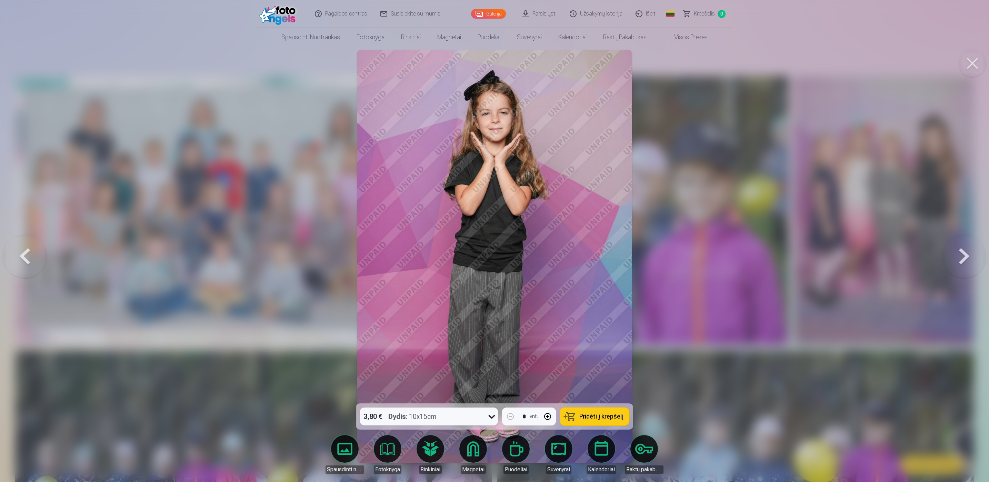
click at [974, 265] on button at bounding box center [964, 256] width 44 height 281
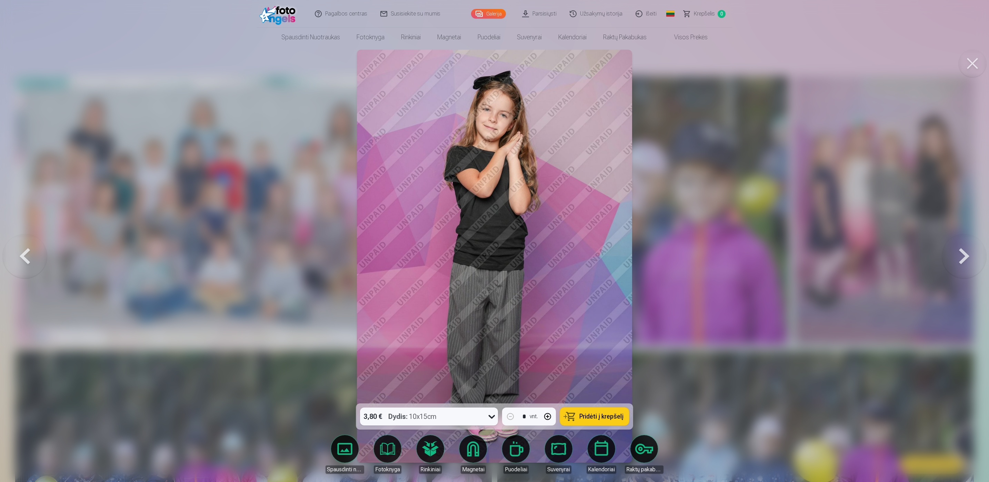
click at [974, 265] on button at bounding box center [964, 256] width 44 height 281
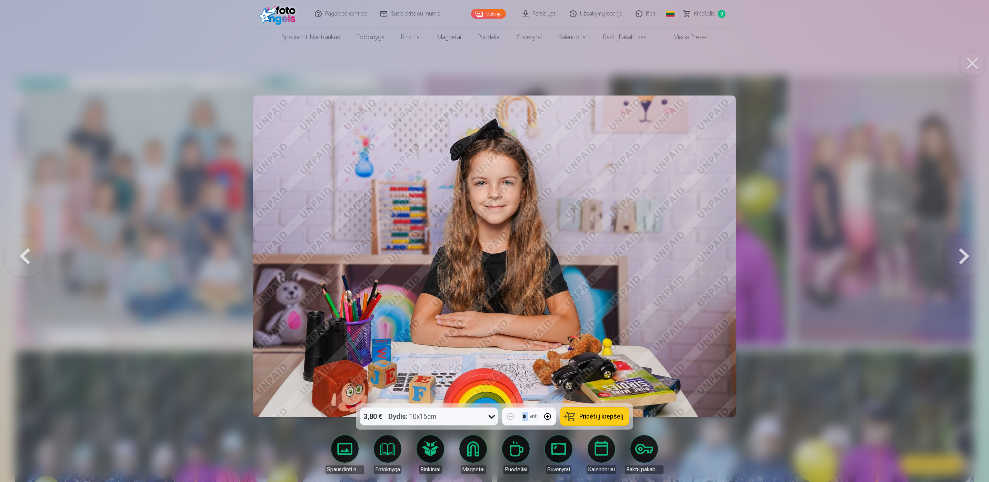
drag, startPoint x: 692, startPoint y: 194, endPoint x: 625, endPoint y: 204, distance: 68.0
click at [204, 233] on div at bounding box center [494, 241] width 989 height 482
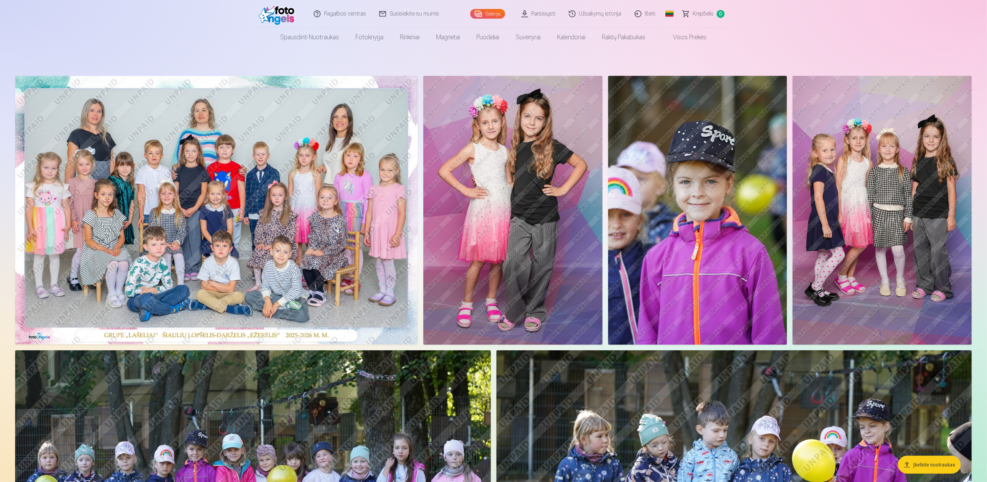
drag, startPoint x: 204, startPoint y: 233, endPoint x: 210, endPoint y: 242, distance: 11.5
click at [210, 242] on img at bounding box center [216, 210] width 403 height 269
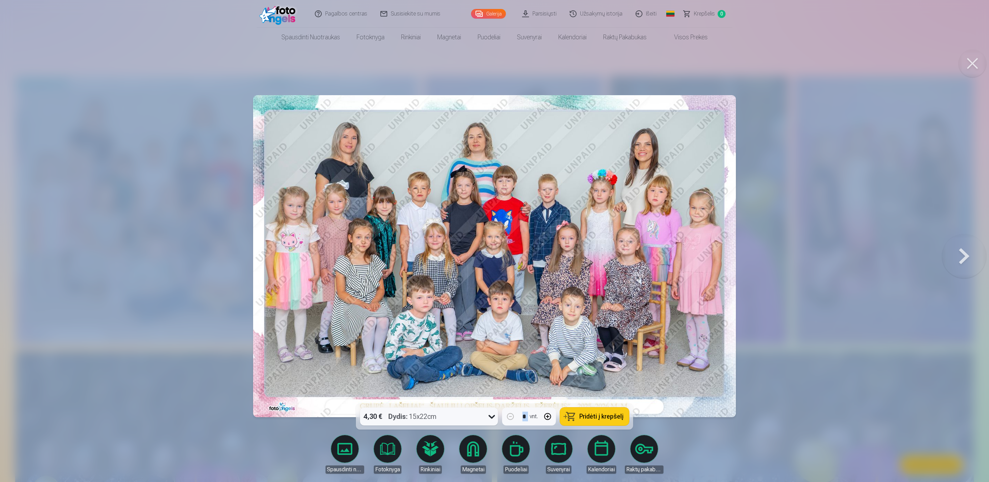
click at [210, 242] on div at bounding box center [494, 241] width 989 height 482
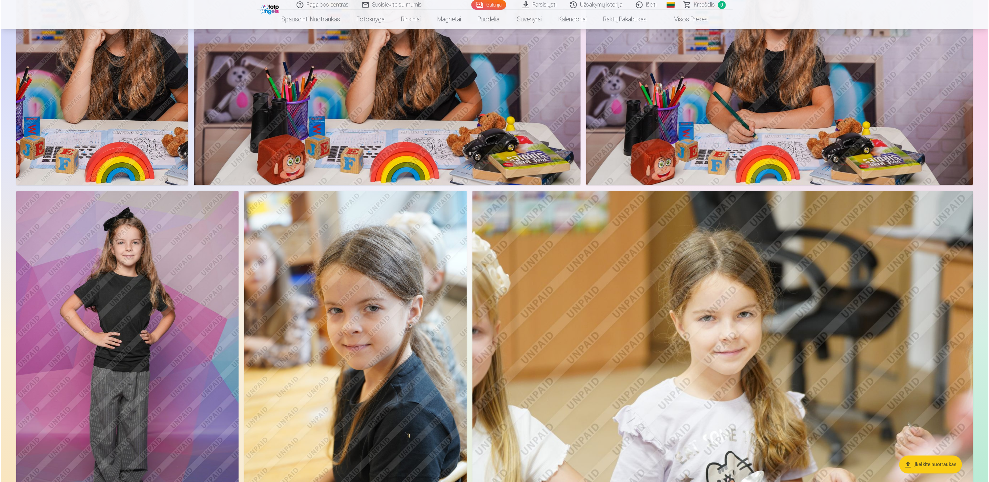
scroll to position [2845, 0]
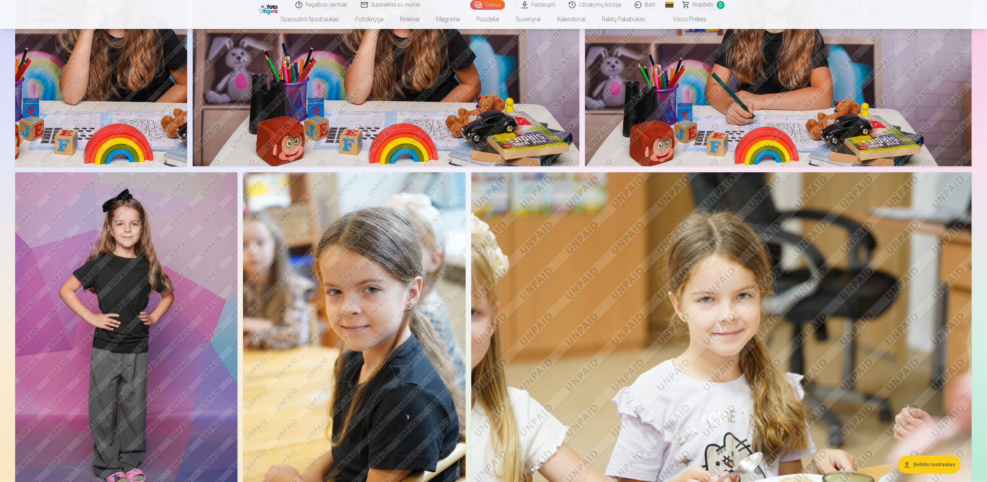
click at [145, 68] on img at bounding box center [101, 38] width 172 height 258
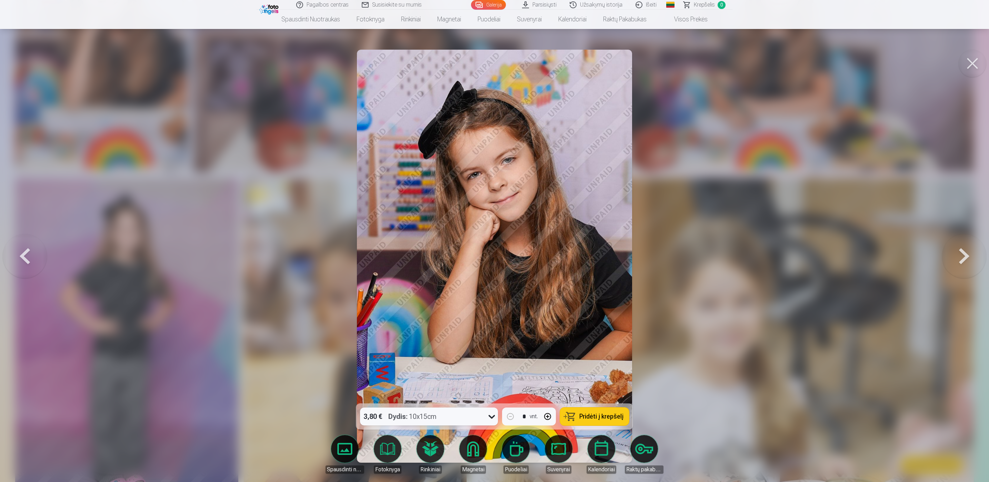
drag, startPoint x: 0, startPoint y: 183, endPoint x: 1, endPoint y: 201, distance: 17.6
click at [1, 200] on div at bounding box center [494, 241] width 989 height 482
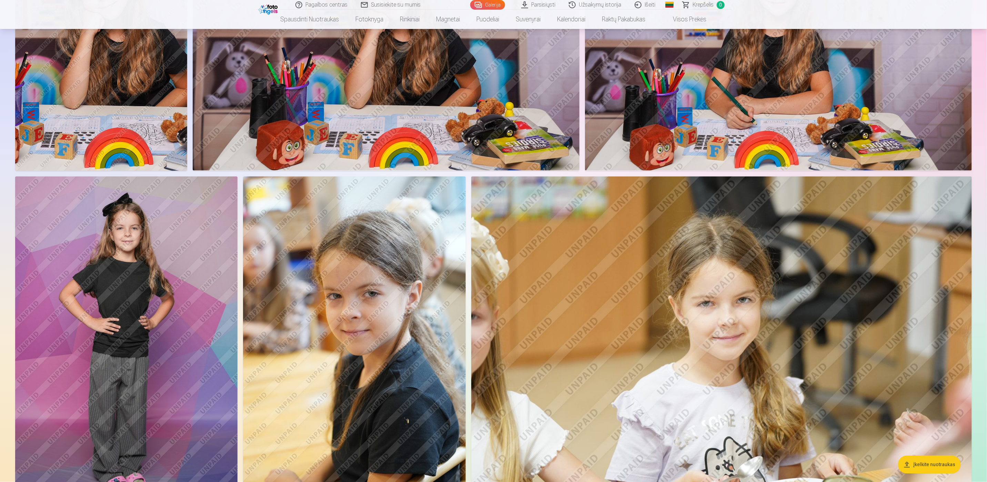
click at [70, 241] on img at bounding box center [126, 344] width 222 height 334
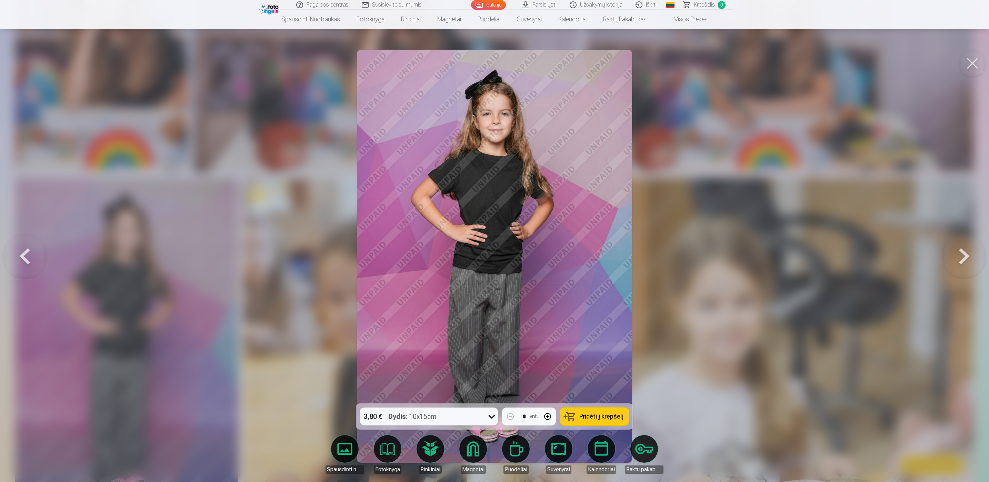
click at [21, 252] on button at bounding box center [25, 256] width 44 height 281
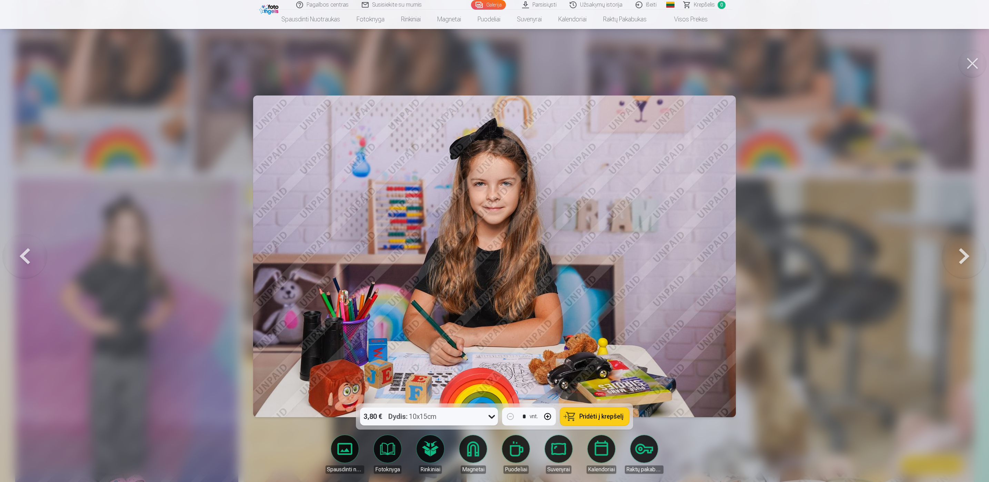
click at [21, 252] on button at bounding box center [25, 256] width 44 height 281
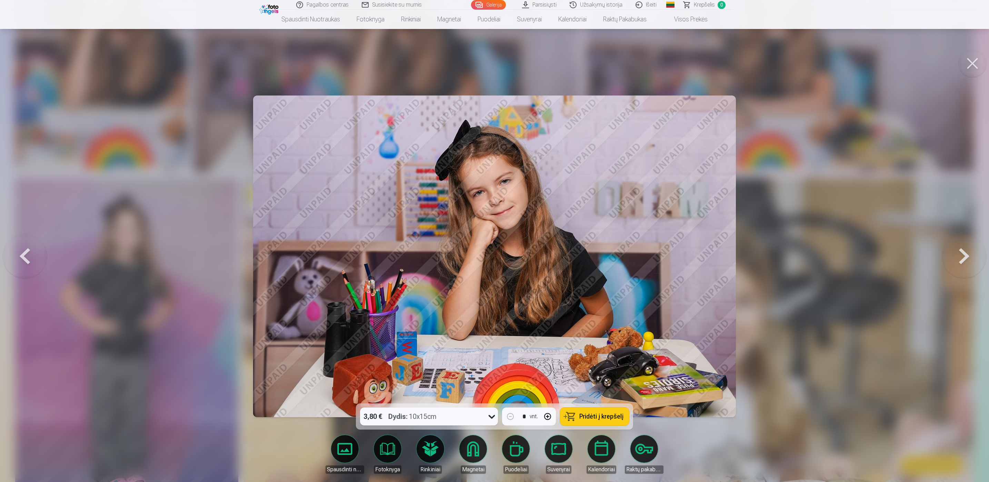
click at [21, 252] on button at bounding box center [25, 256] width 44 height 281
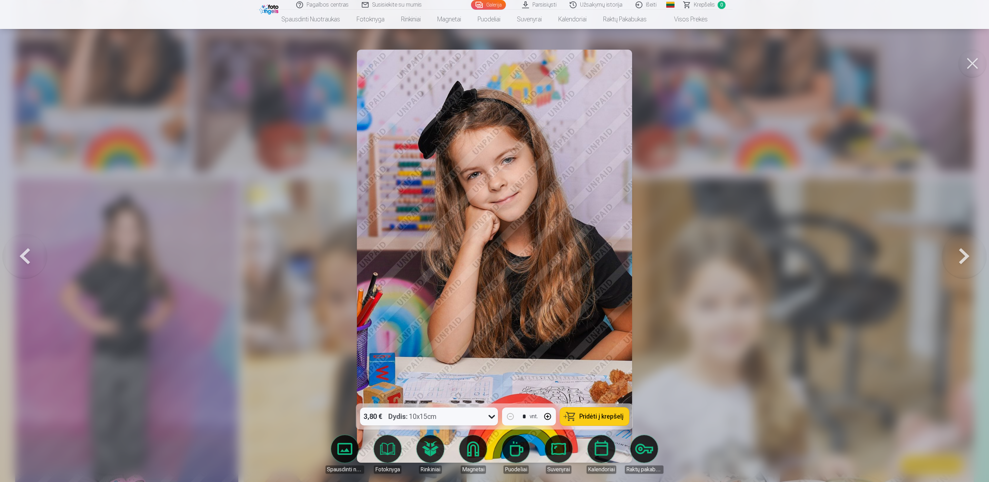
click at [21, 252] on button at bounding box center [25, 256] width 44 height 281
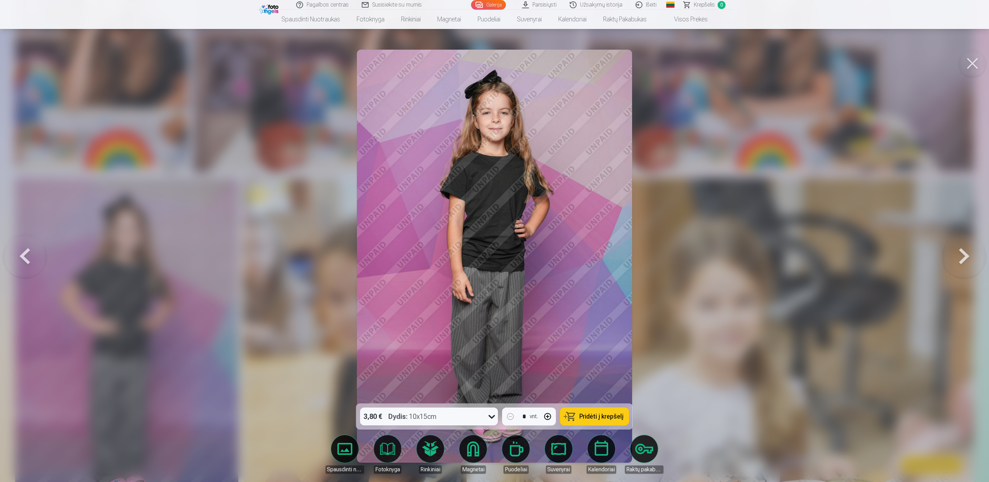
click at [21, 252] on button at bounding box center [25, 256] width 44 height 281
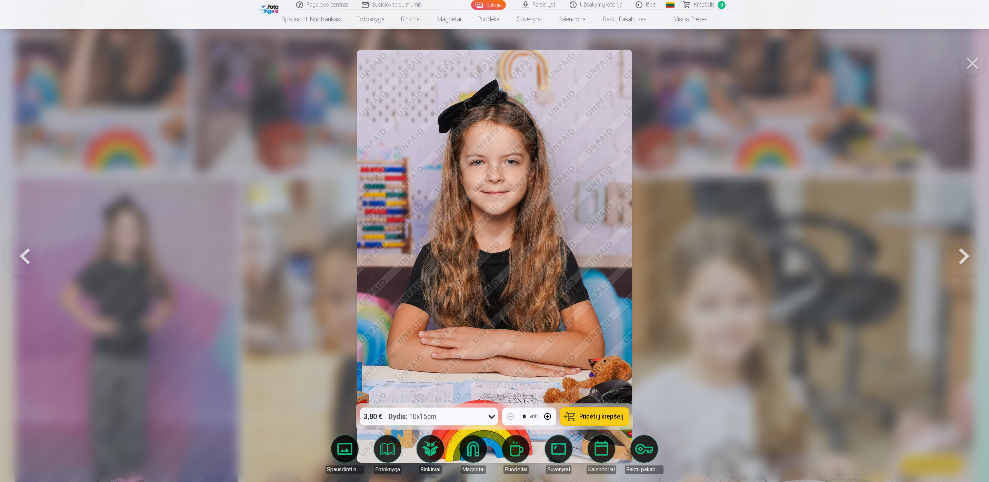
click at [21, 252] on button at bounding box center [25, 256] width 44 height 281
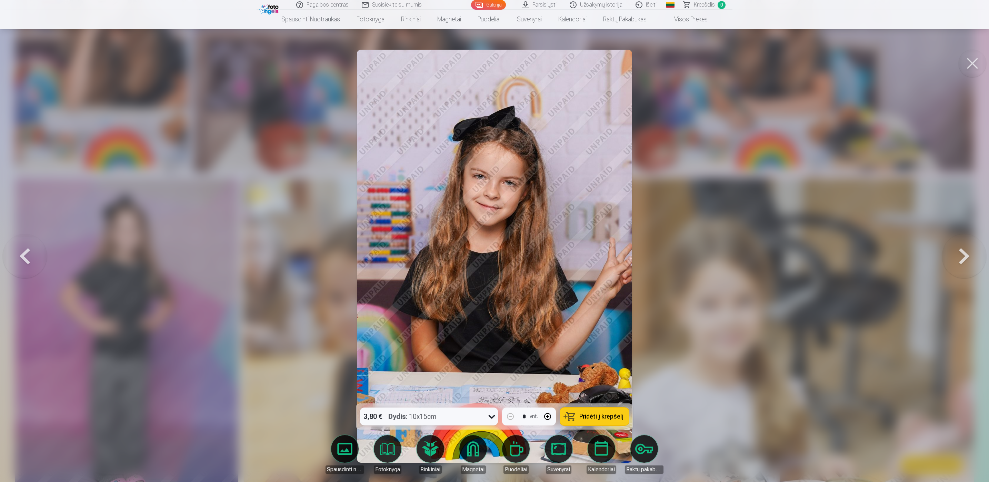
click at [21, 252] on button at bounding box center [25, 256] width 44 height 281
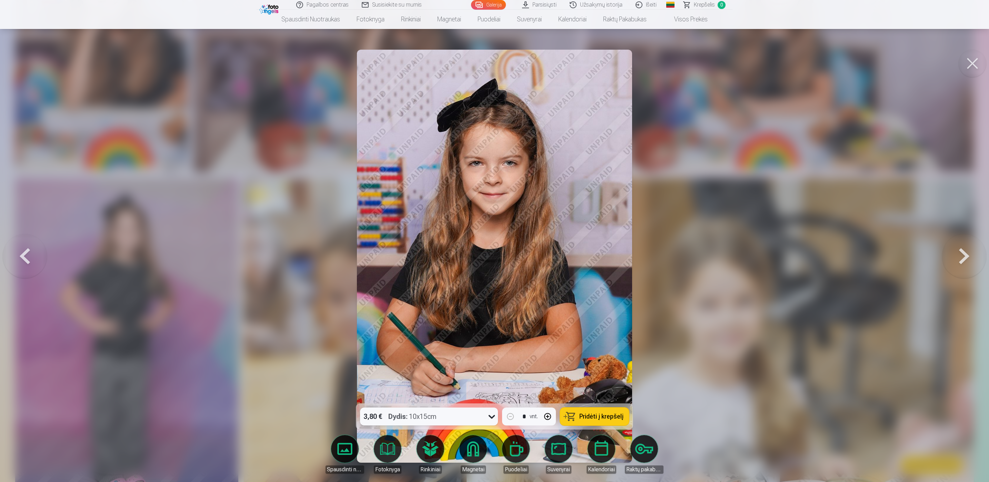
click at [21, 252] on button at bounding box center [25, 256] width 44 height 281
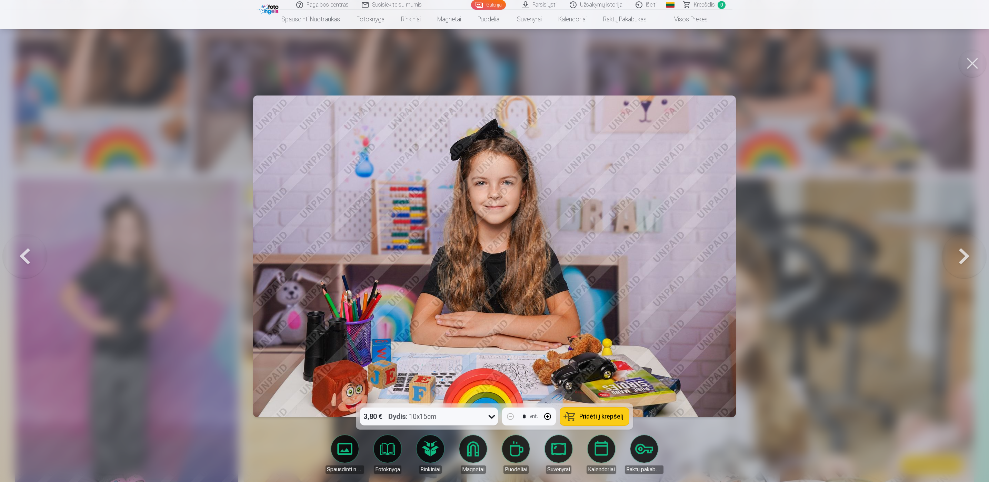
click at [21, 252] on button at bounding box center [25, 256] width 44 height 281
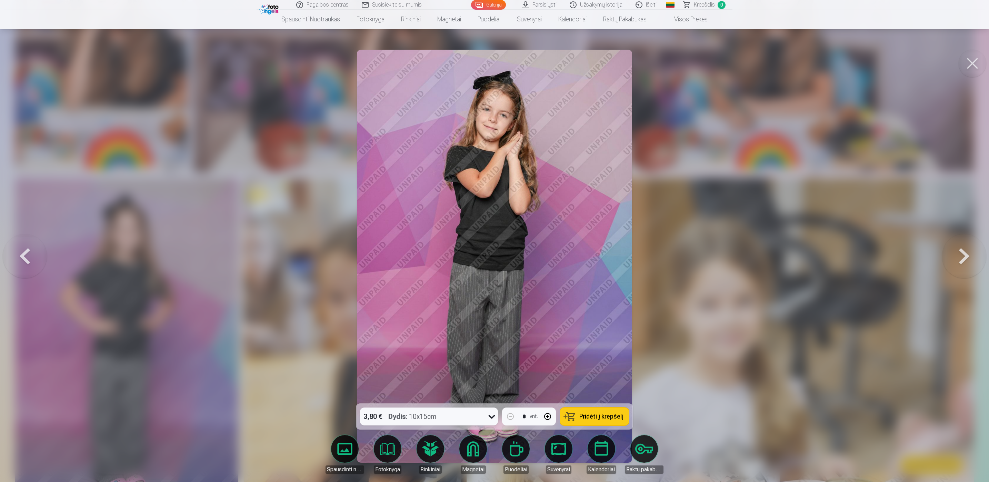
click at [21, 252] on button at bounding box center [25, 256] width 44 height 281
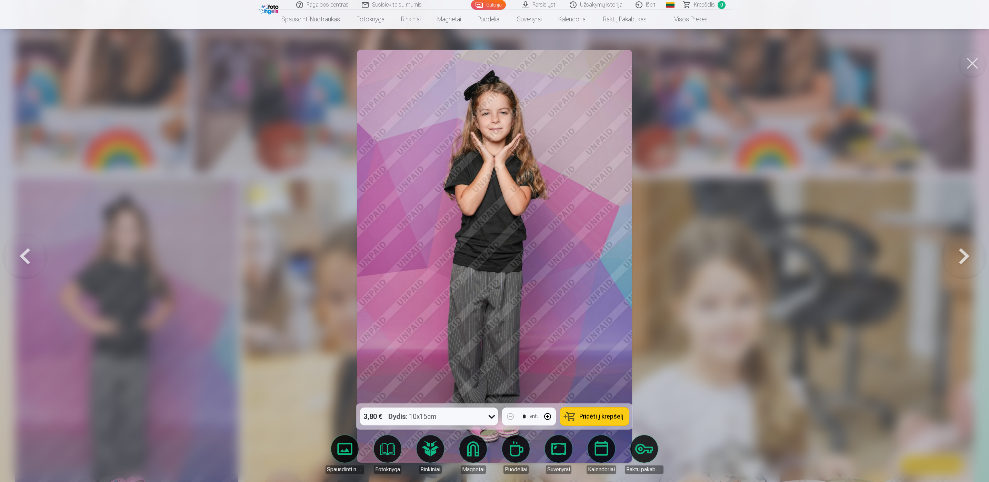
click at [21, 252] on button at bounding box center [25, 256] width 44 height 281
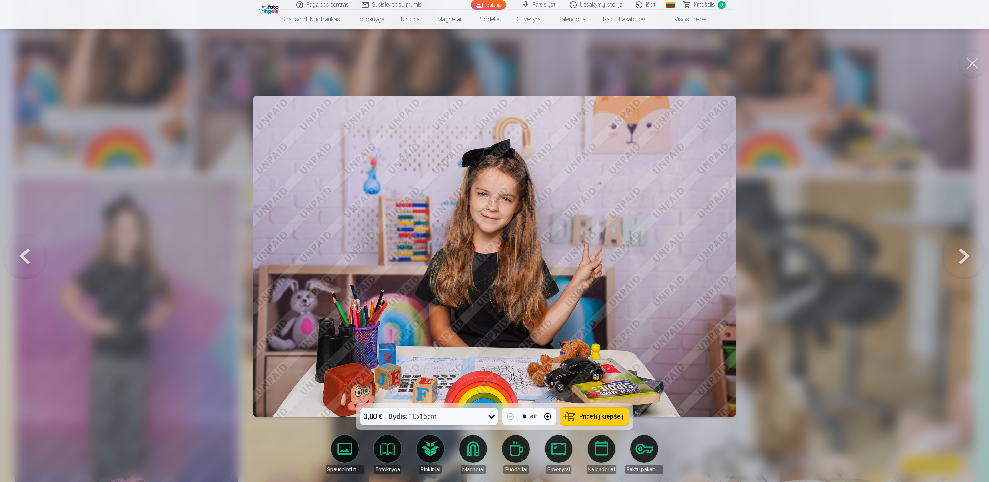
click at [21, 252] on button at bounding box center [25, 256] width 44 height 281
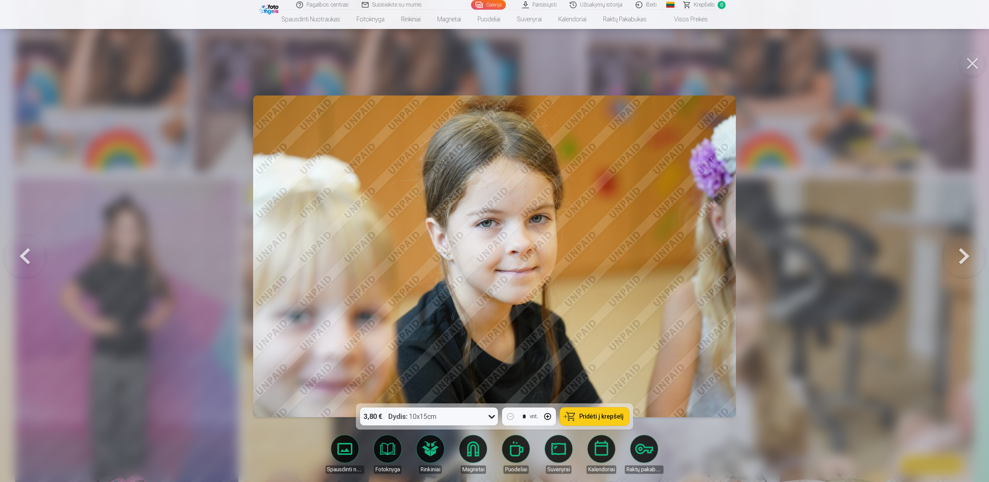
click at [21, 252] on button at bounding box center [25, 256] width 44 height 281
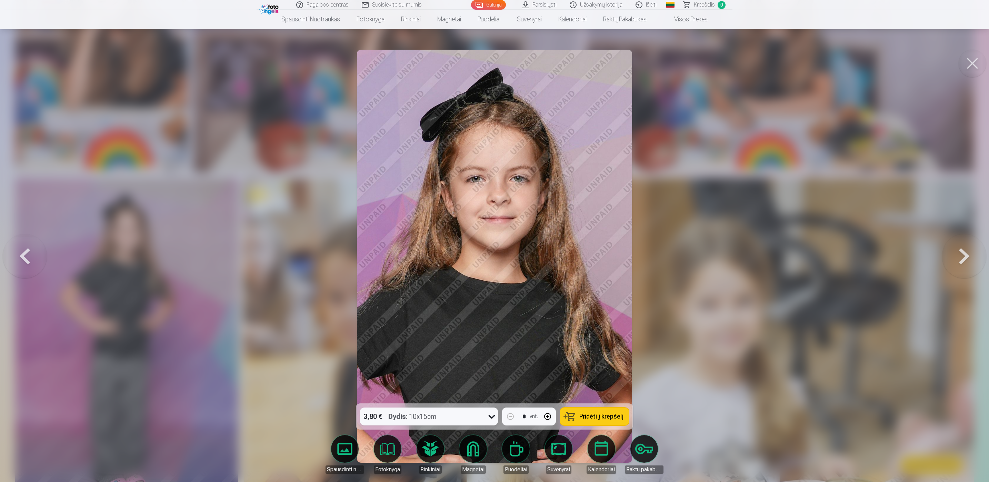
click at [21, 252] on button at bounding box center [25, 256] width 44 height 281
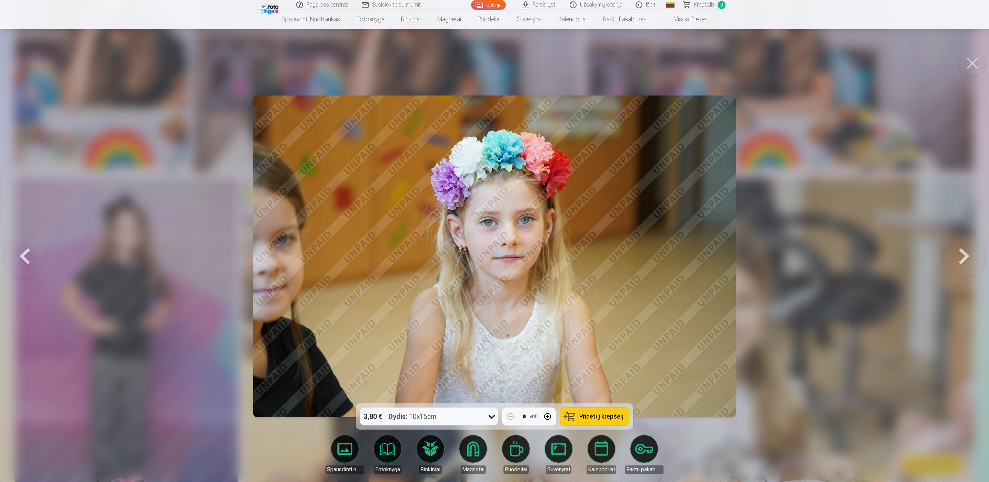
click at [21, 252] on button at bounding box center [25, 256] width 44 height 281
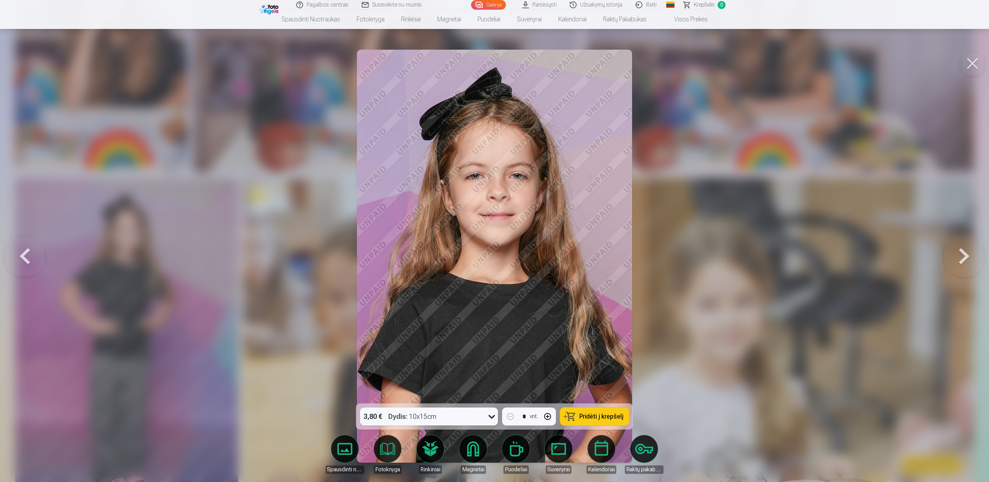
click at [21, 252] on button at bounding box center [25, 256] width 44 height 281
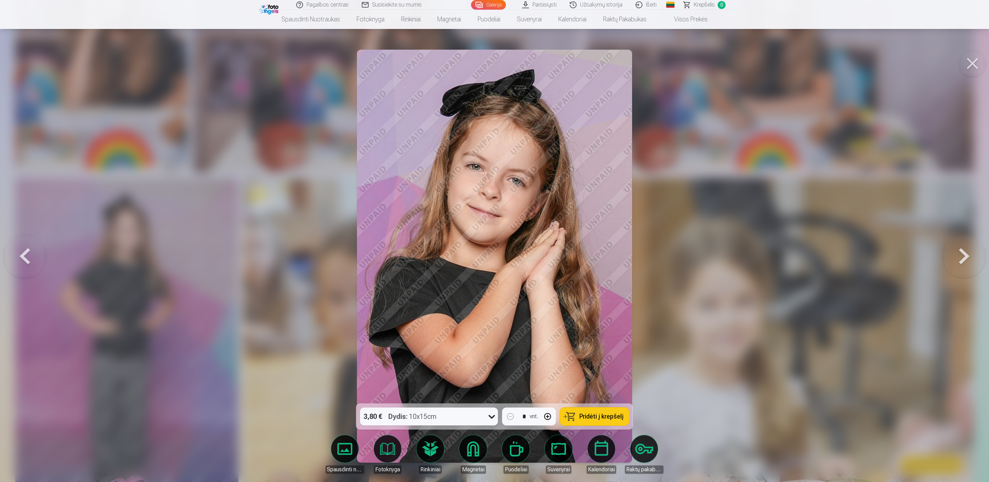
click at [21, 252] on button at bounding box center [25, 256] width 44 height 281
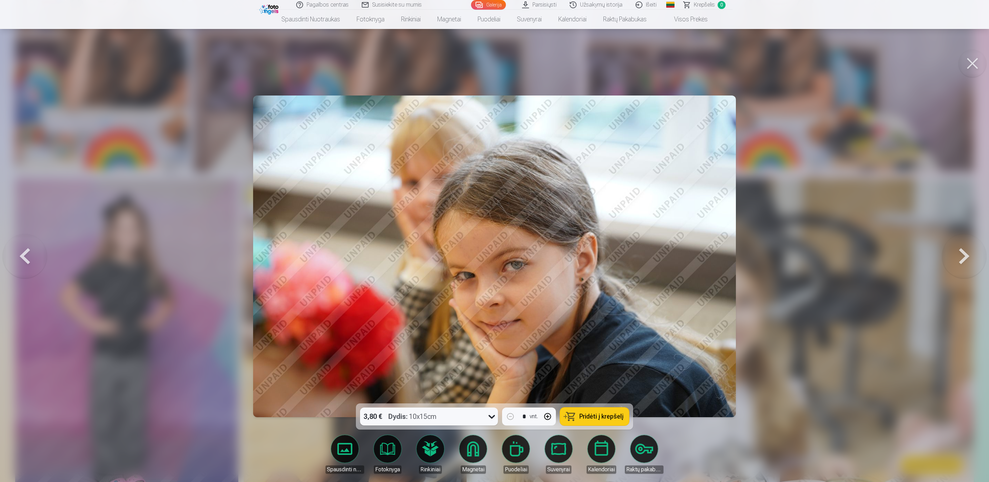
click at [21, 252] on button at bounding box center [25, 256] width 44 height 281
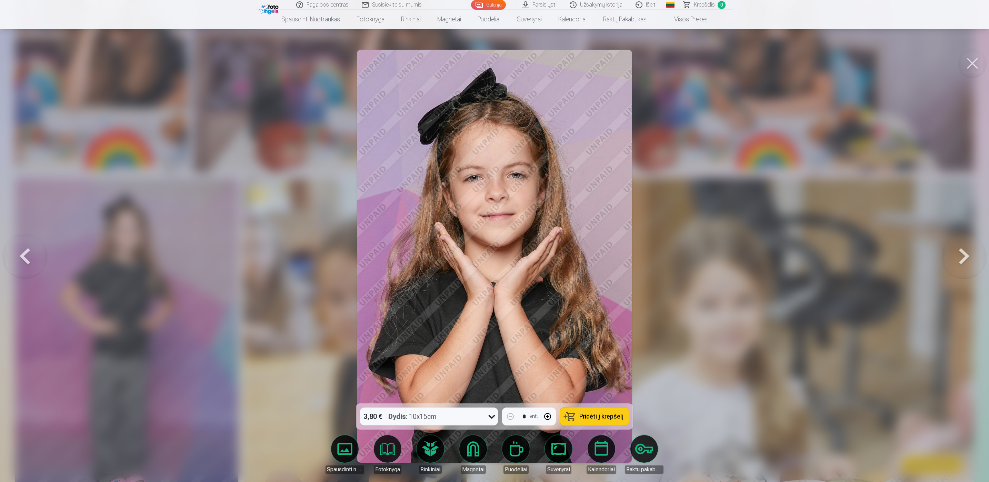
click at [21, 252] on button at bounding box center [25, 256] width 44 height 281
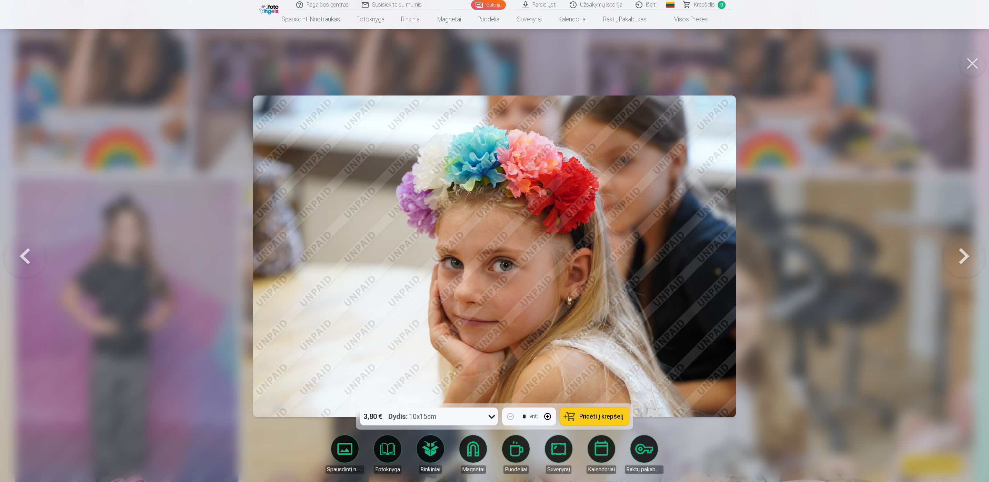
click at [21, 252] on button at bounding box center [25, 256] width 44 height 281
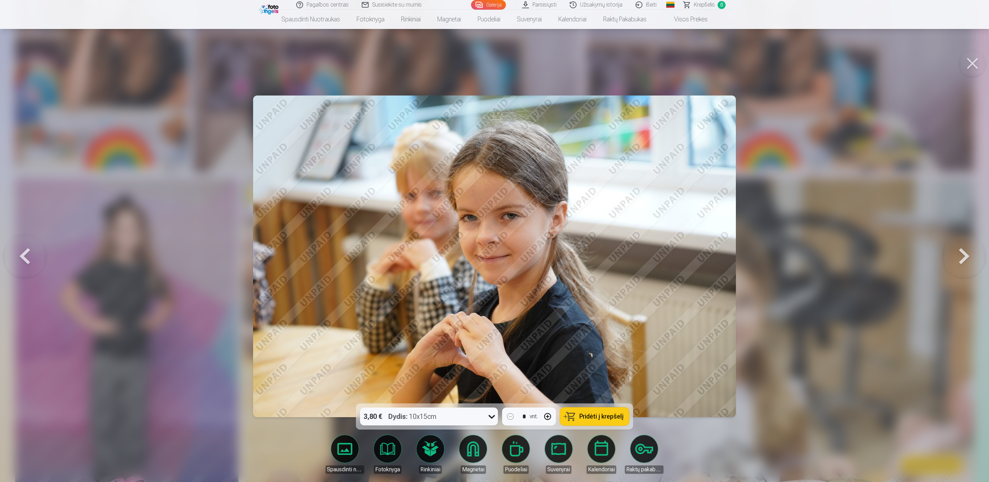
click at [21, 252] on button at bounding box center [25, 256] width 44 height 281
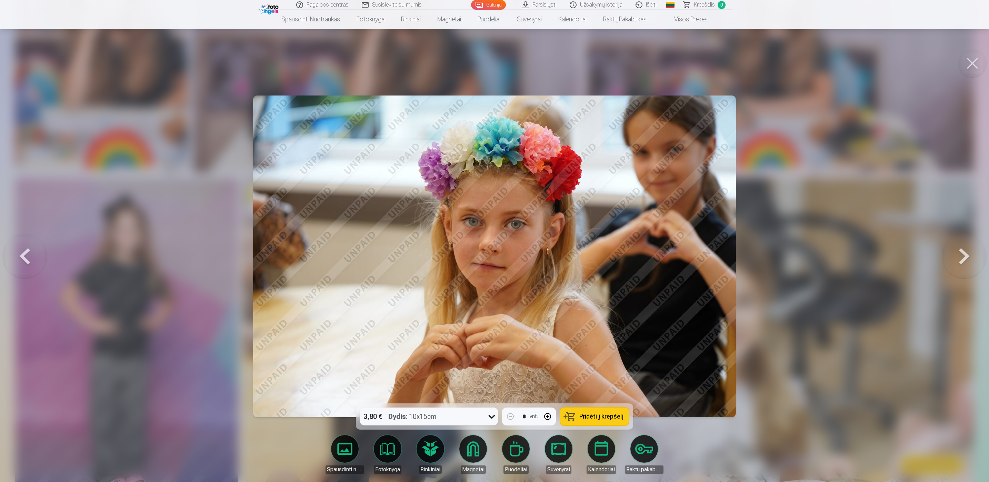
click at [21, 252] on button at bounding box center [25, 256] width 44 height 281
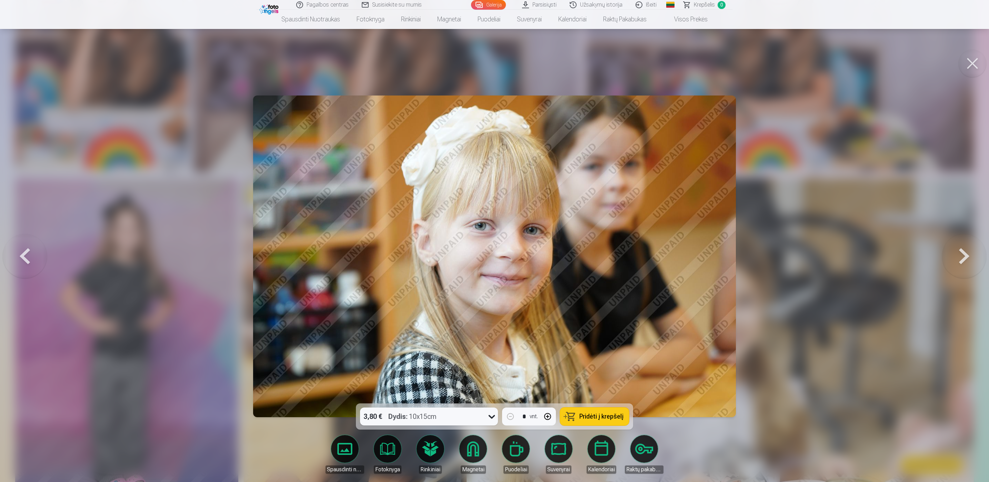
click at [21, 252] on button at bounding box center [25, 256] width 44 height 281
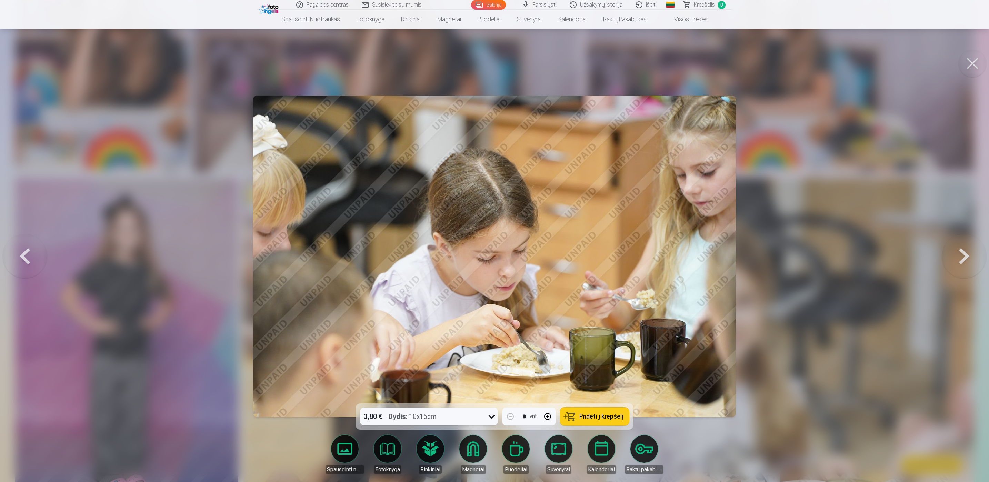
click at [21, 252] on button at bounding box center [25, 256] width 44 height 281
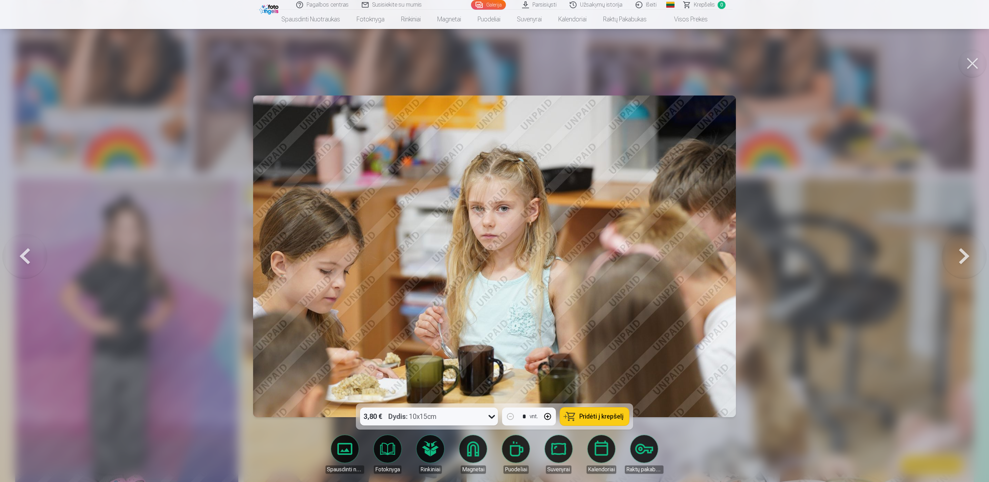
click at [21, 252] on button at bounding box center [25, 256] width 44 height 281
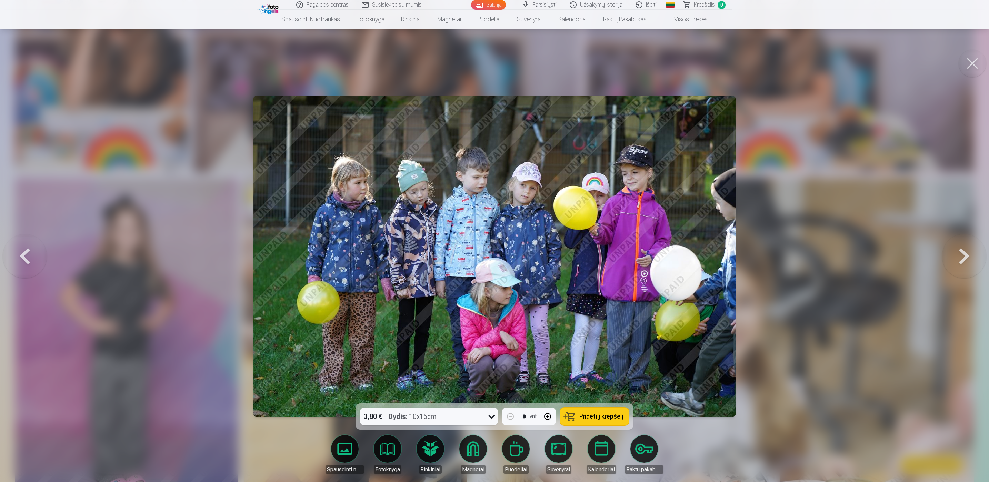
click at [21, 252] on button at bounding box center [25, 256] width 44 height 281
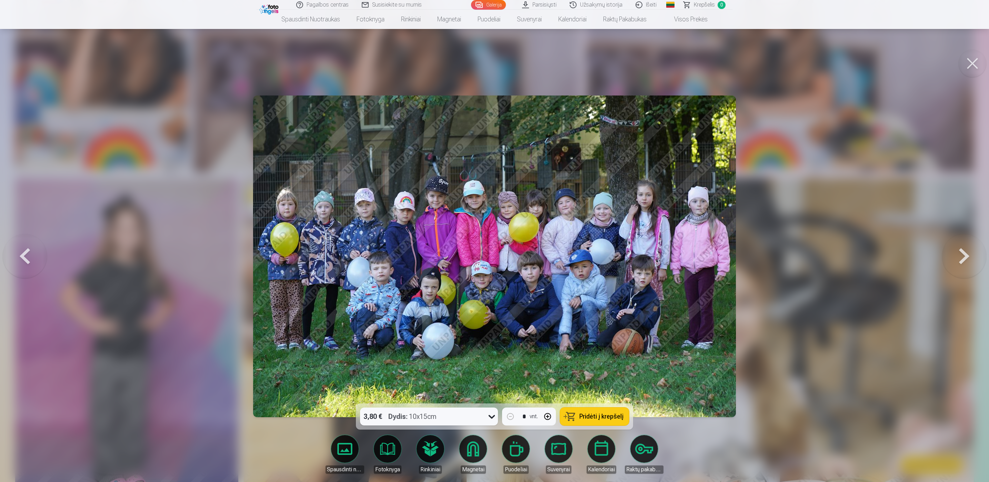
click at [21, 252] on button at bounding box center [25, 256] width 44 height 281
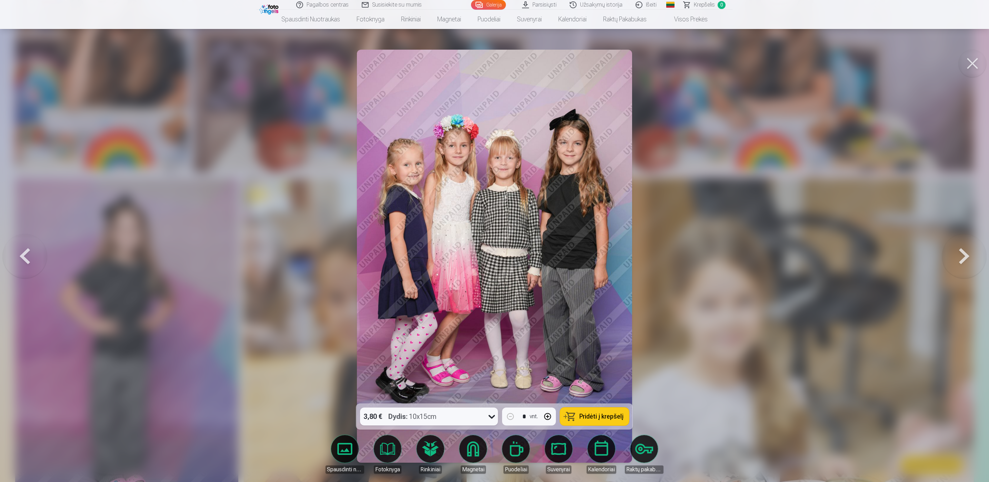
click at [21, 252] on button at bounding box center [25, 256] width 44 height 281
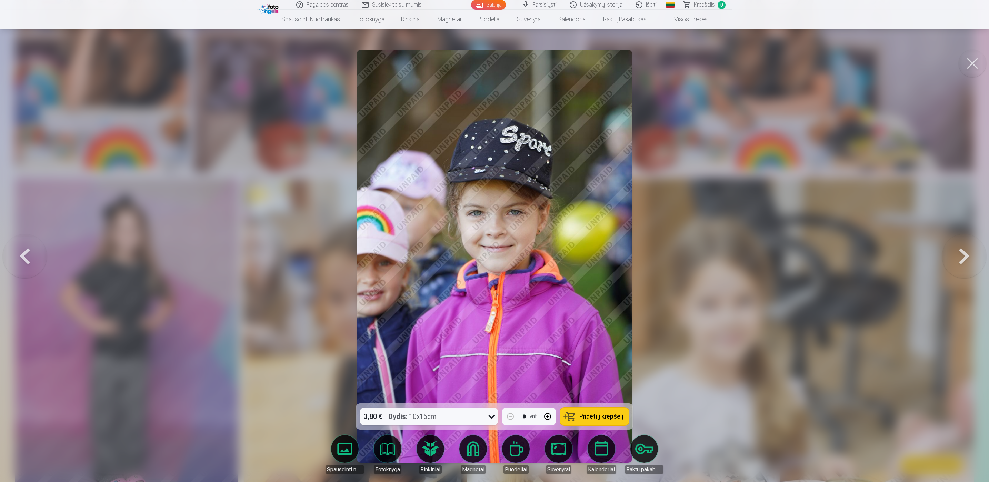
click at [21, 252] on button at bounding box center [25, 256] width 44 height 281
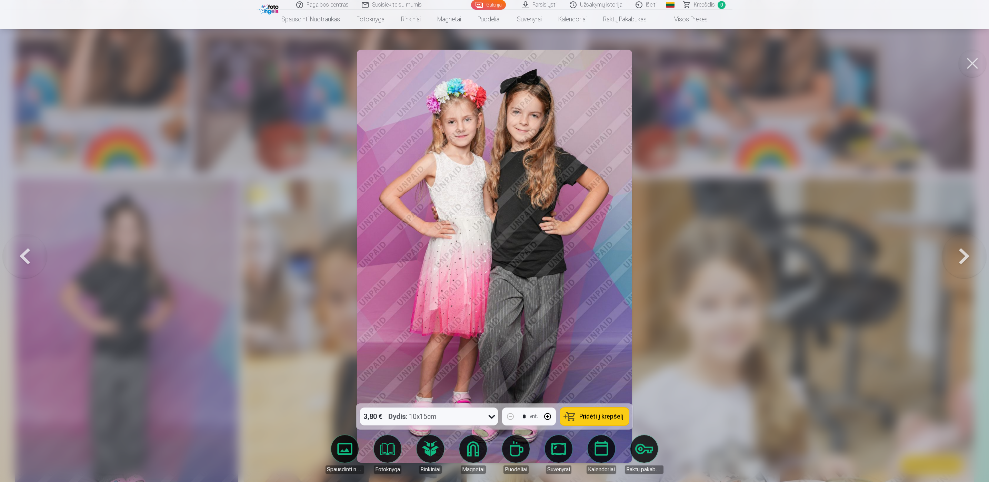
click at [21, 252] on button at bounding box center [25, 256] width 44 height 281
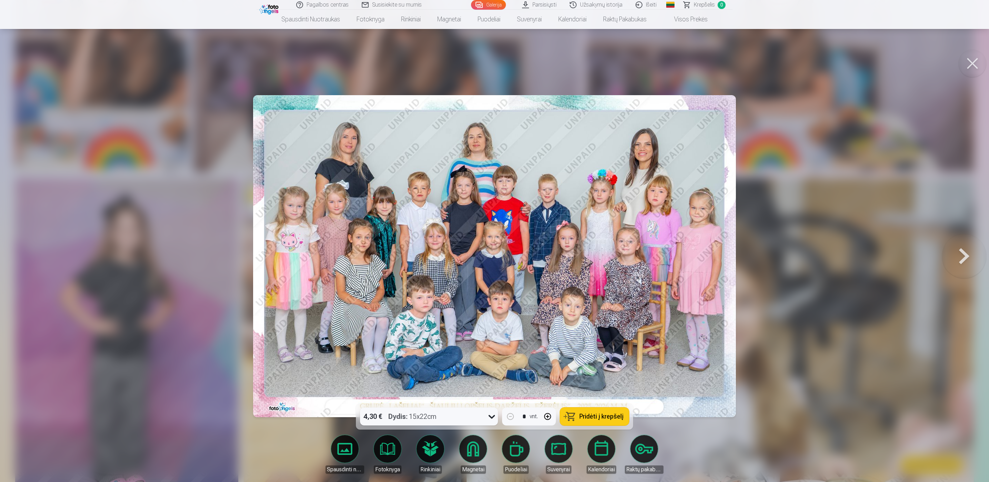
click at [188, 261] on div at bounding box center [494, 241] width 989 height 482
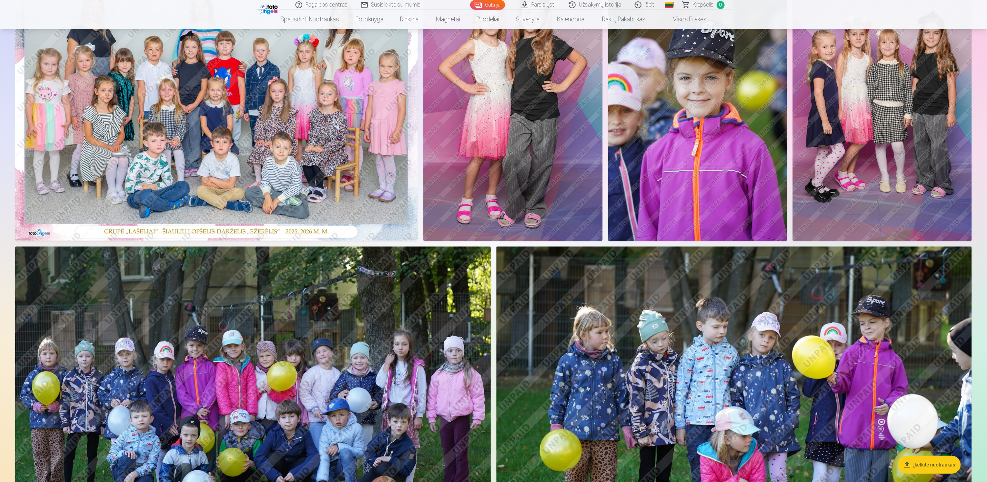
scroll to position [362, 0]
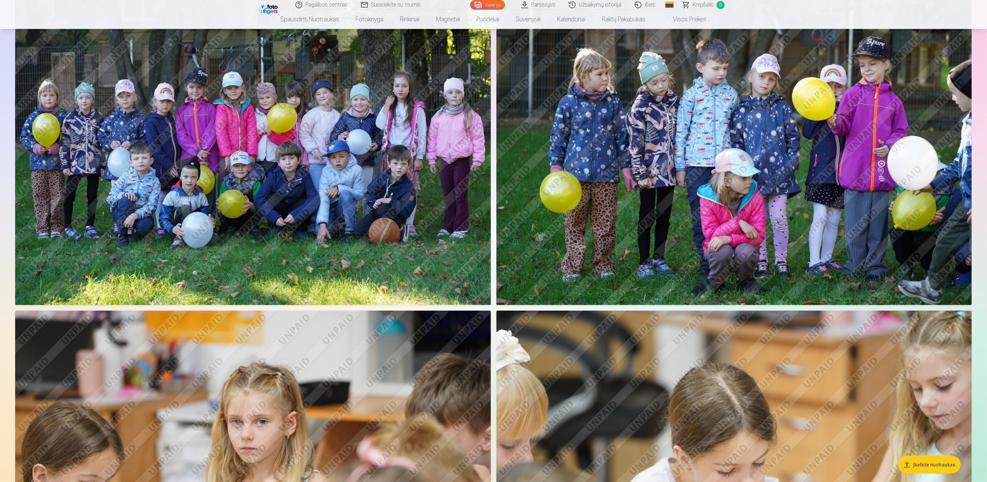
click at [870, 73] on img at bounding box center [735, 146] width 476 height 317
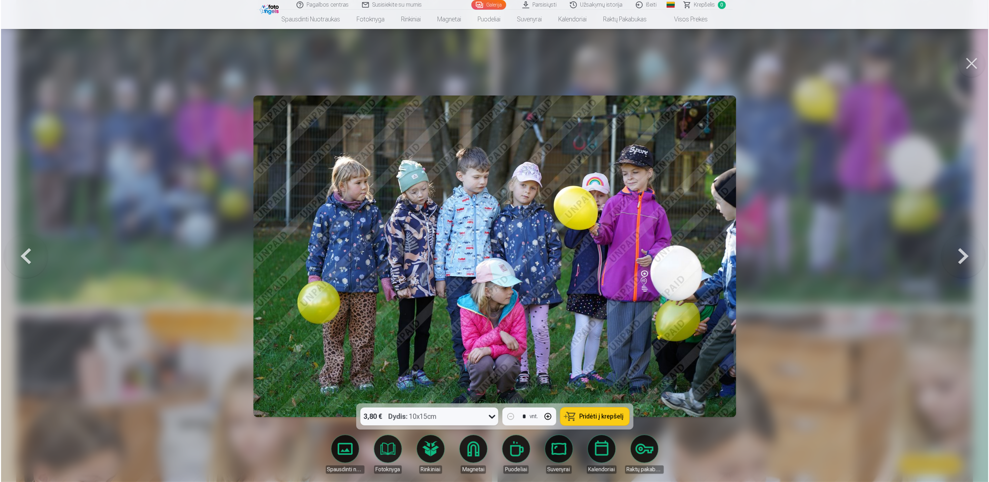
scroll to position [362, 0]
click at [969, 57] on button at bounding box center [973, 64] width 28 height 28
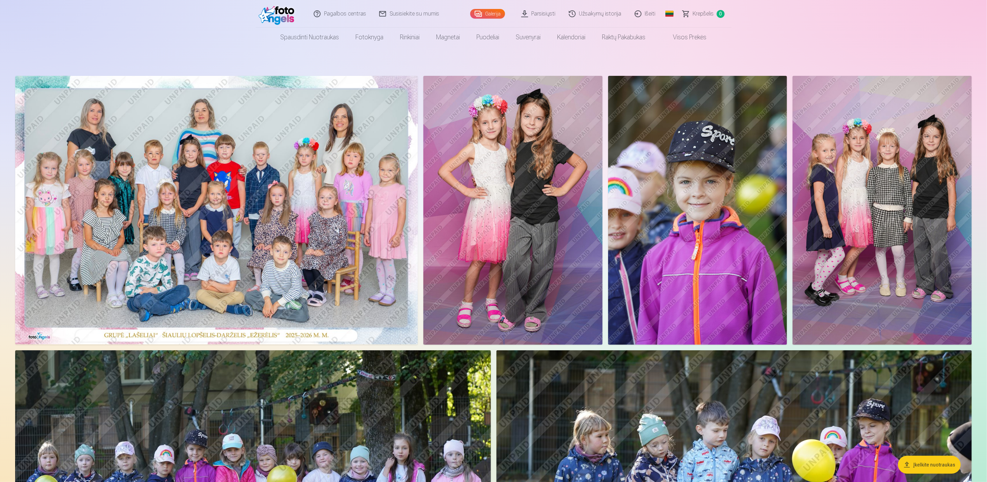
click at [289, 235] on img at bounding box center [216, 210] width 403 height 269
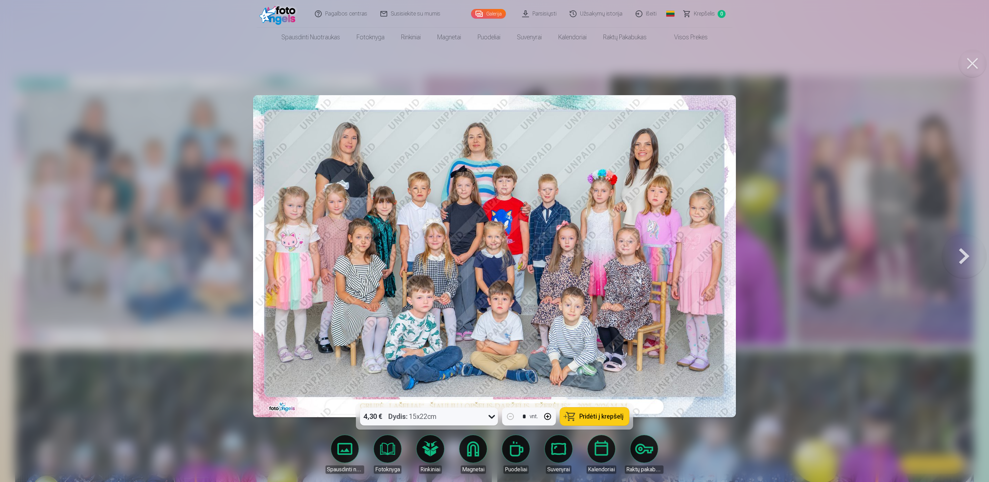
click at [958, 246] on button at bounding box center [964, 256] width 44 height 281
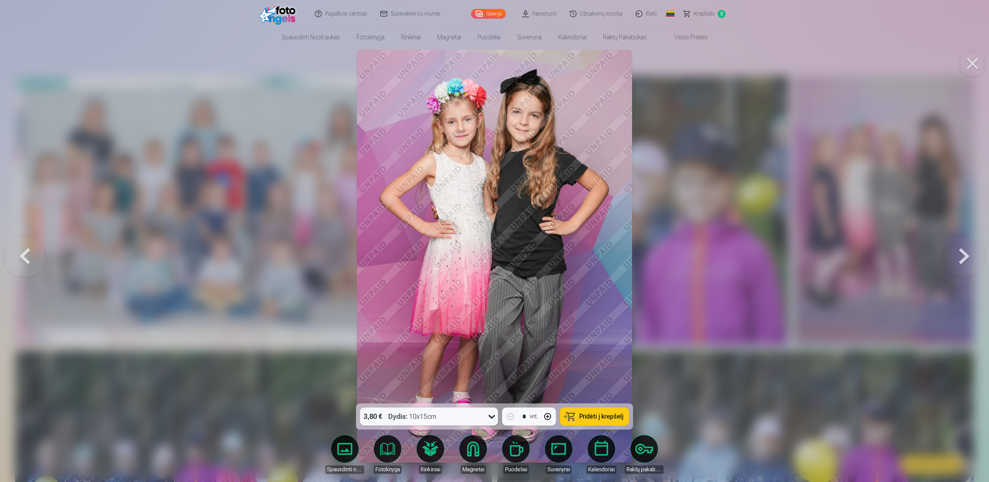
click at [958, 246] on button at bounding box center [964, 256] width 44 height 281
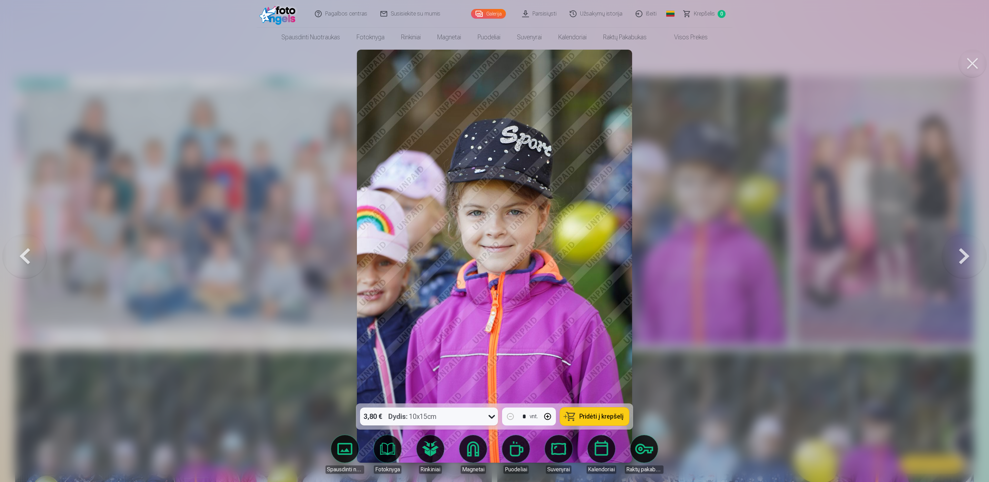
click at [957, 246] on button at bounding box center [964, 256] width 44 height 281
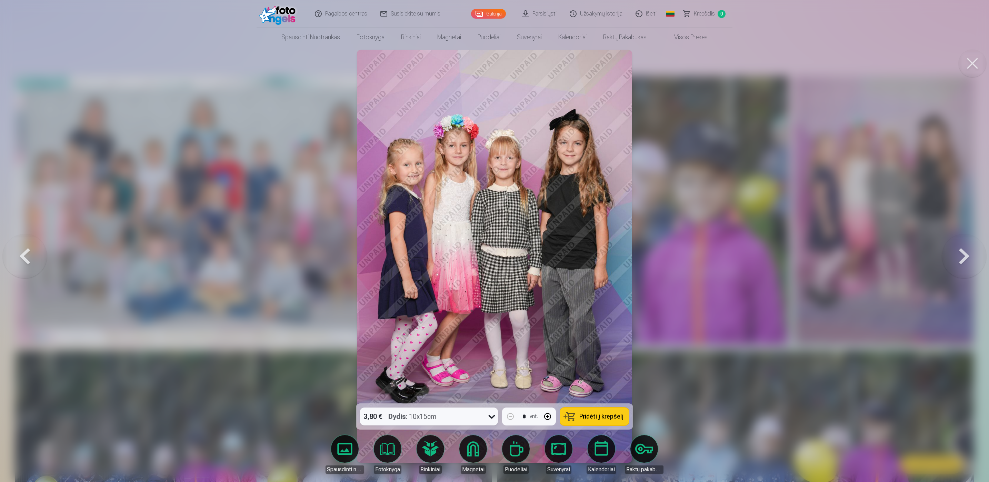
click at [957, 246] on button at bounding box center [964, 256] width 44 height 281
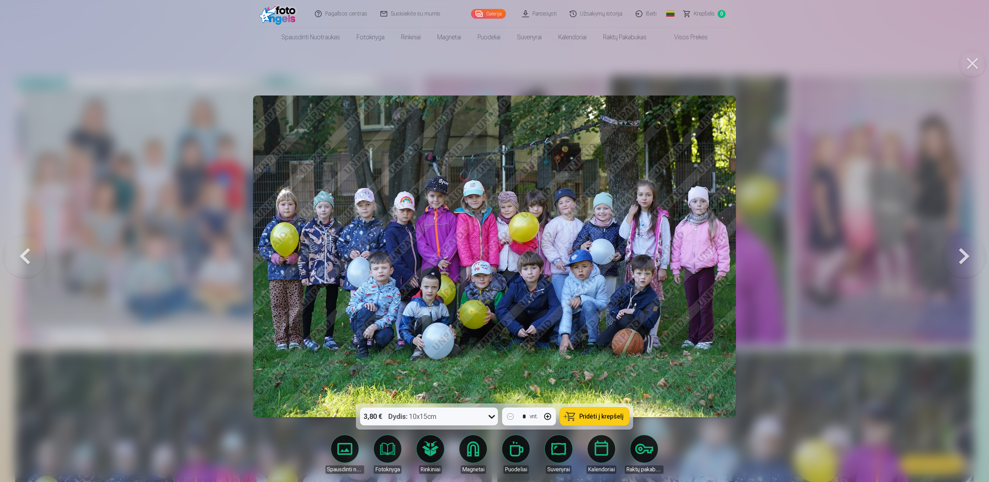
click at [957, 246] on button at bounding box center [964, 256] width 44 height 281
click at [956, 246] on button at bounding box center [964, 256] width 44 height 281
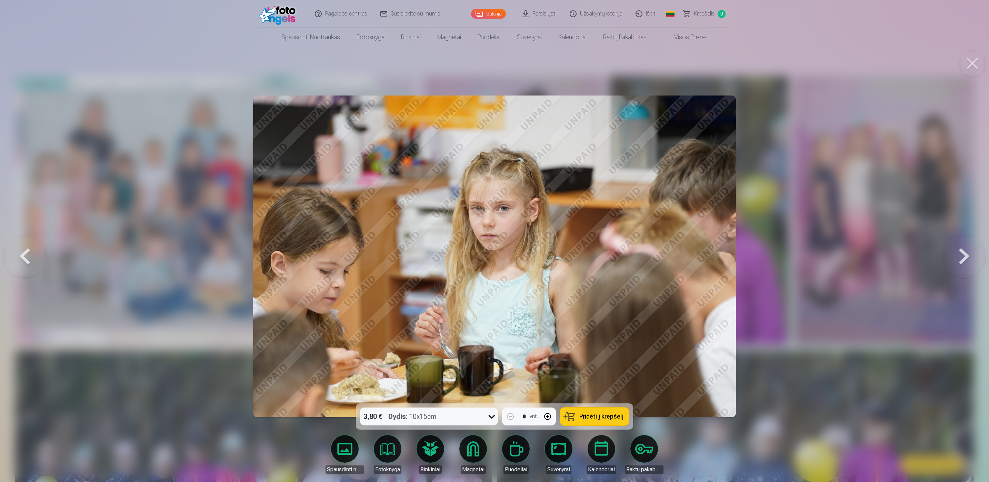
click at [956, 246] on button at bounding box center [964, 256] width 44 height 281
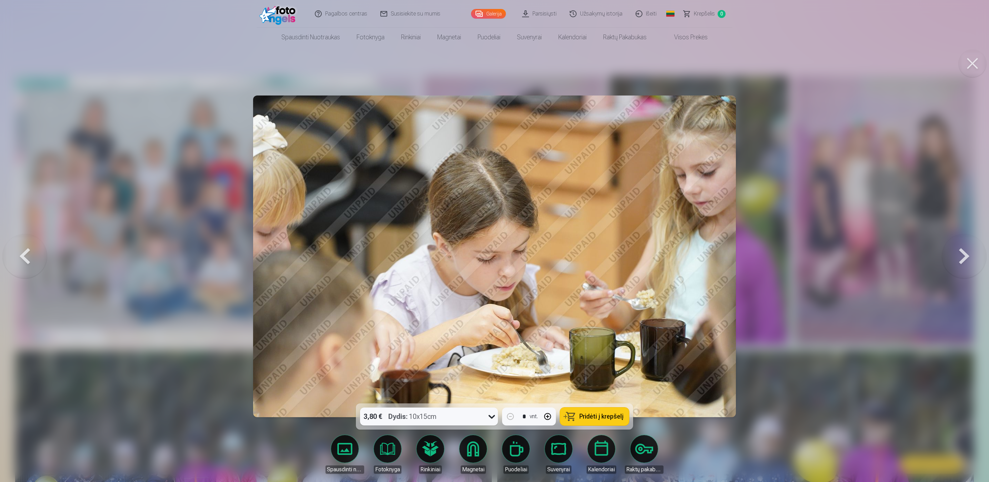
click at [956, 246] on button at bounding box center [964, 256] width 44 height 281
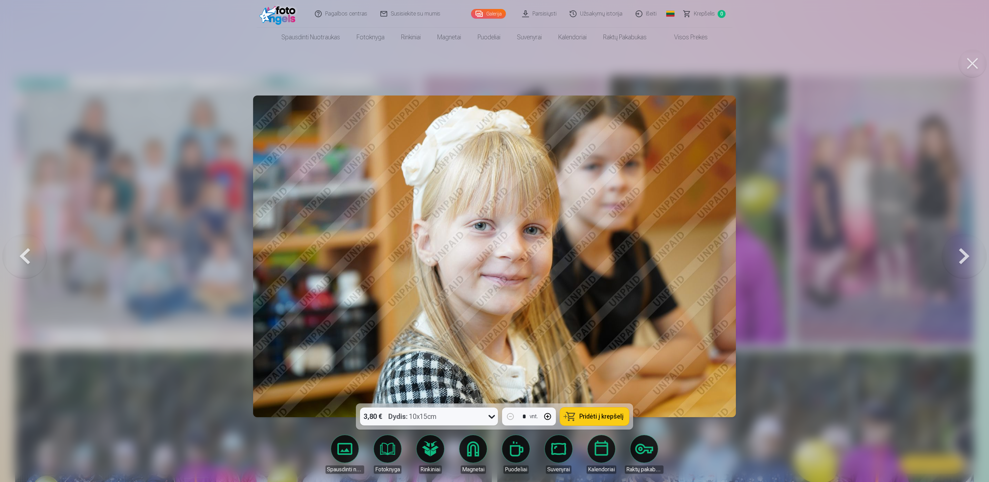
click at [956, 246] on button at bounding box center [964, 256] width 44 height 281
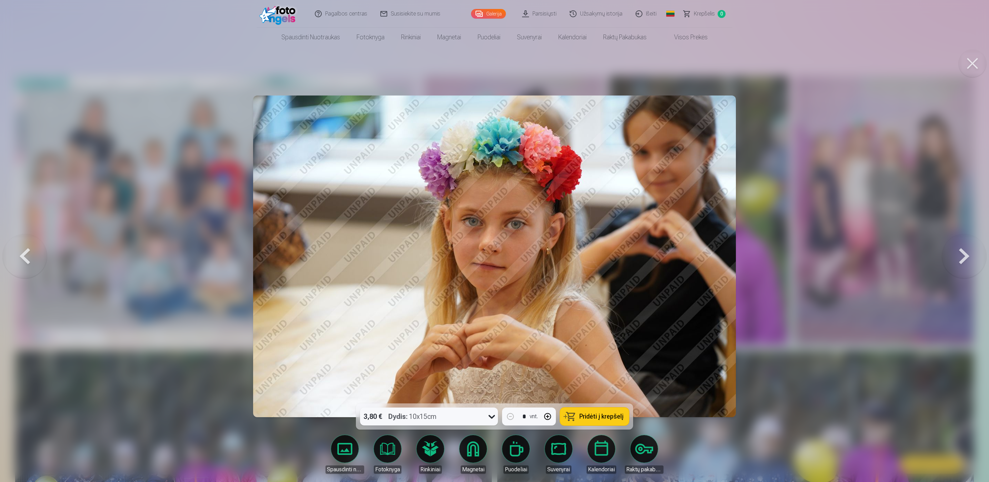
click at [956, 246] on button at bounding box center [964, 256] width 44 height 281
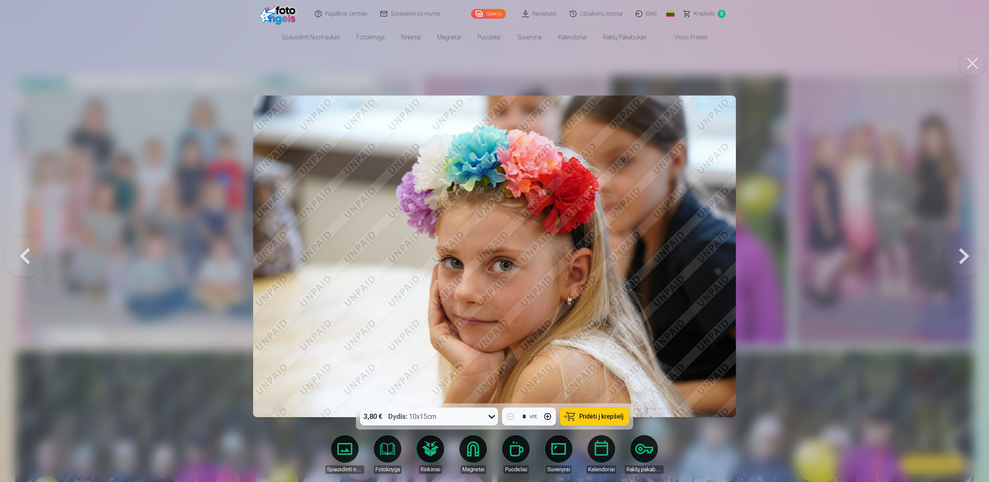
click at [956, 246] on button at bounding box center [964, 256] width 44 height 281
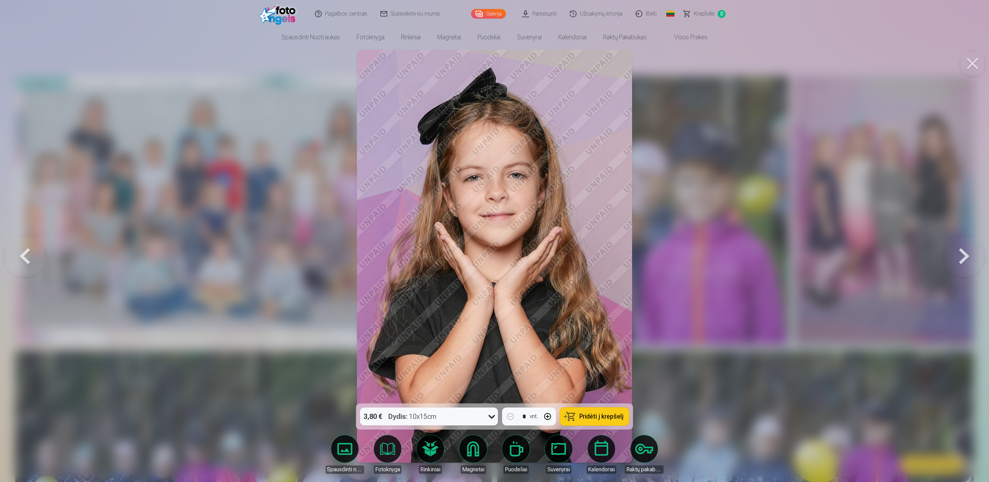
click at [956, 246] on button at bounding box center [964, 256] width 44 height 281
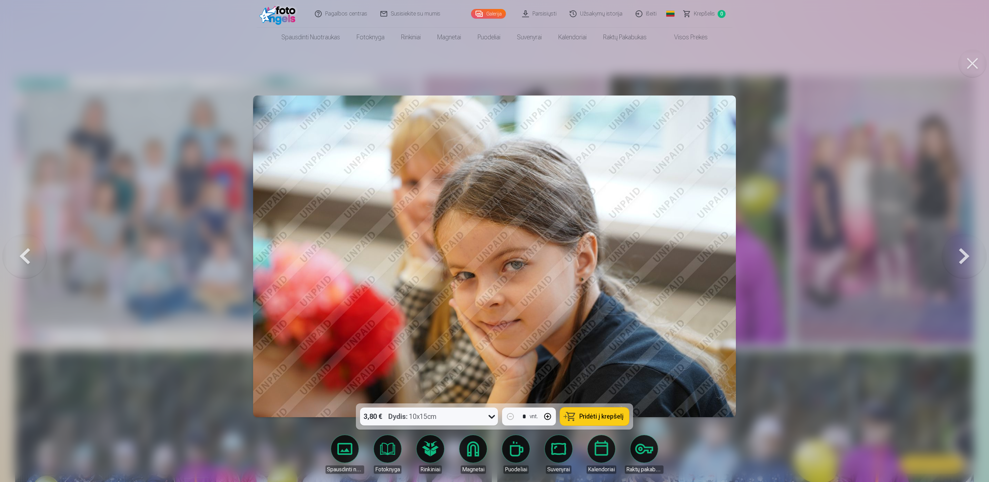
click at [956, 246] on button at bounding box center [964, 256] width 44 height 281
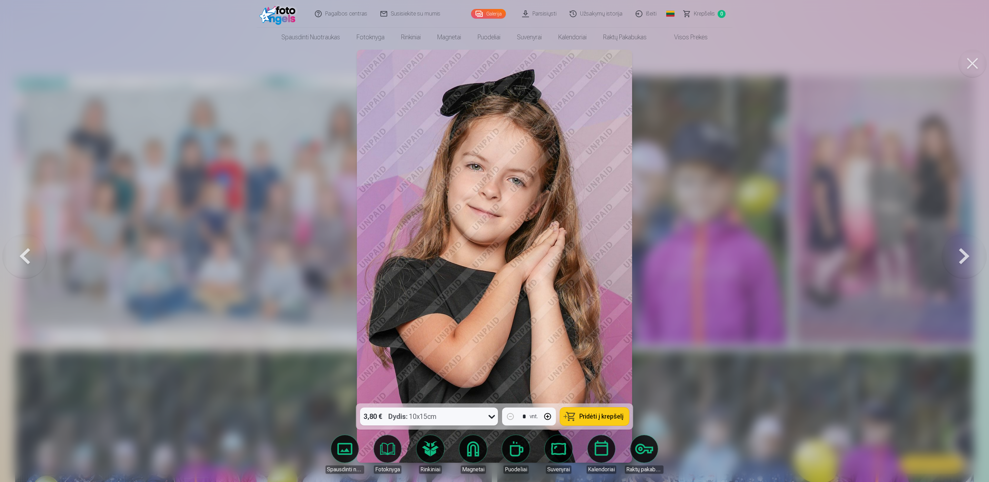
click at [956, 246] on button at bounding box center [964, 256] width 44 height 281
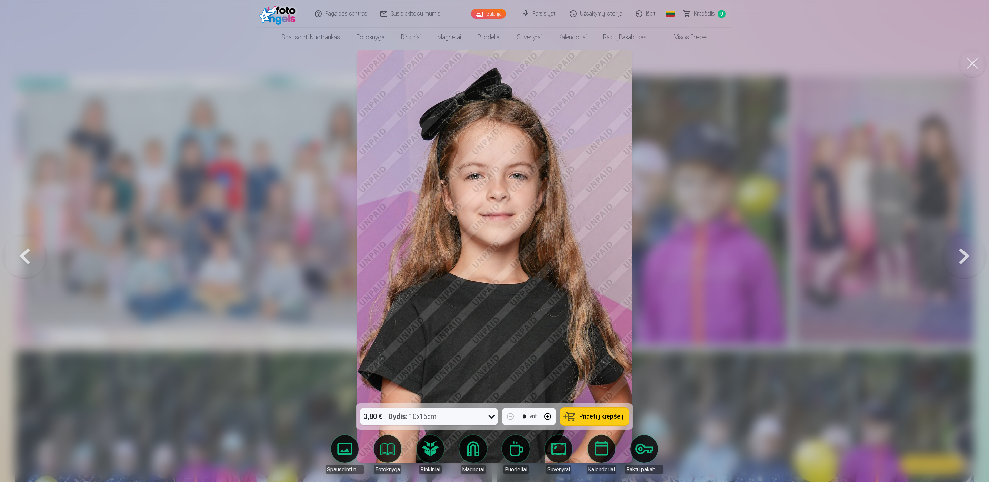
click at [956, 246] on button at bounding box center [964, 256] width 44 height 281
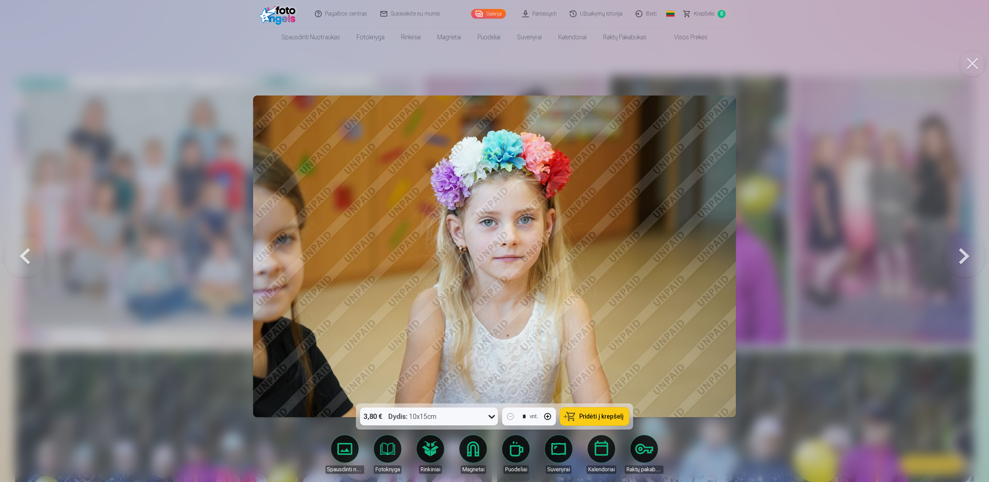
click at [956, 246] on button at bounding box center [964, 256] width 44 height 281
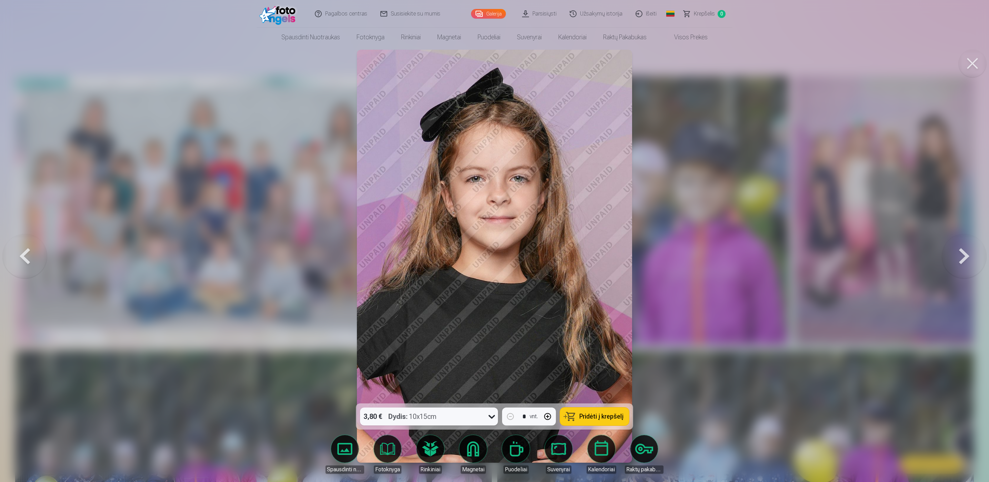
click at [956, 246] on button at bounding box center [964, 256] width 44 height 281
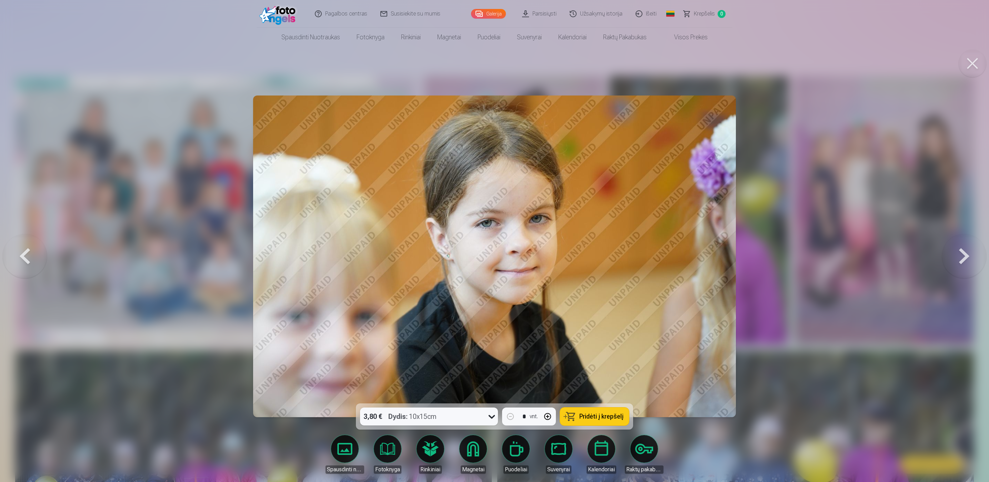
click at [956, 246] on button at bounding box center [964, 256] width 44 height 281
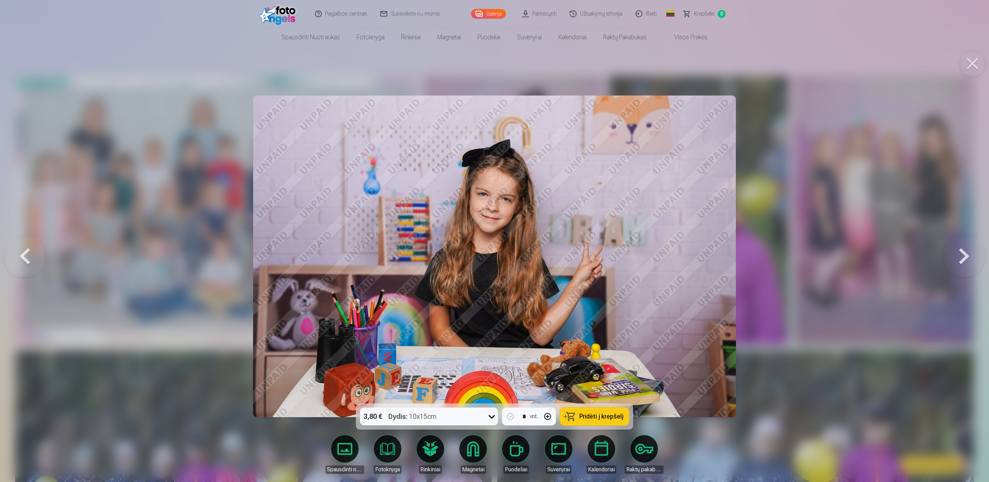
click at [956, 246] on button at bounding box center [964, 256] width 44 height 281
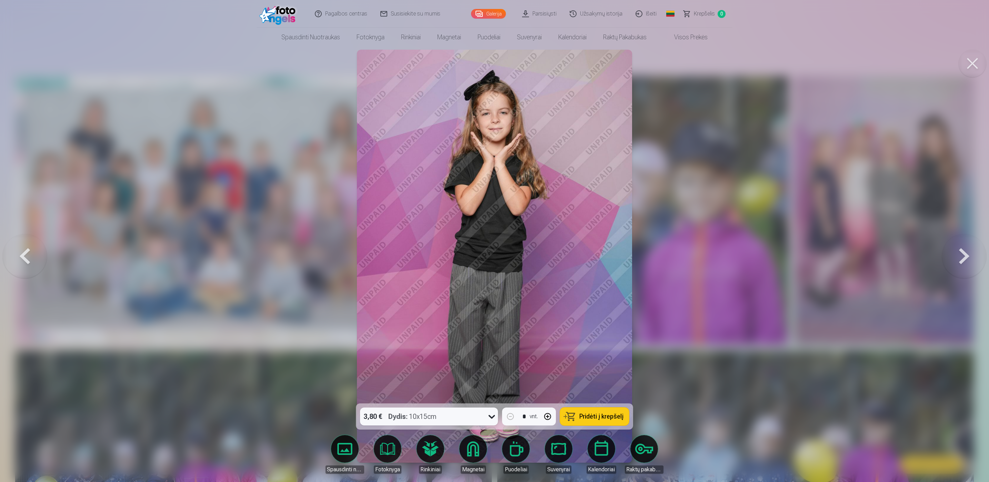
click at [956, 246] on button at bounding box center [964, 256] width 44 height 281
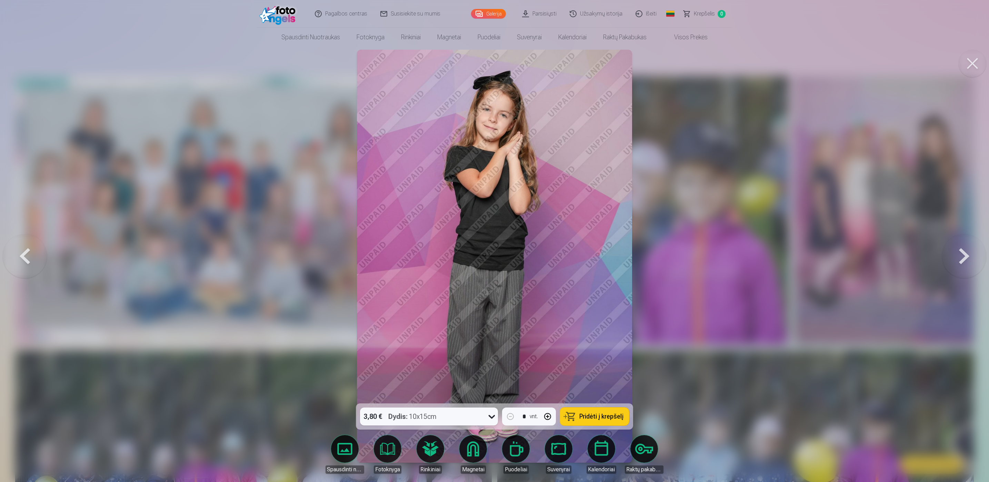
click at [956, 246] on button at bounding box center [964, 256] width 44 height 281
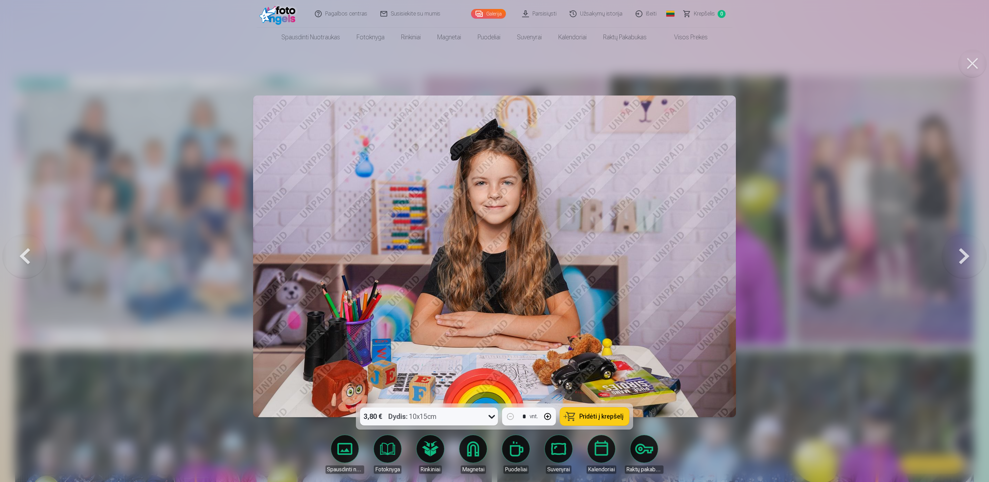
click at [956, 247] on button at bounding box center [964, 256] width 44 height 281
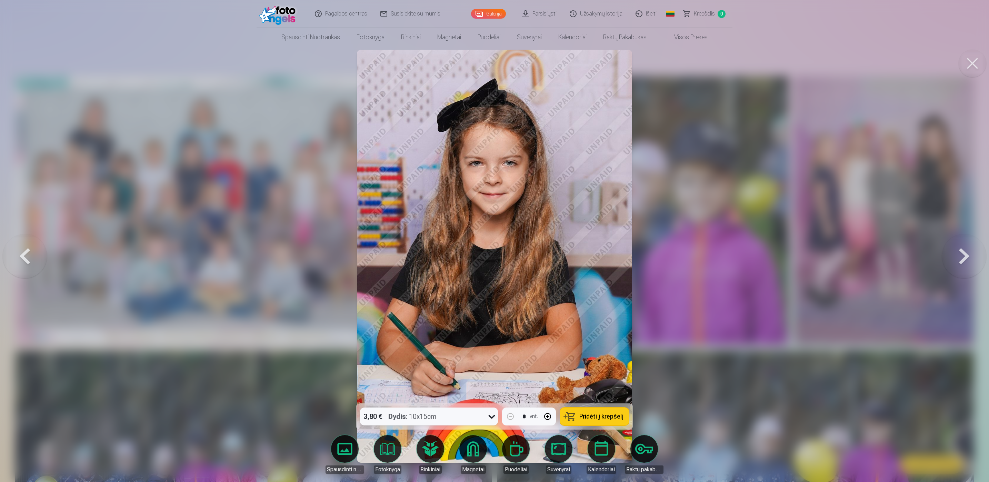
click at [956, 247] on button at bounding box center [964, 256] width 44 height 281
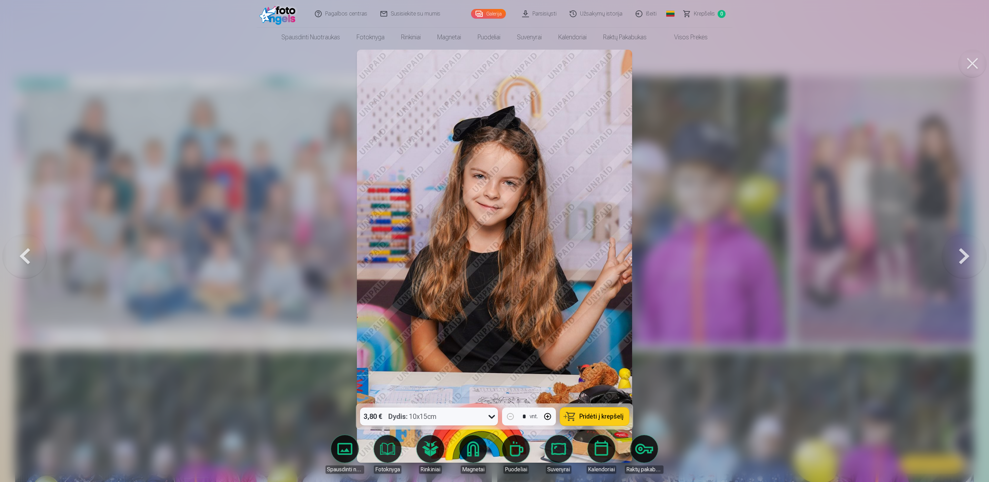
click at [956, 247] on button at bounding box center [964, 256] width 44 height 281
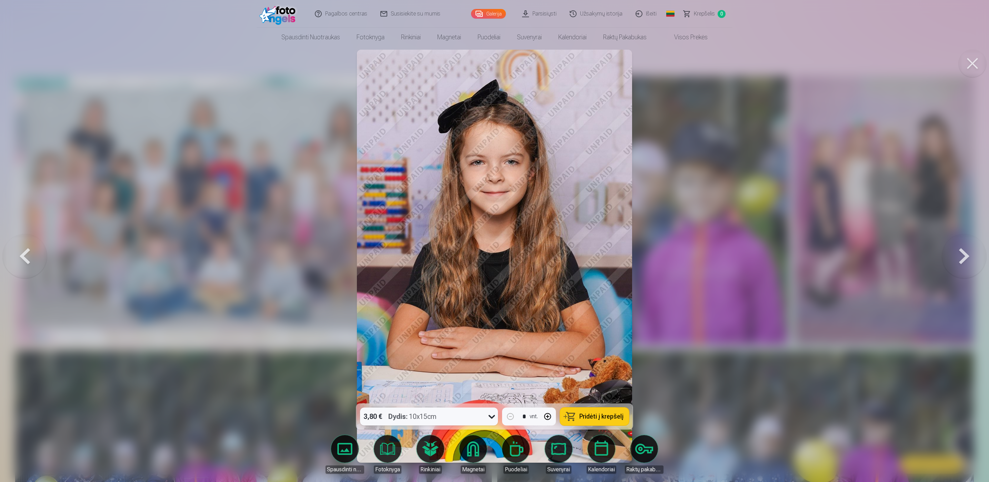
click at [956, 247] on button at bounding box center [964, 256] width 44 height 281
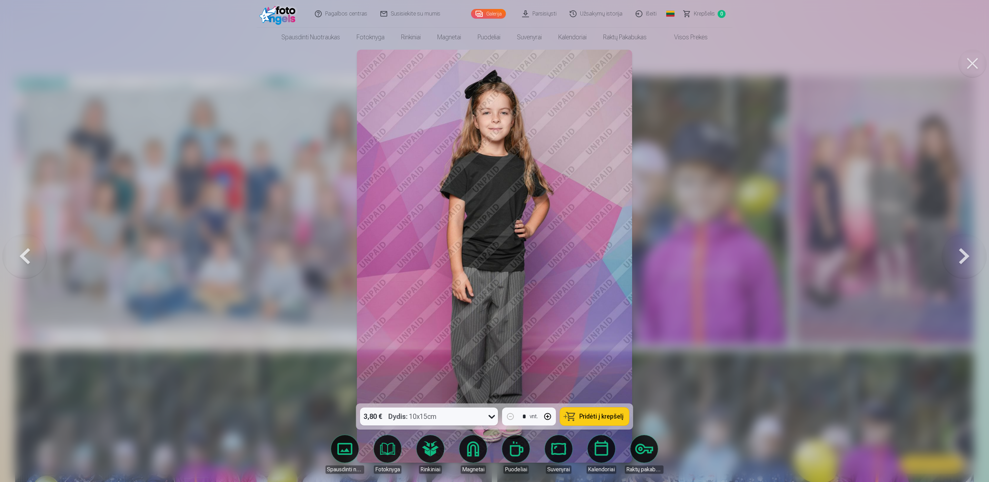
click at [956, 247] on button at bounding box center [964, 256] width 44 height 281
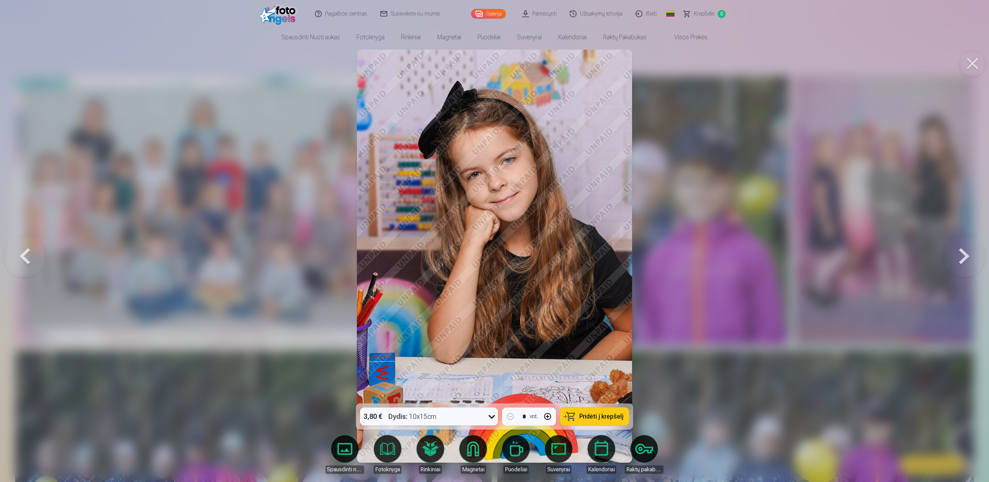
click at [956, 247] on button at bounding box center [964, 256] width 44 height 281
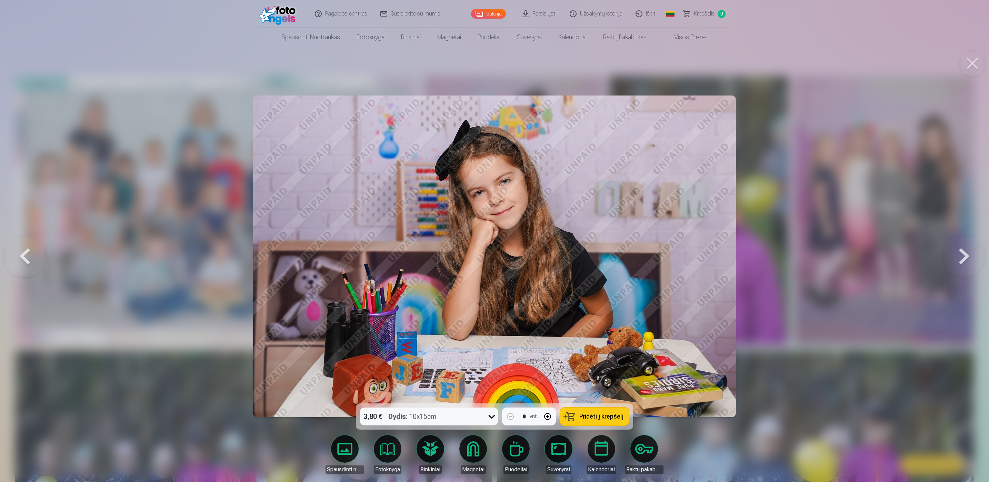
click at [956, 247] on button at bounding box center [964, 256] width 44 height 281
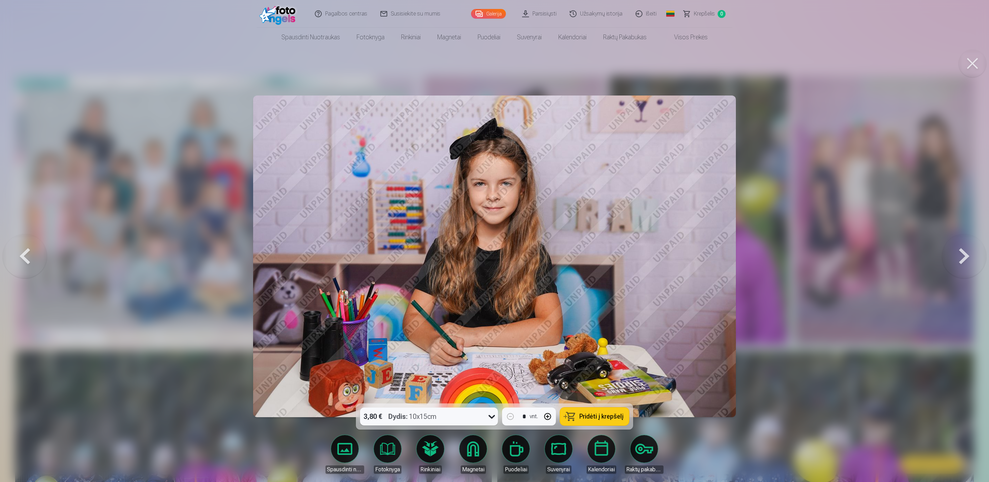
click at [956, 247] on button at bounding box center [964, 256] width 44 height 281
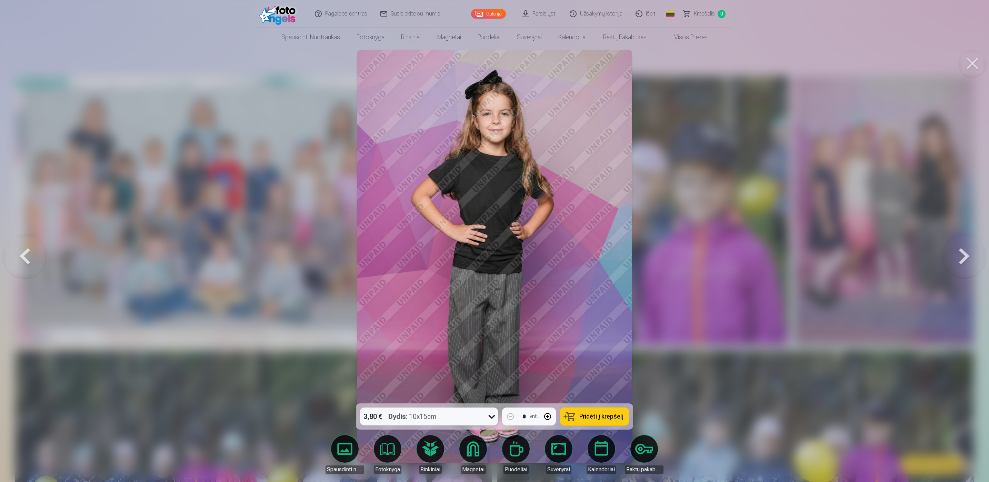
click at [956, 247] on button at bounding box center [964, 256] width 44 height 281
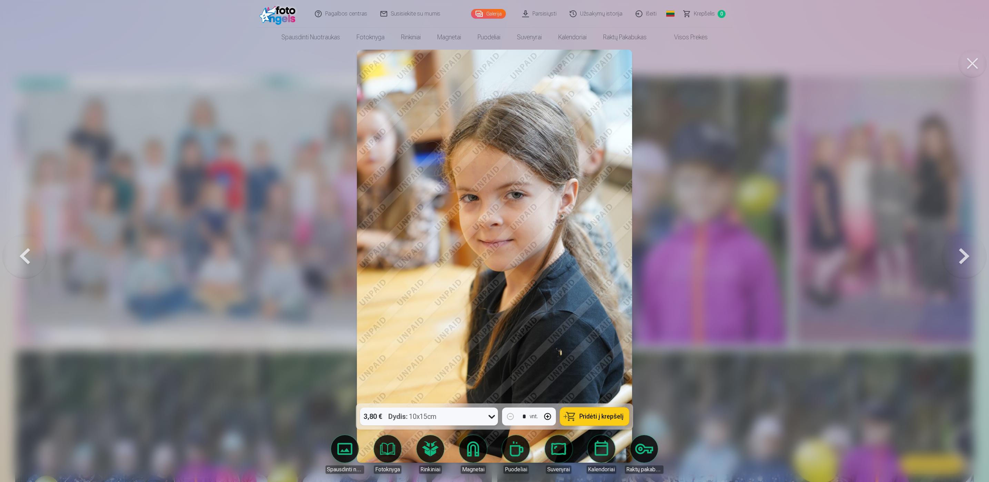
click at [956, 247] on button at bounding box center [964, 256] width 44 height 281
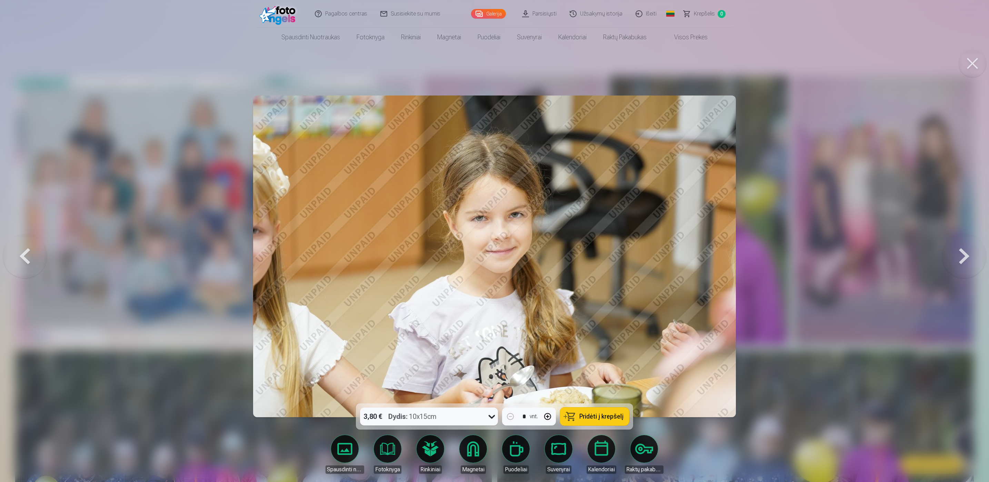
click at [956, 247] on button at bounding box center [964, 256] width 44 height 281
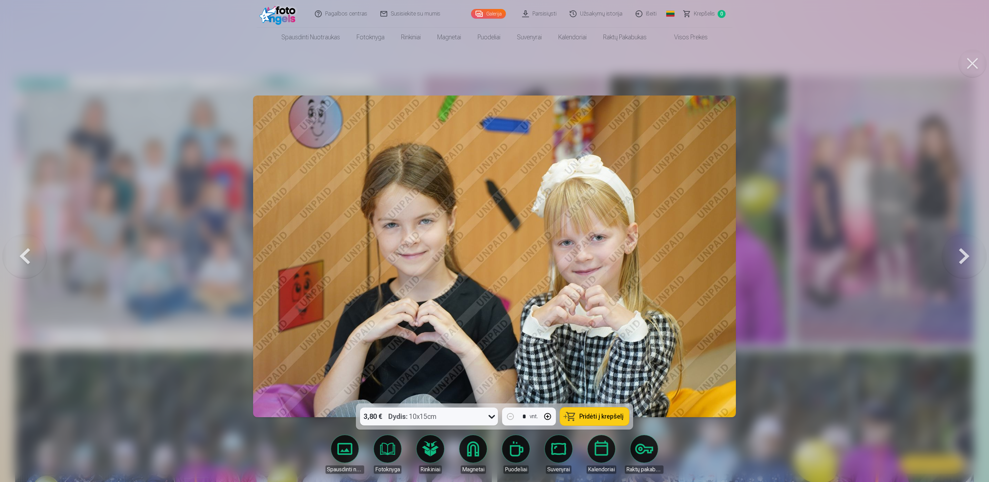
click at [956, 247] on button at bounding box center [964, 256] width 44 height 281
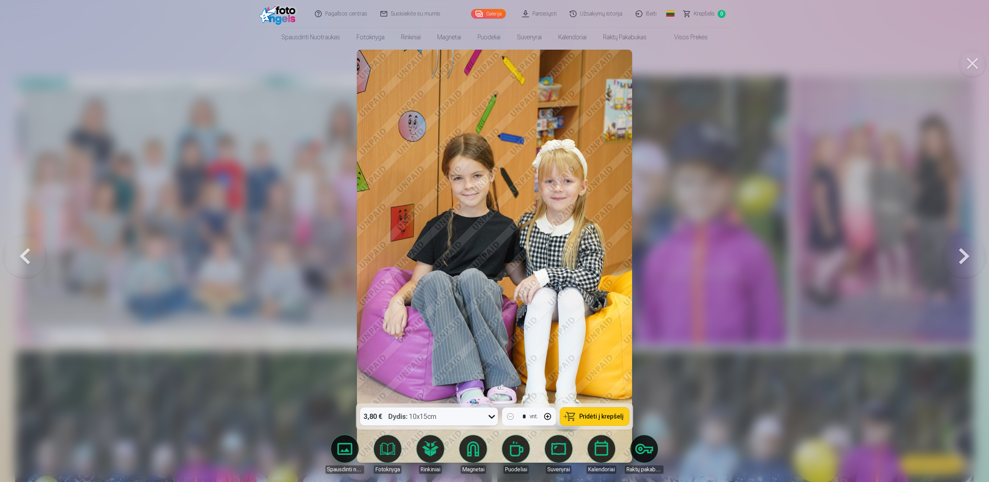
click at [956, 247] on button at bounding box center [964, 256] width 44 height 281
click at [956, 247] on div at bounding box center [494, 241] width 989 height 482
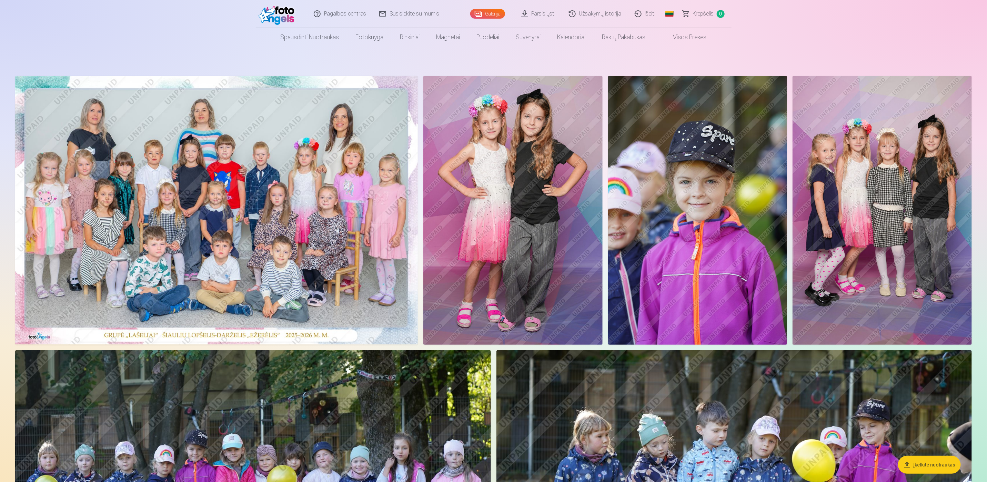
click at [137, 222] on img at bounding box center [216, 210] width 403 height 269
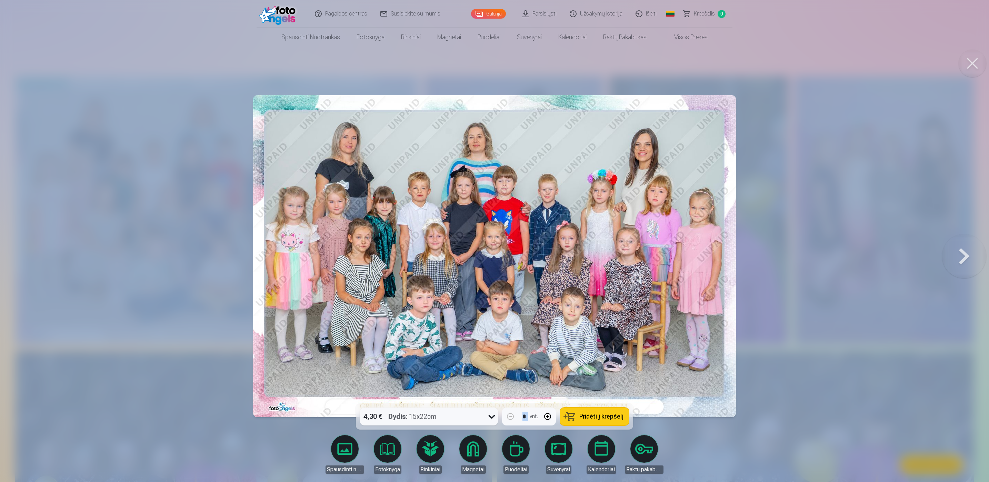
click at [593, 416] on span "Pridėti į krepšelį" at bounding box center [601, 416] width 44 height 6
click at [966, 261] on button at bounding box center [964, 256] width 44 height 281
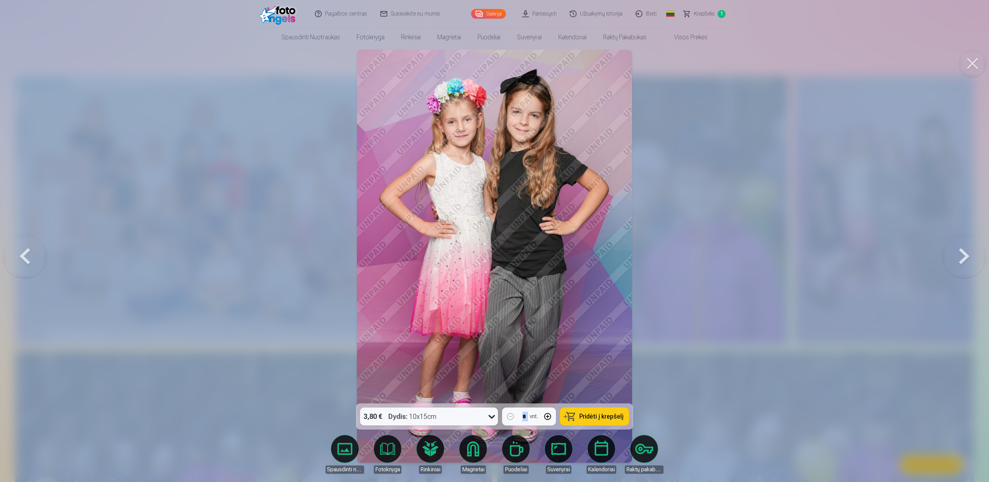
click at [966, 261] on button at bounding box center [964, 256] width 44 height 281
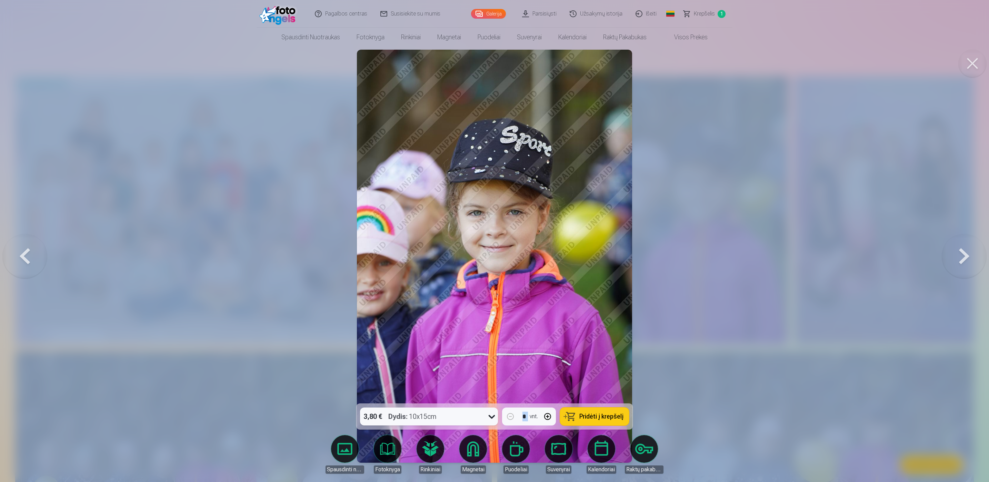
click at [960, 261] on button at bounding box center [964, 256] width 44 height 281
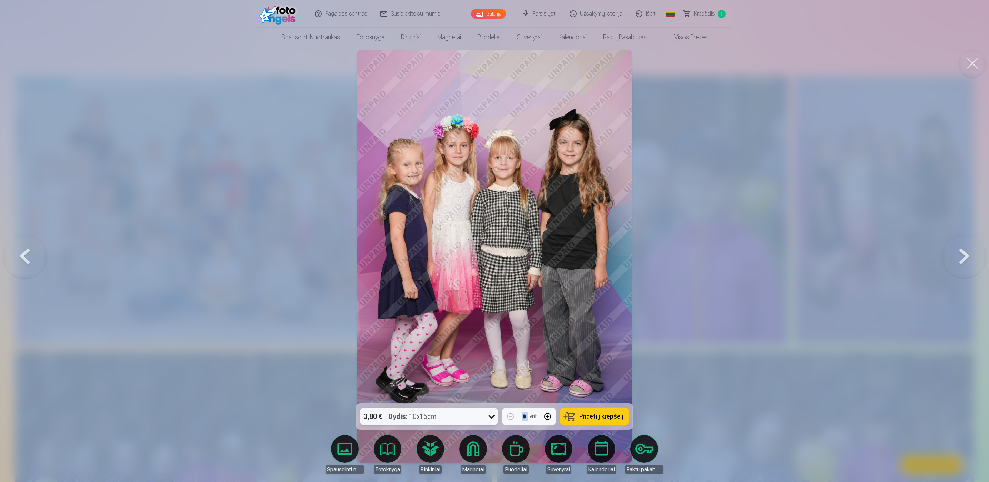
click at [582, 414] on span "Pridėti į krepšelį" at bounding box center [601, 416] width 44 height 6
click at [17, 262] on button at bounding box center [25, 256] width 44 height 281
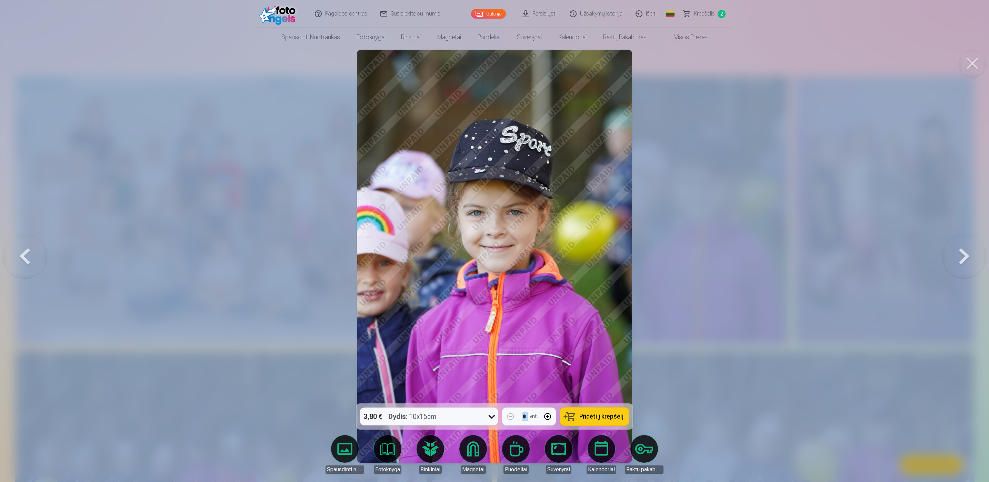
click at [17, 262] on button at bounding box center [25, 256] width 44 height 281
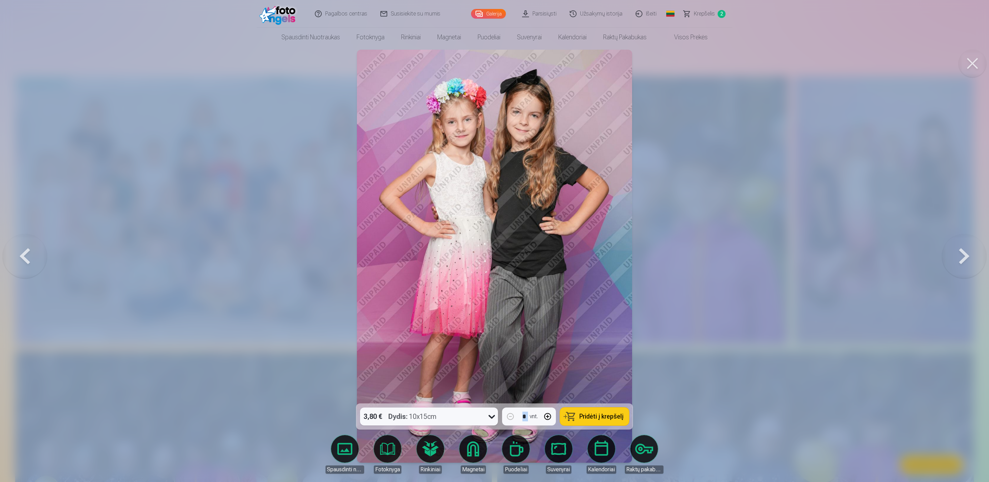
click at [17, 262] on button at bounding box center [25, 256] width 44 height 281
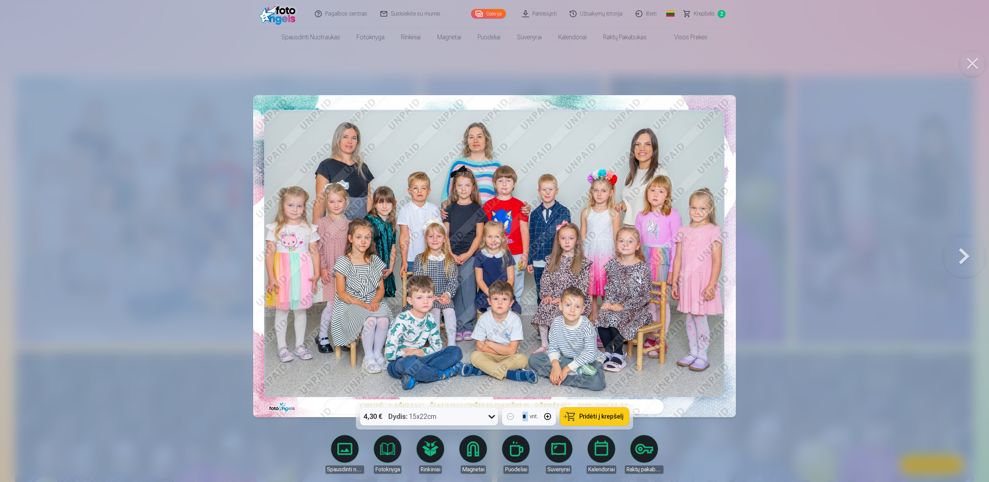
click at [961, 255] on button at bounding box center [964, 256] width 44 height 281
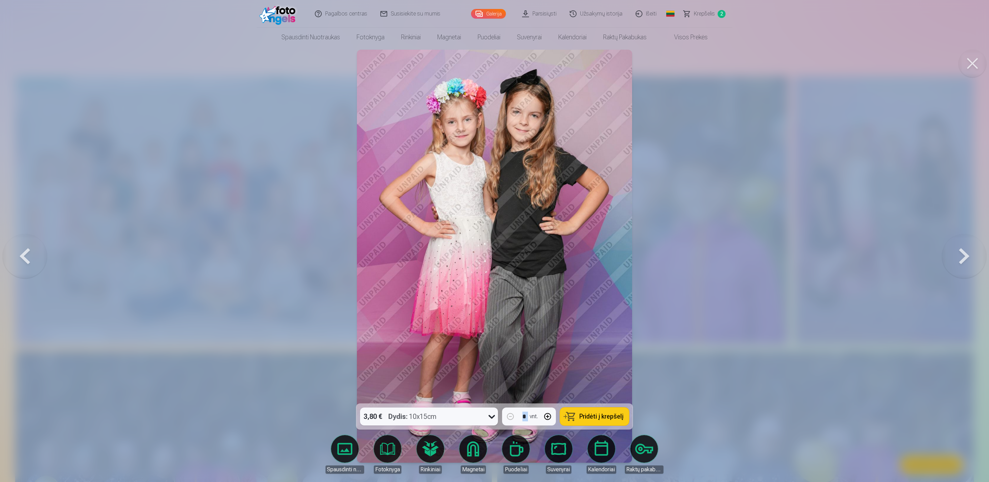
click at [582, 416] on span "Pridėti į krepšelį" at bounding box center [601, 416] width 44 height 6
click at [969, 264] on button at bounding box center [964, 256] width 44 height 281
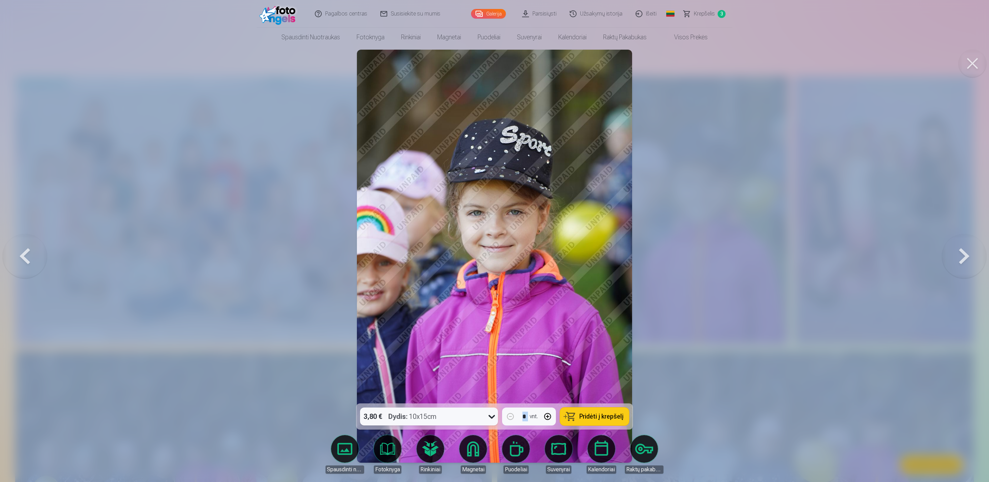
click at [969, 264] on button at bounding box center [964, 256] width 44 height 281
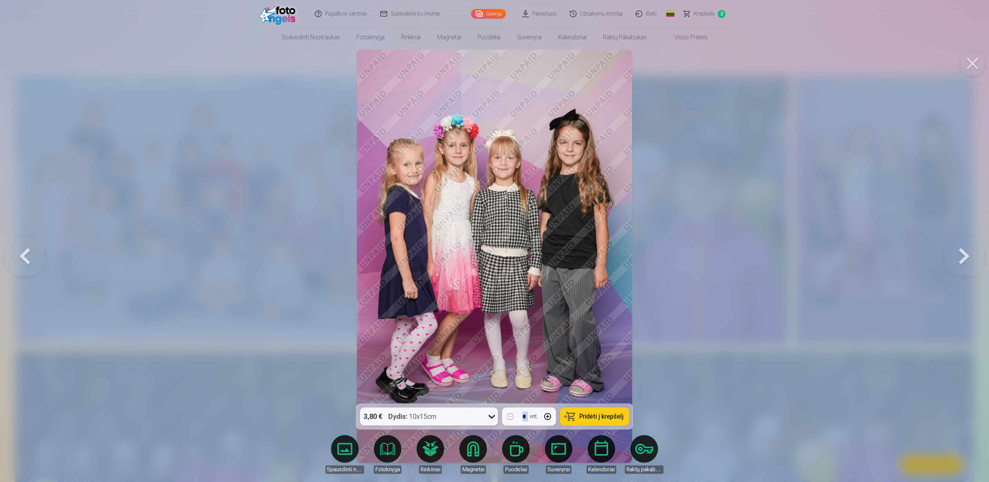
click at [969, 264] on button at bounding box center [964, 256] width 44 height 281
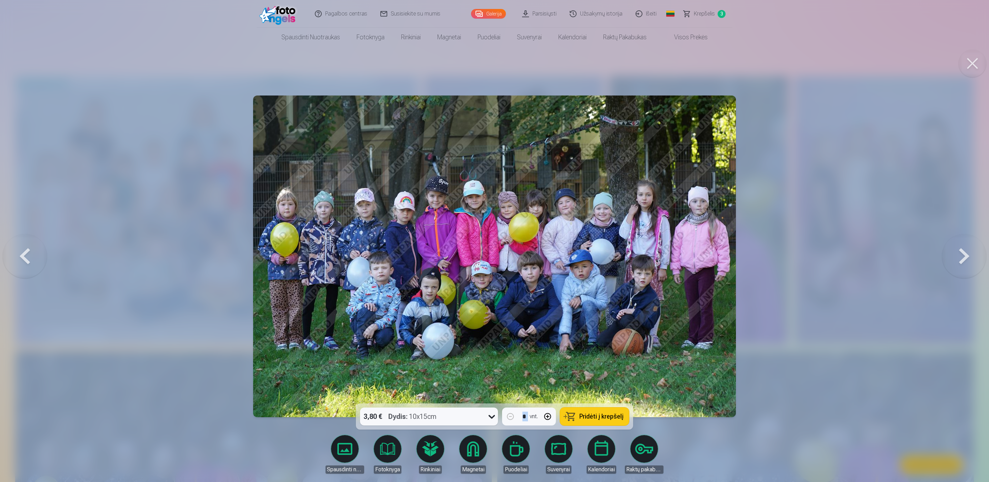
click at [969, 264] on button at bounding box center [964, 256] width 44 height 281
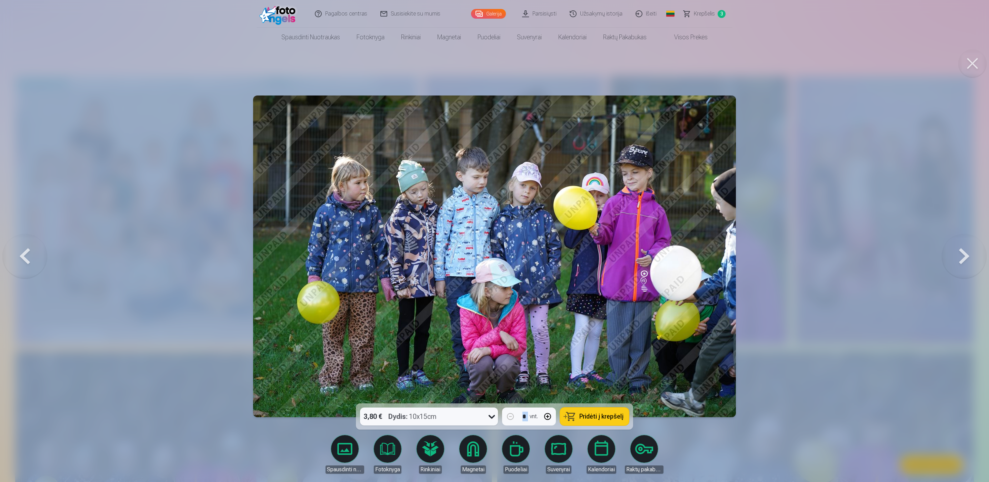
click at [32, 269] on button at bounding box center [25, 256] width 44 height 281
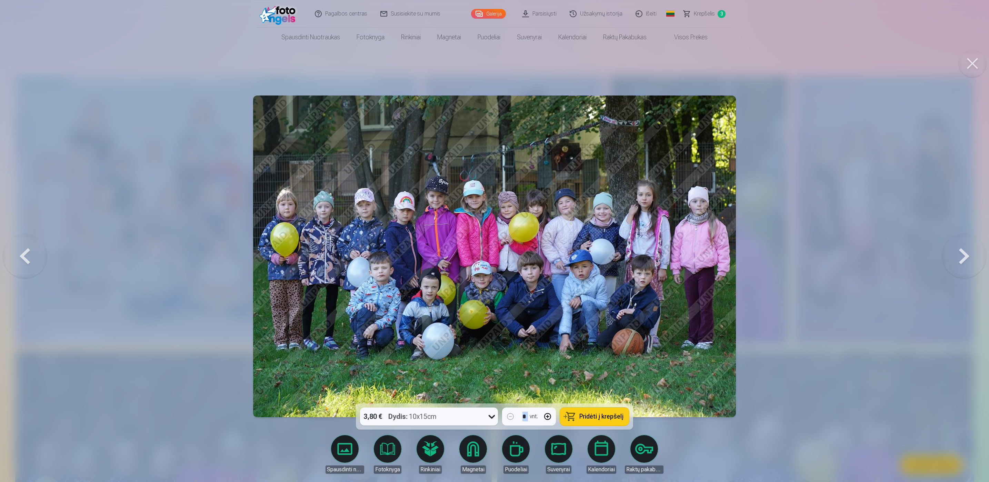
click at [605, 415] on span "Pridėti į krepšelį" at bounding box center [601, 416] width 44 height 6
click at [945, 256] on button at bounding box center [964, 256] width 44 height 281
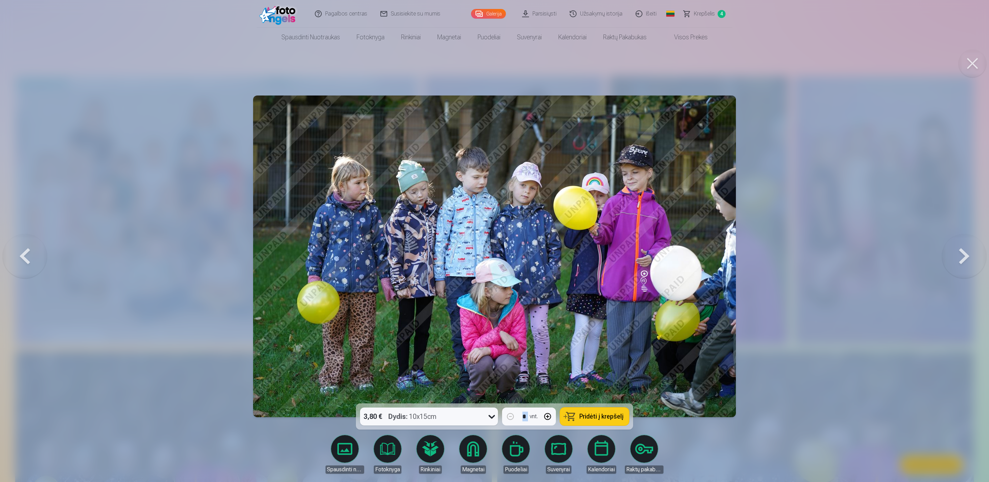
click at [610, 409] on button "Pridėti į krepšelį" at bounding box center [594, 417] width 69 height 18
click at [952, 257] on button at bounding box center [964, 256] width 44 height 281
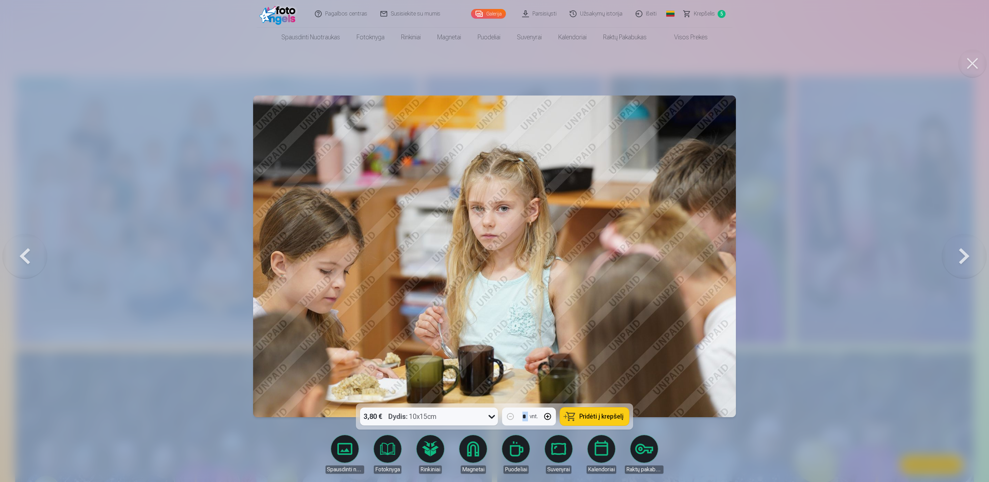
click at [617, 411] on button "Pridėti į krepšelį" at bounding box center [594, 417] width 69 height 18
click at [951, 242] on button at bounding box center [964, 256] width 44 height 281
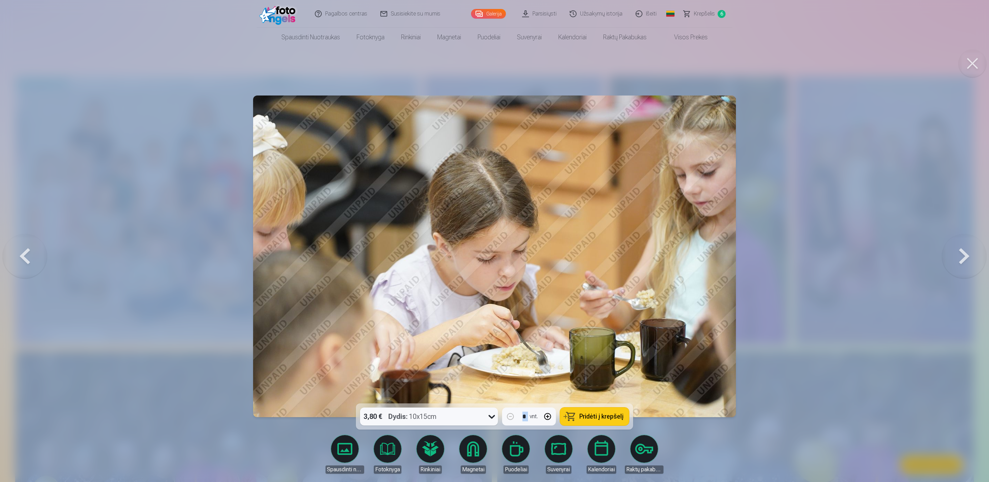
click at [566, 417] on button "Pridėti į krepšelį" at bounding box center [594, 417] width 69 height 18
click at [957, 243] on button at bounding box center [964, 256] width 44 height 281
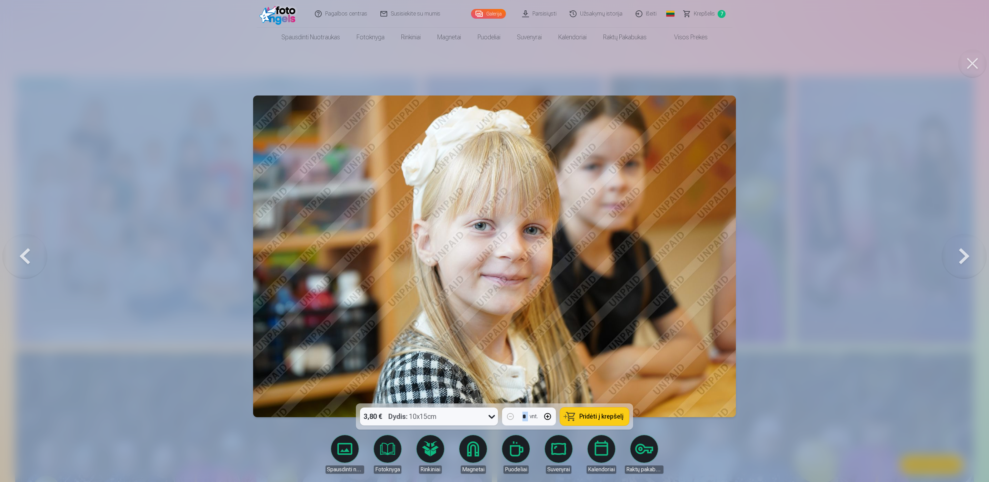
click at [595, 409] on button "Pridėti į krepšelį" at bounding box center [594, 417] width 69 height 18
click at [950, 251] on button at bounding box center [964, 256] width 44 height 281
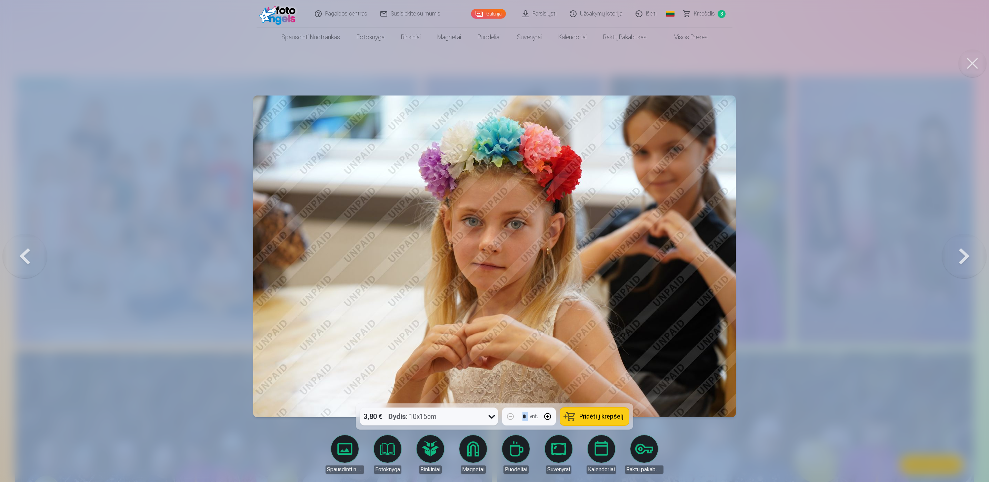
click at [600, 405] on div "3,80 € Dydis : 10x15cm * vnt. Pridėti į krepšelį" at bounding box center [494, 416] width 277 height 26
click at [595, 413] on span "Pridėti į krepšelį" at bounding box center [601, 416] width 44 height 6
click at [964, 264] on button at bounding box center [964, 256] width 44 height 281
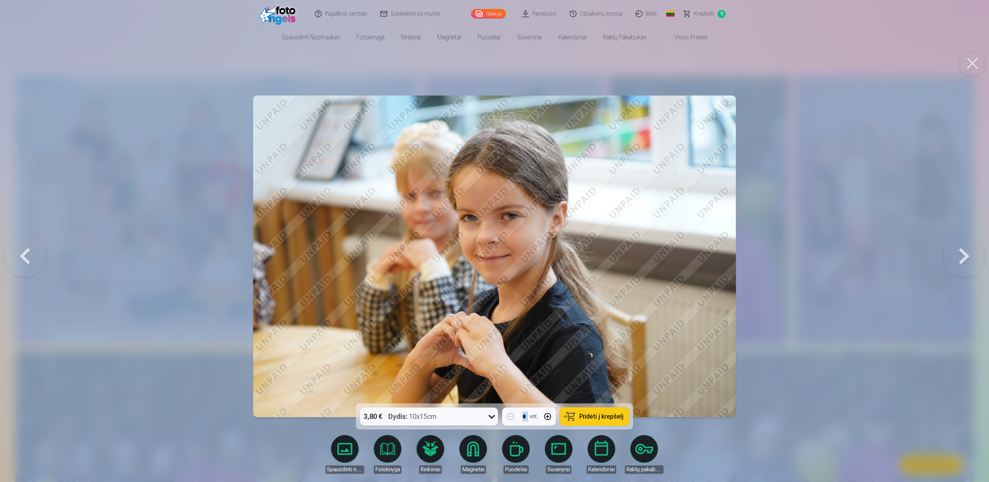
click at [575, 414] on button "Pridėti į krepšelį" at bounding box center [594, 417] width 69 height 18
click at [960, 266] on button at bounding box center [964, 256] width 44 height 281
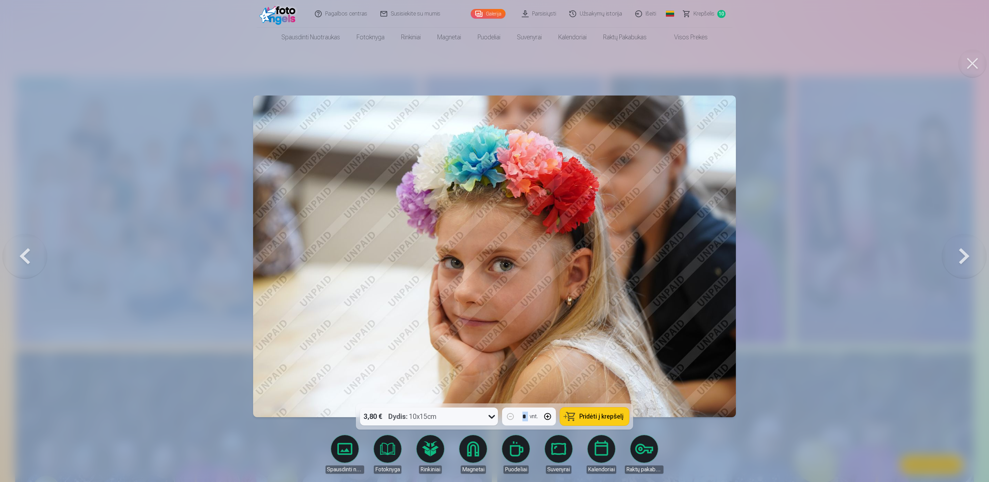
click at [588, 404] on div "3,80 € Dydis : 10x15cm * vnt. Pridėti į krepšelį" at bounding box center [494, 416] width 277 height 26
click at [587, 408] on button "Pridėti į krepšelį" at bounding box center [594, 417] width 69 height 18
click at [967, 261] on button at bounding box center [964, 256] width 44 height 281
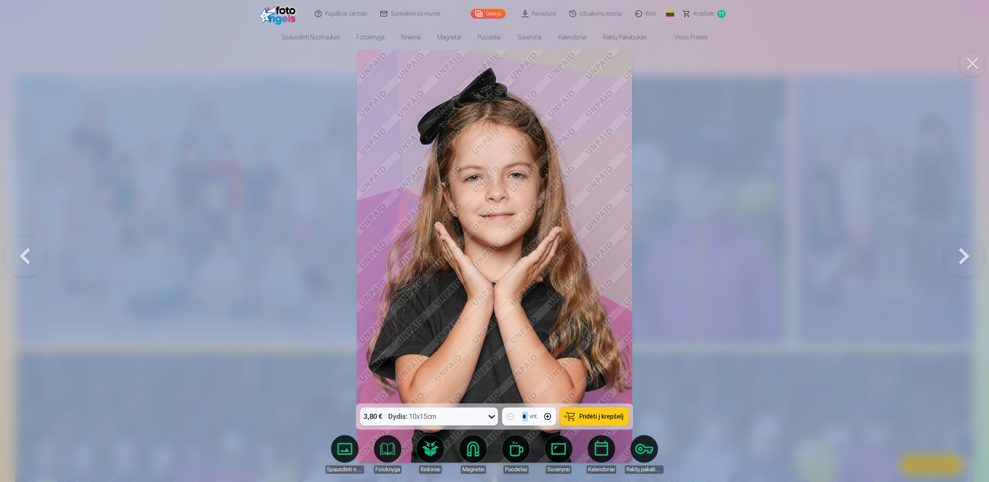
click at [588, 413] on span "Pridėti į krepšelį" at bounding box center [601, 416] width 44 height 6
click at [965, 251] on button at bounding box center [964, 256] width 44 height 281
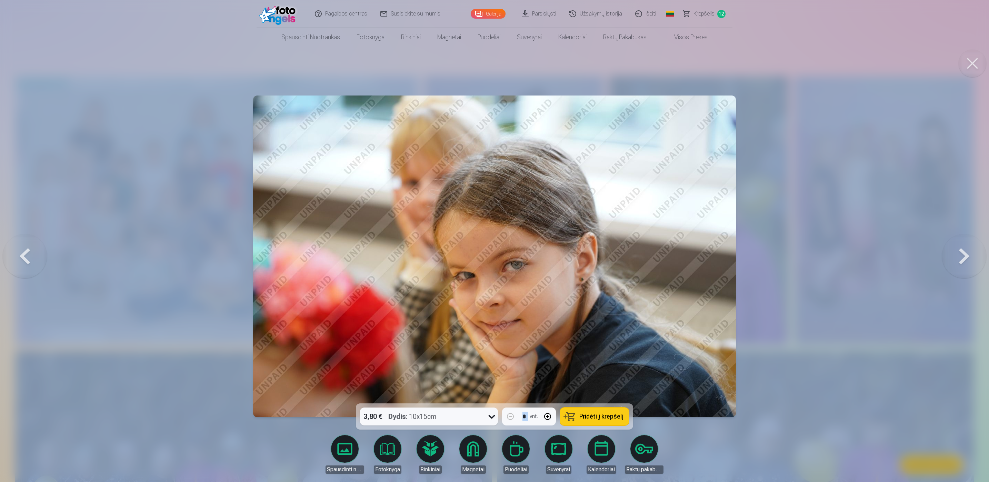
click at [599, 408] on button "Pridėti į krepšelį" at bounding box center [594, 417] width 69 height 18
click at [964, 260] on button at bounding box center [964, 256] width 44 height 281
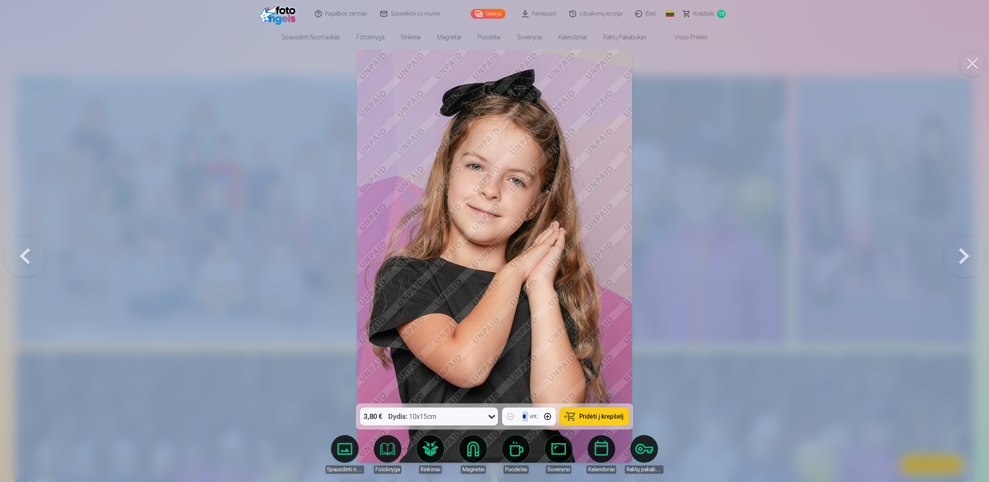
click at [602, 411] on button "Pridėti į krepšelį" at bounding box center [594, 417] width 69 height 18
click at [958, 252] on button at bounding box center [964, 256] width 44 height 281
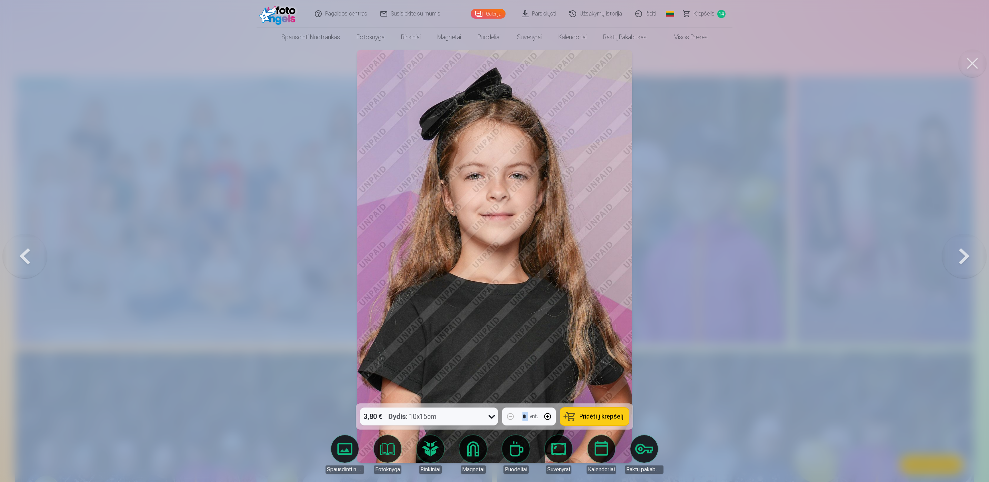
click at [598, 402] on img at bounding box center [494, 256] width 275 height 413
click at [593, 413] on span "Pridėti į krepšelį" at bounding box center [601, 416] width 44 height 6
click at [963, 246] on button at bounding box center [964, 256] width 44 height 281
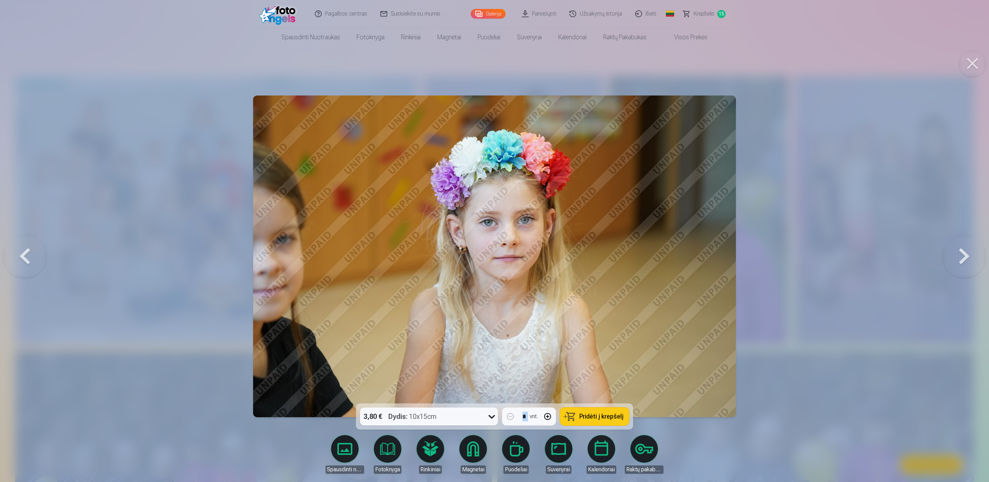
click at [596, 408] on button "Pridėti į krepšelį" at bounding box center [594, 417] width 69 height 18
click at [969, 248] on button at bounding box center [964, 256] width 44 height 281
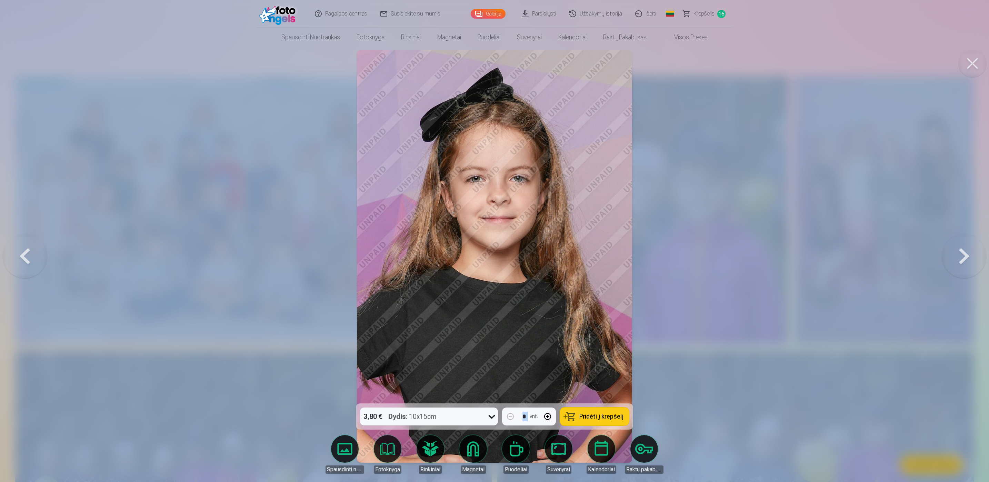
click at [573, 416] on button "Pridėti į krepšelį" at bounding box center [594, 417] width 69 height 18
click at [958, 259] on button at bounding box center [964, 256] width 44 height 281
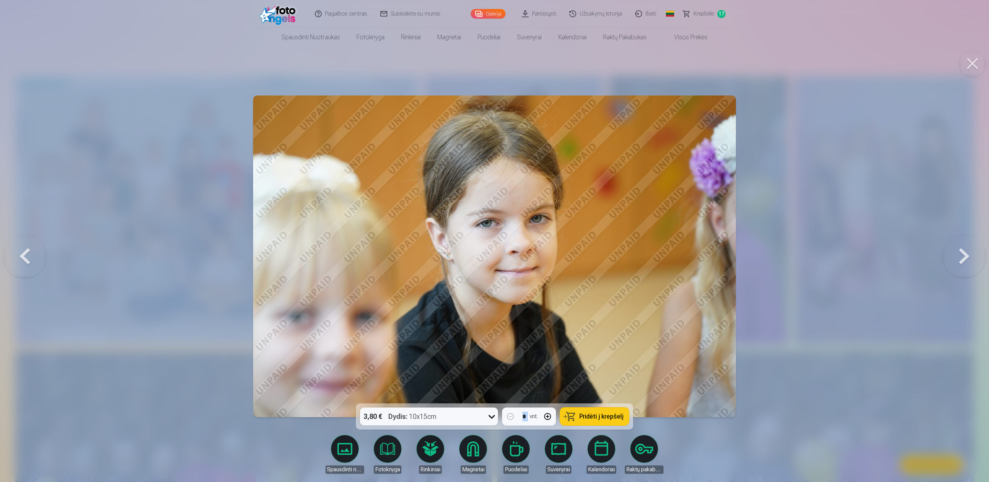
click at [610, 407] on div "3,80 € Dydis : 10x15cm * vnt. Pridėti į krepšelį" at bounding box center [494, 416] width 277 height 26
click at [619, 399] on img at bounding box center [494, 257] width 483 height 322
click at [604, 407] on div "3,80 € Dydis : 10x15cm * vnt. Pridėti į krepšelį" at bounding box center [494, 416] width 277 height 26
click at [598, 410] on button "Pridėti į krepšelį" at bounding box center [594, 417] width 69 height 18
click at [949, 250] on button at bounding box center [964, 256] width 44 height 281
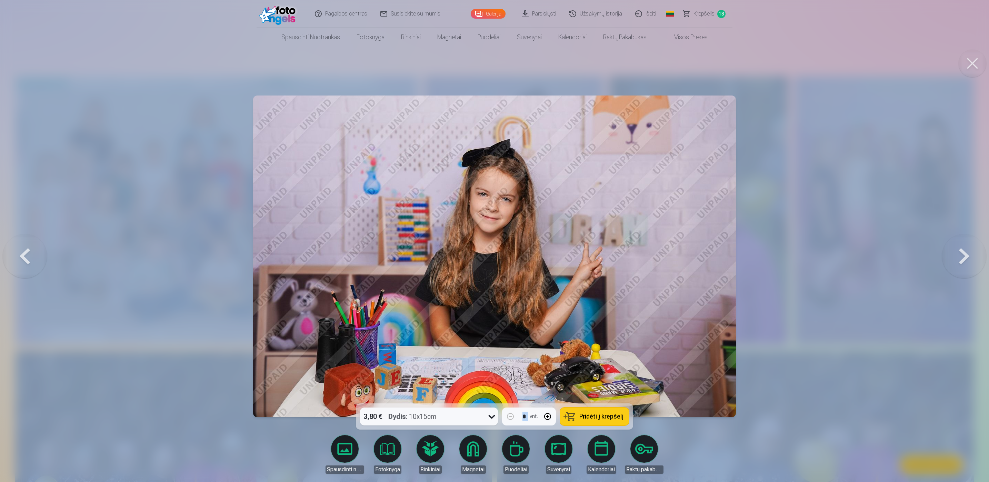
click at [595, 410] on button "Pridėti į krepšelį" at bounding box center [594, 417] width 69 height 18
click at [590, 409] on button "Pridėti į krepšelį" at bounding box center [594, 417] width 69 height 18
click at [964, 262] on button at bounding box center [964, 256] width 44 height 281
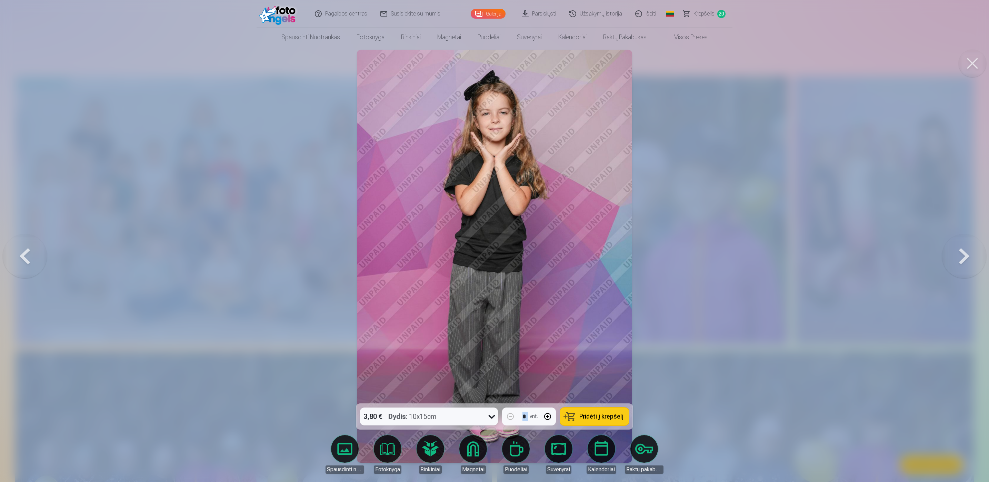
click at [589, 409] on button "Pridėti į krepšelį" at bounding box center [594, 417] width 69 height 18
click at [967, 254] on button at bounding box center [964, 256] width 44 height 281
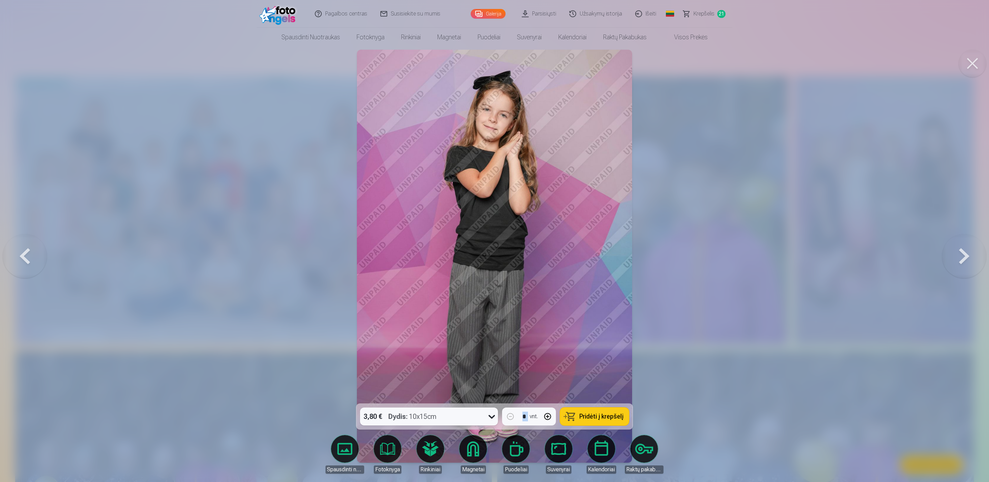
click at [582, 410] on button "Pridėti į krepšelį" at bounding box center [594, 417] width 69 height 18
click at [965, 249] on button at bounding box center [964, 256] width 44 height 281
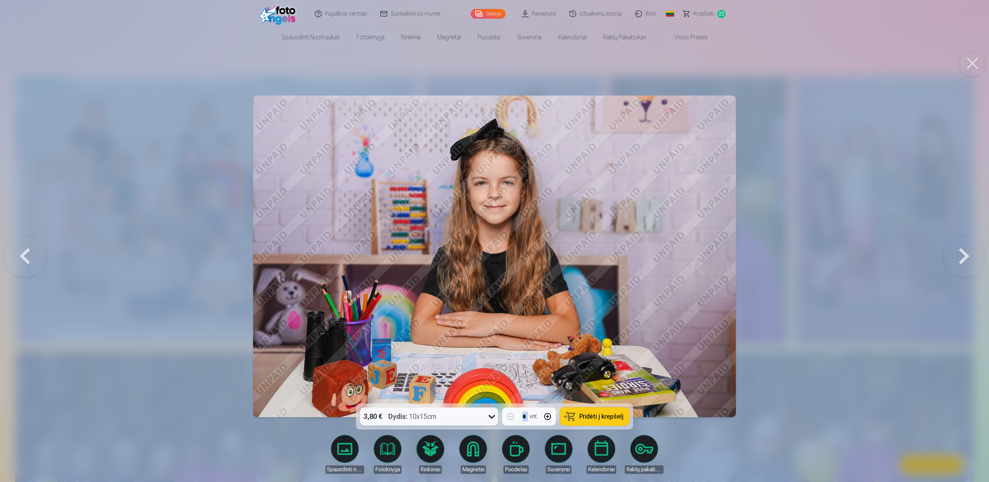
click at [603, 409] on button "Pridėti į krepšelį" at bounding box center [594, 417] width 69 height 18
click at [965, 256] on button at bounding box center [964, 256] width 44 height 281
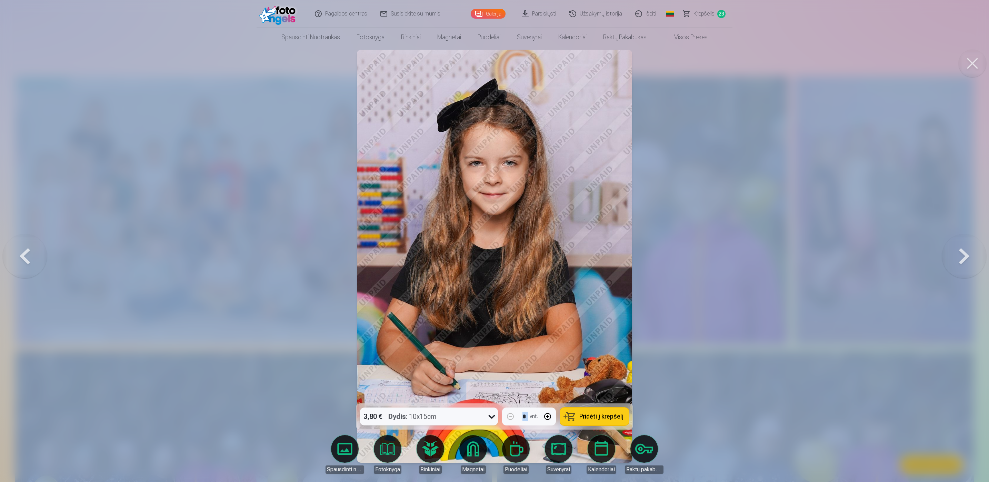
drag, startPoint x: 631, startPoint y: 419, endPoint x: 626, endPoint y: 420, distance: 5.3
click at [631, 420] on div "3,80 € Dydis : 10x15cm * vnt. Pridėti į krepšelį" at bounding box center [494, 416] width 277 height 26
click at [621, 419] on span "Pridėti į krepšelį" at bounding box center [601, 416] width 44 height 6
click at [976, 258] on button at bounding box center [964, 256] width 44 height 281
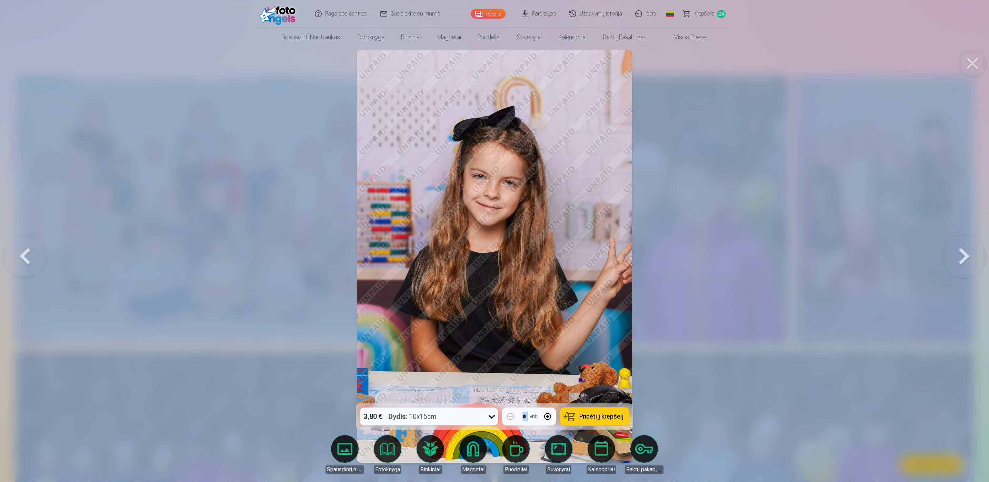
click at [605, 404] on div "3,80 € Dydis : 10x15cm * vnt. Pridėti į krepšelį" at bounding box center [494, 416] width 277 height 26
click at [591, 413] on span "Pridėti į krepšelį" at bounding box center [601, 416] width 44 height 6
click at [956, 264] on button at bounding box center [964, 256] width 44 height 281
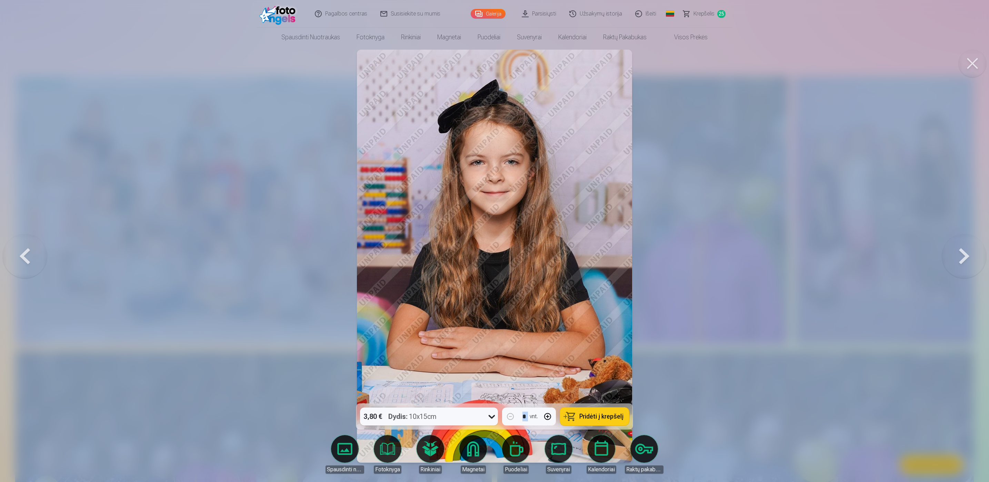
click at [594, 410] on button "Pridėti į krepšelį" at bounding box center [594, 417] width 69 height 18
click at [960, 252] on button at bounding box center [964, 256] width 44 height 281
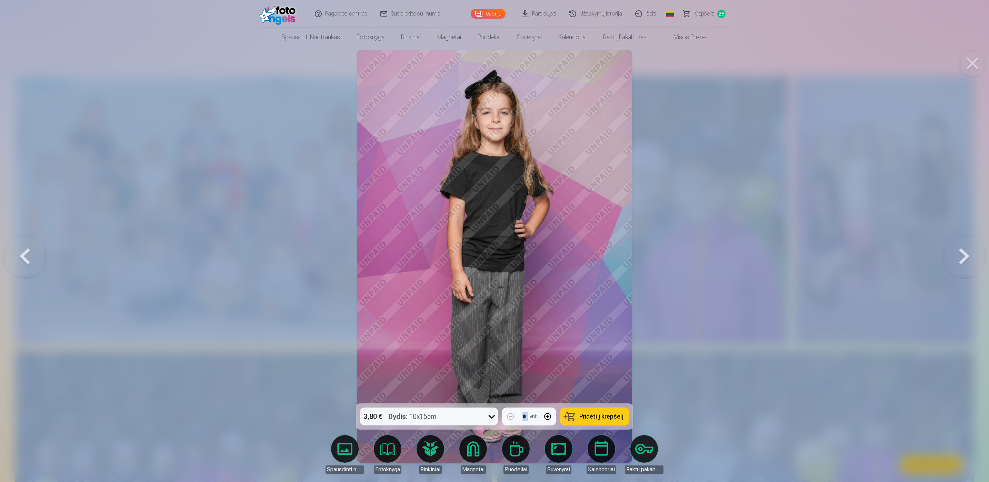
click at [581, 416] on span "Pridėti į krepšelį" at bounding box center [601, 416] width 44 height 6
click at [964, 256] on button at bounding box center [964, 256] width 44 height 281
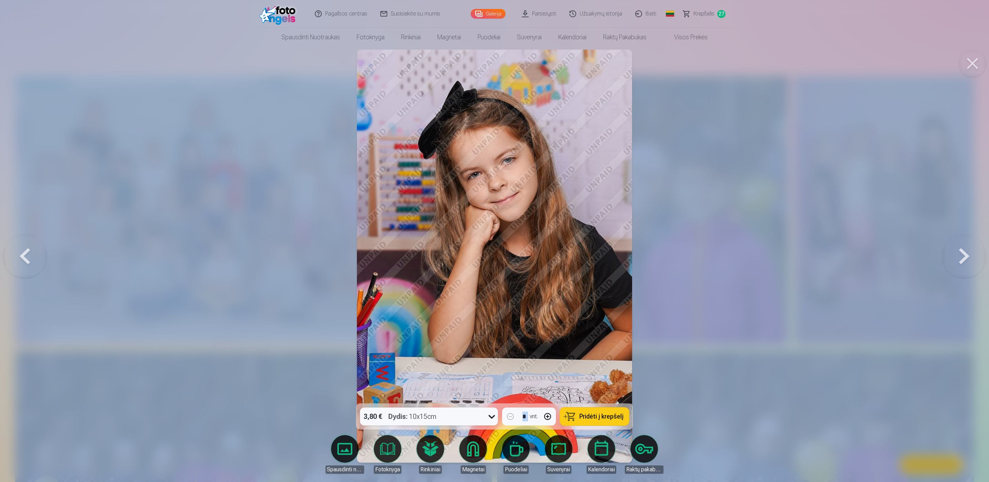
click at [623, 413] on button "Pridėti į krepšelį" at bounding box center [594, 417] width 69 height 18
click at [958, 261] on button at bounding box center [964, 256] width 44 height 281
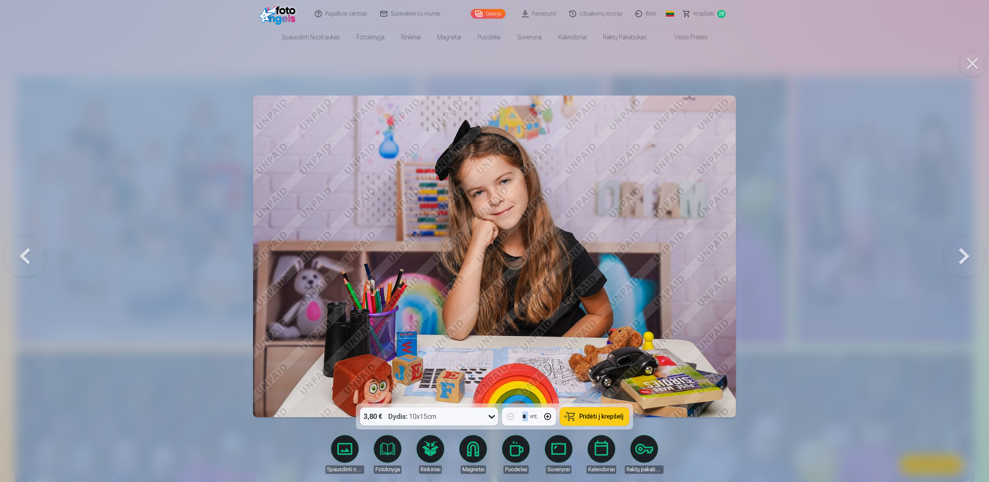
click at [588, 409] on button "Pridėti į krepšelį" at bounding box center [594, 417] width 69 height 18
click at [970, 260] on button at bounding box center [964, 256] width 44 height 281
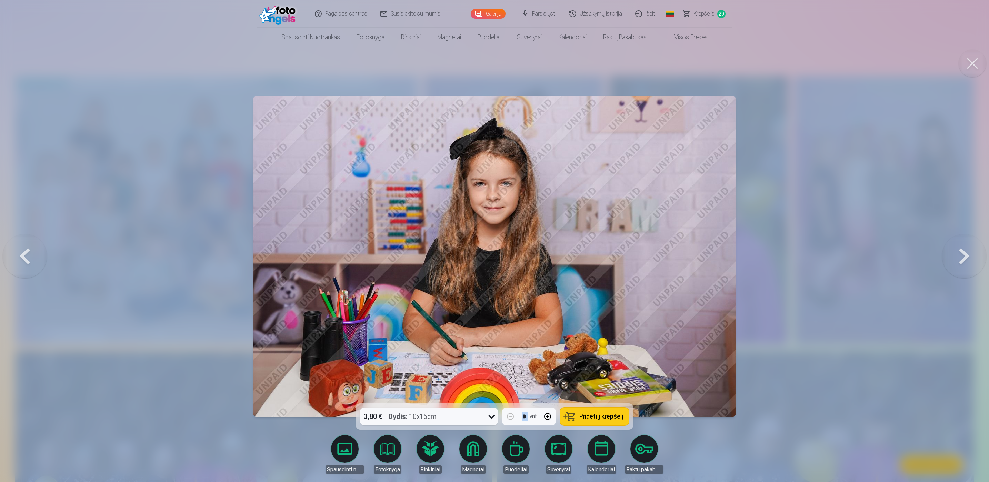
click at [581, 409] on button "Pridėti į krepšelį" at bounding box center [594, 417] width 69 height 18
click at [963, 244] on button at bounding box center [964, 256] width 44 height 281
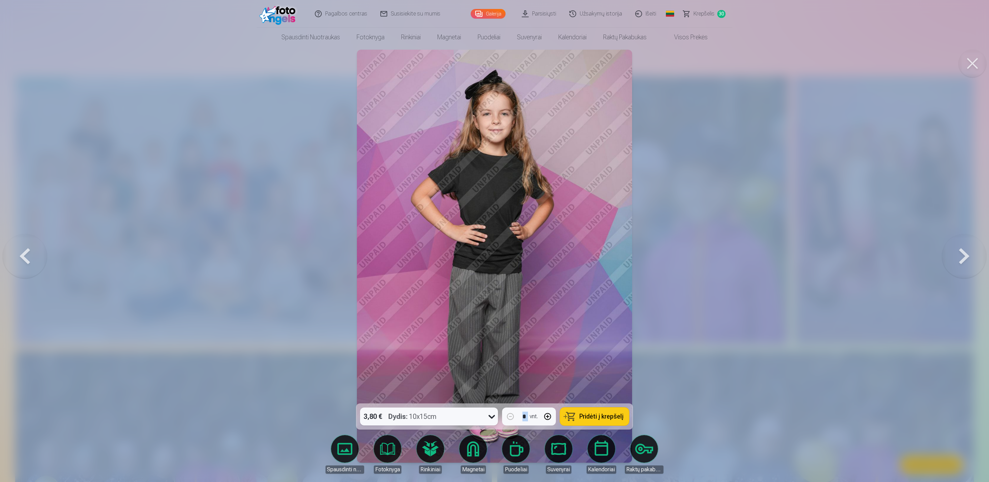
click at [588, 407] on div "3,80 € Dydis : 10x15cm * vnt. Pridėti į krepšelį" at bounding box center [494, 416] width 277 height 26
click at [590, 411] on button "Pridėti į krepšelį" at bounding box center [594, 417] width 69 height 18
click at [963, 247] on button at bounding box center [964, 256] width 44 height 281
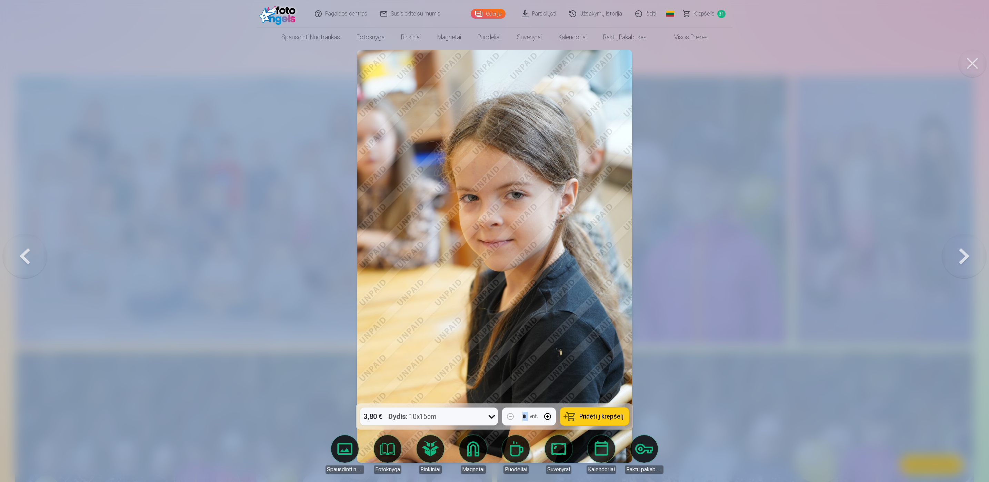
click at [592, 408] on button "Pridėti į krepšelį" at bounding box center [594, 417] width 69 height 18
click at [965, 250] on button at bounding box center [964, 256] width 44 height 281
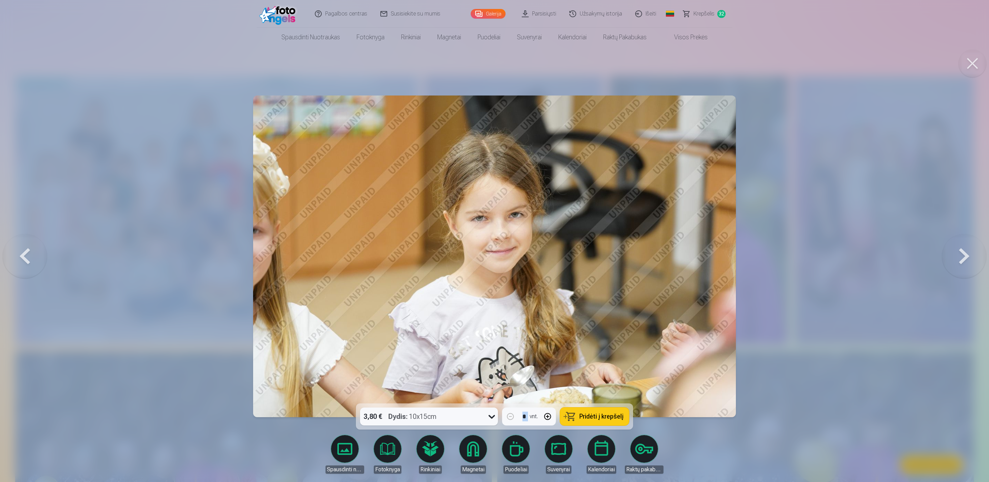
click at [572, 411] on button "Pridėti į krepšelį" at bounding box center [594, 417] width 69 height 18
click at [594, 410] on button "Pridėti į krepšelį" at bounding box center [594, 417] width 69 height 18
click at [964, 250] on button at bounding box center [964, 256] width 44 height 281
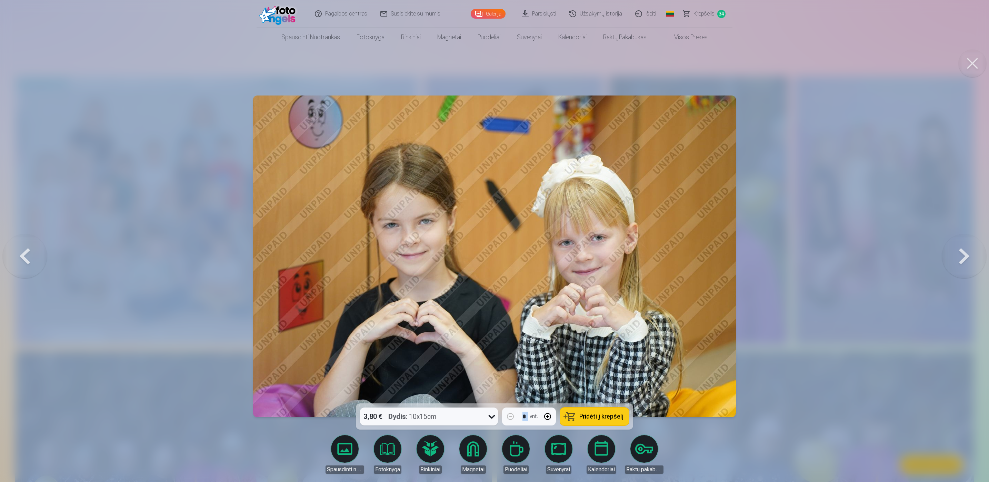
click at [588, 411] on button "Pridėti į krepšelį" at bounding box center [594, 417] width 69 height 18
click at [958, 252] on button at bounding box center [964, 256] width 44 height 281
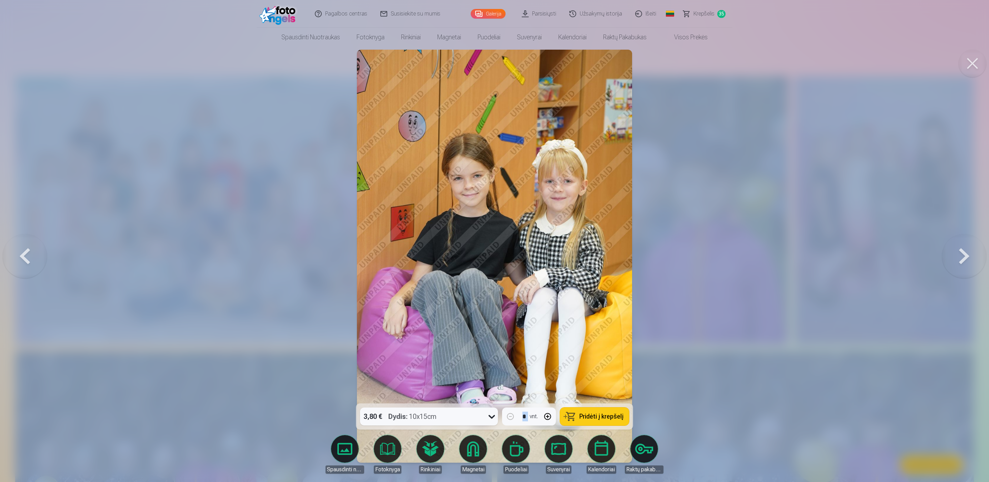
click at [607, 407] on div "3,80 € Dydis : 10x15cm * vnt. Pridėti į krepšelį" at bounding box center [494, 416] width 277 height 26
click at [601, 408] on button "Pridėti į krepšelį" at bounding box center [594, 417] width 69 height 18
click at [968, 254] on button at bounding box center [964, 256] width 44 height 281
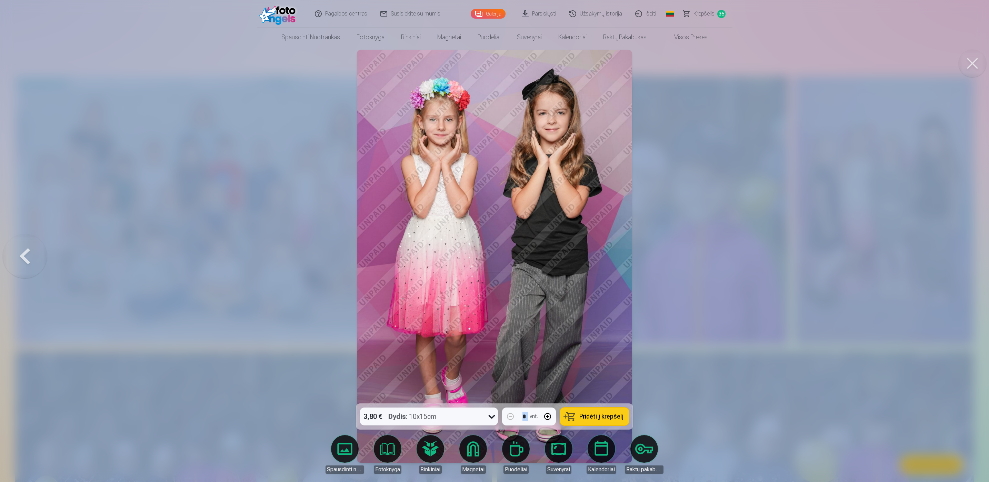
click at [614, 408] on button "Pridėti į krepšelį" at bounding box center [594, 417] width 69 height 18
click at [748, 240] on div at bounding box center [494, 241] width 989 height 482
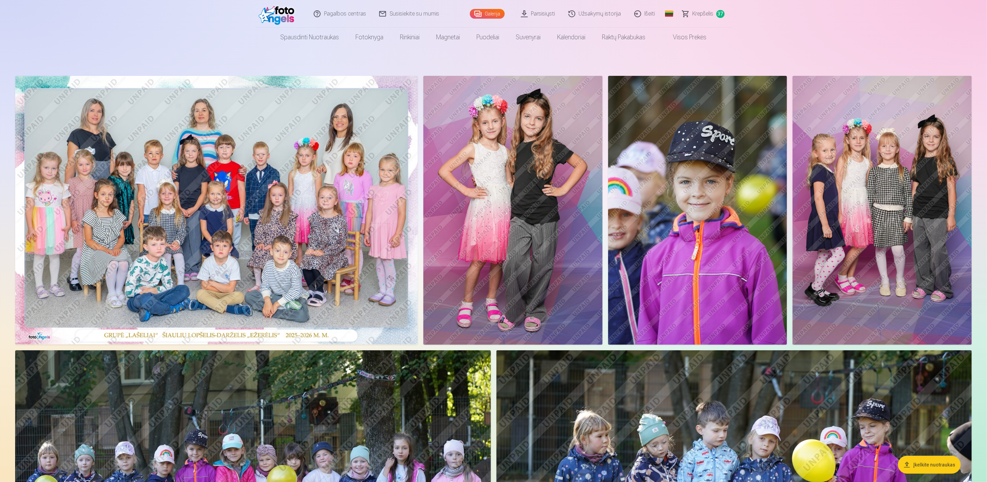
click at [717, 134] on img at bounding box center [697, 210] width 179 height 269
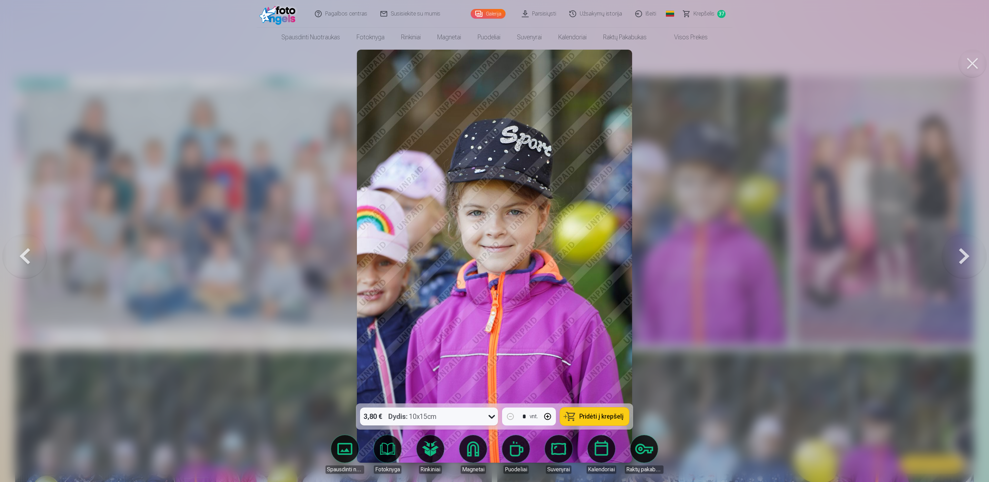
click at [571, 413] on button "Pridėti į krepšelį" at bounding box center [594, 417] width 69 height 18
click at [734, 328] on div at bounding box center [494, 241] width 989 height 482
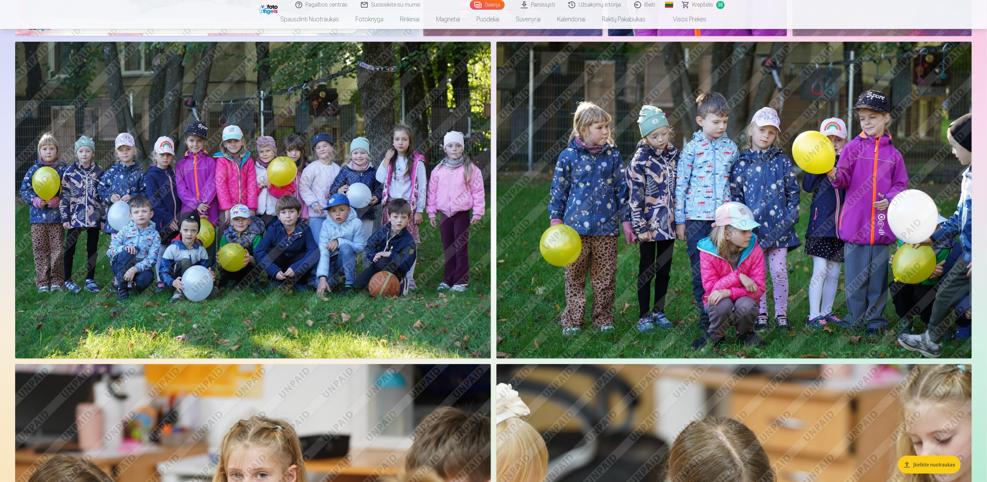
scroll to position [259, 0]
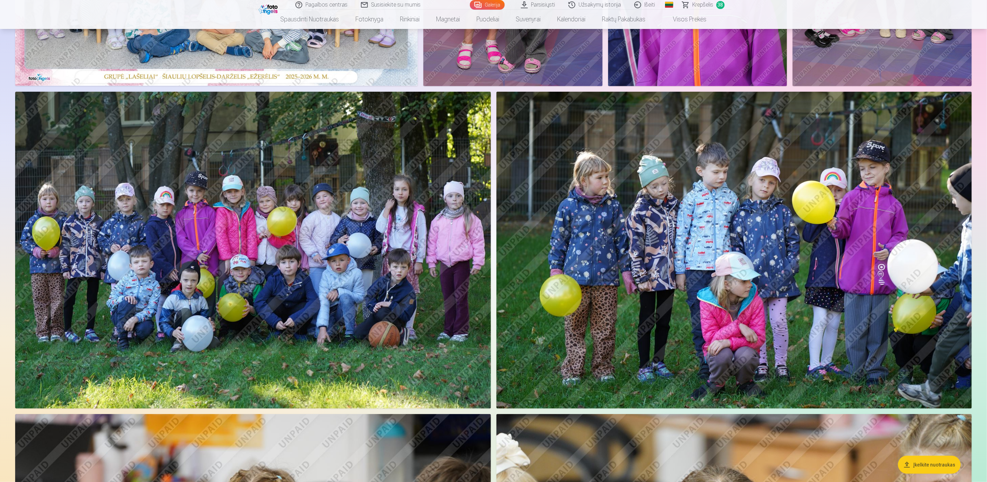
click at [725, 356] on img at bounding box center [735, 250] width 476 height 317
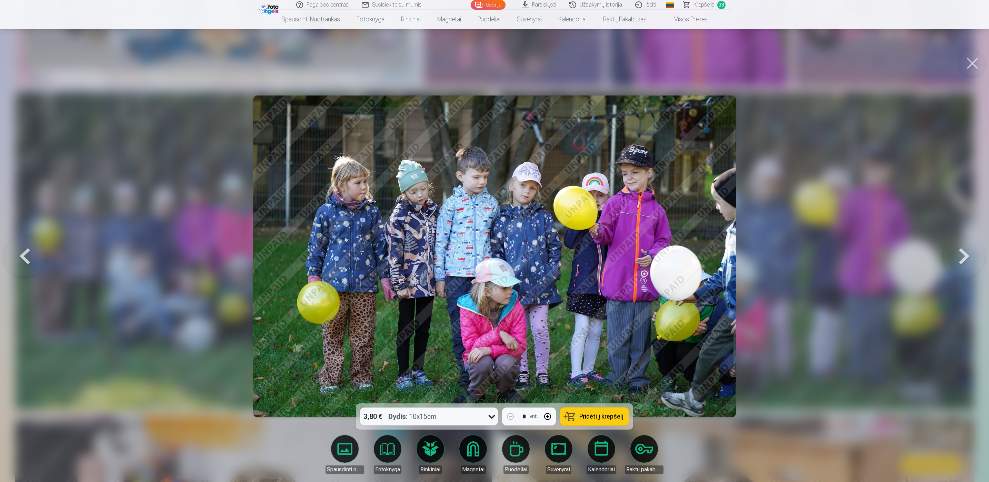
click at [607, 416] on span "Pridėti į krepšelį" at bounding box center [601, 416] width 44 height 6
click at [776, 394] on div at bounding box center [494, 241] width 989 height 482
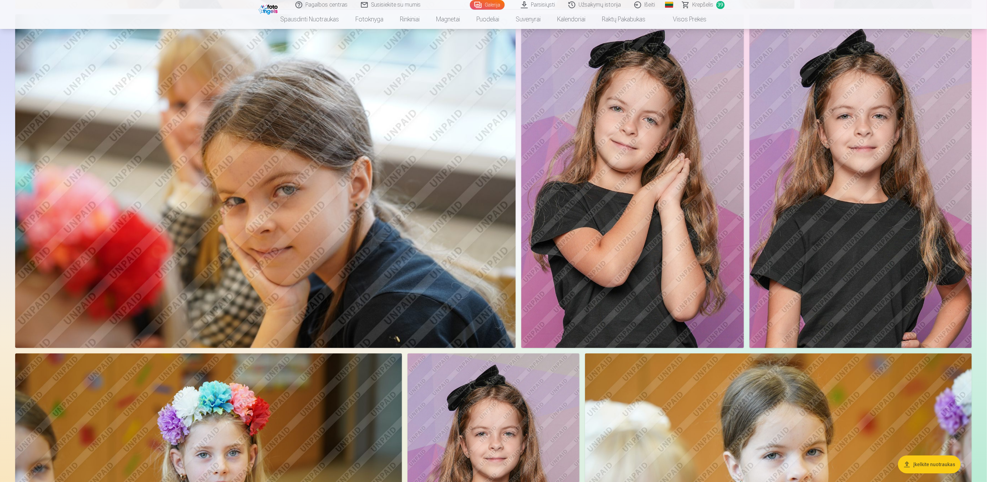
scroll to position [1655, 0]
